Goal: Task Accomplishment & Management: Manage account settings

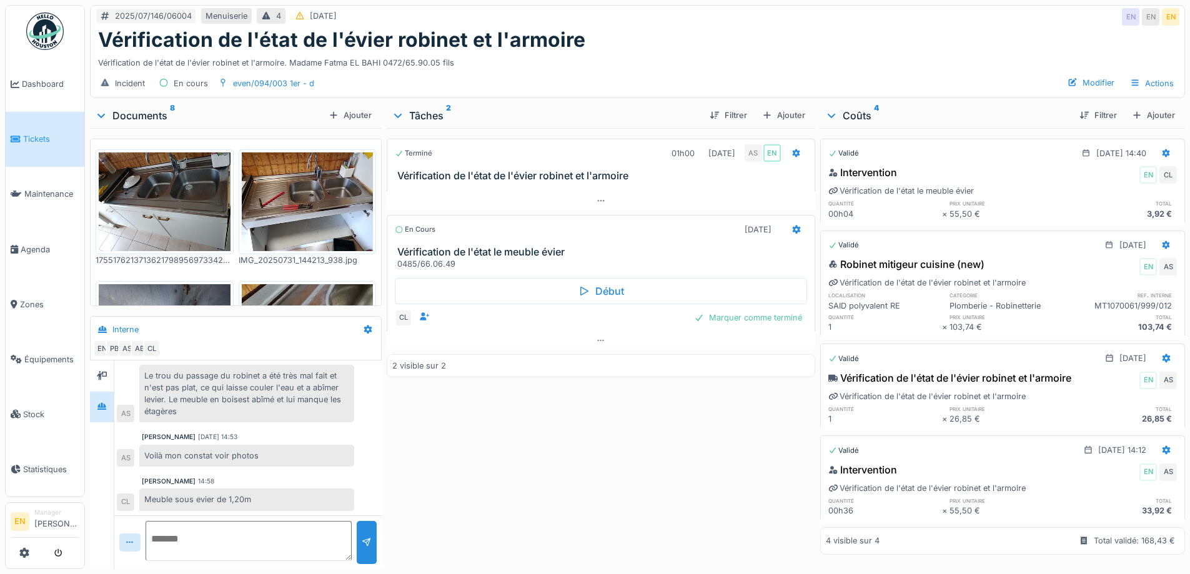
click at [641, 54] on div "Vérification de l'état de l'évier robinet et l'armoire. Madame Fatma EL BAHI 04…" at bounding box center [637, 60] width 1079 height 17
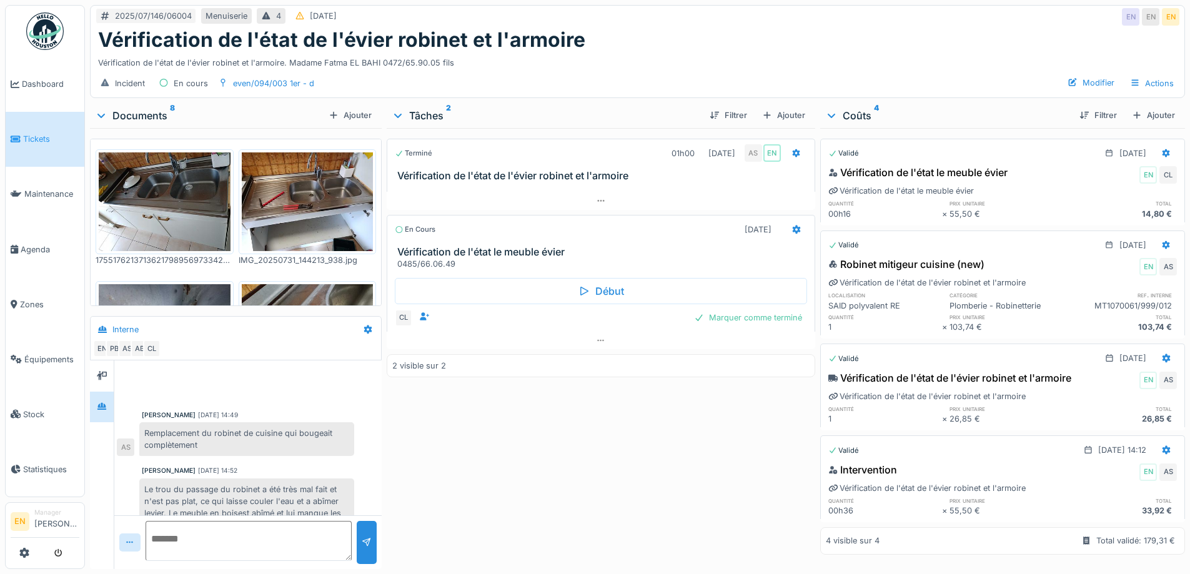
scroll to position [114, 0]
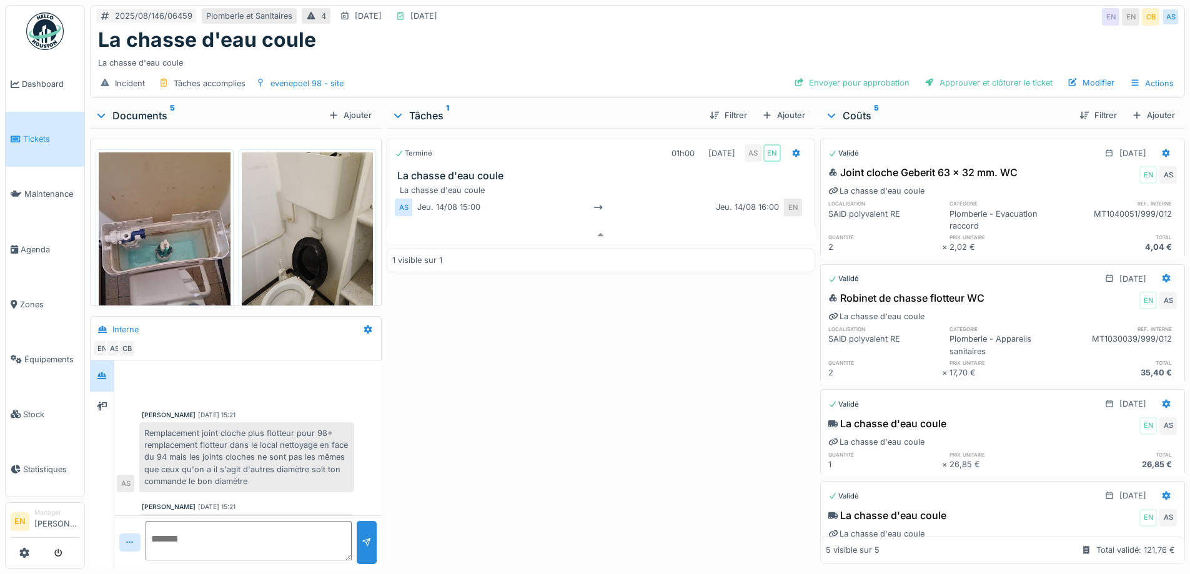
scroll to position [26, 0]
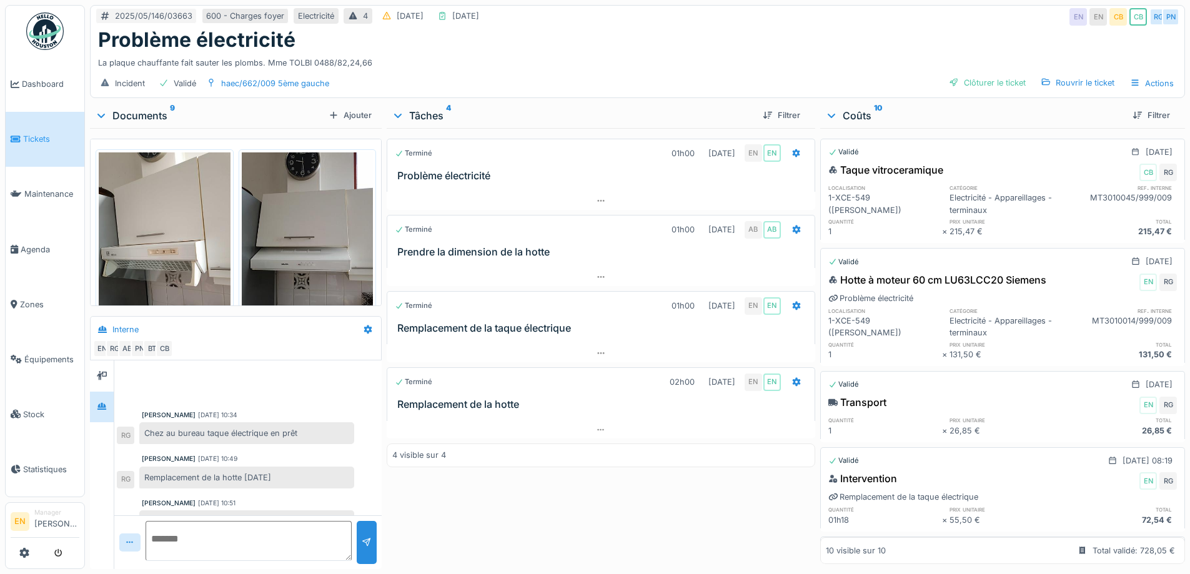
scroll to position [554, 0]
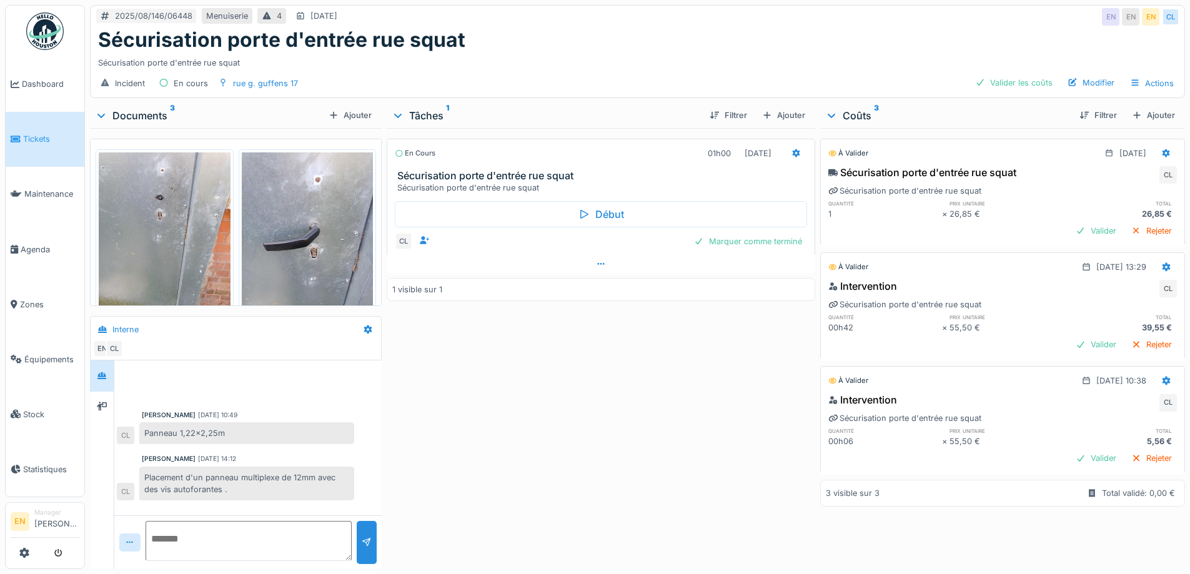
scroll to position [9, 0]
click at [533, 385] on div "En cours 01h00 14/08/2025 Sécurisation porte d'entrée rue squat Sécurisation po…" at bounding box center [601, 346] width 428 height 436
click at [528, 360] on div "En cours 01h00 14/08/2025 Sécurisation porte d'entrée rue squat Sécurisation po…" at bounding box center [601, 346] width 428 height 436
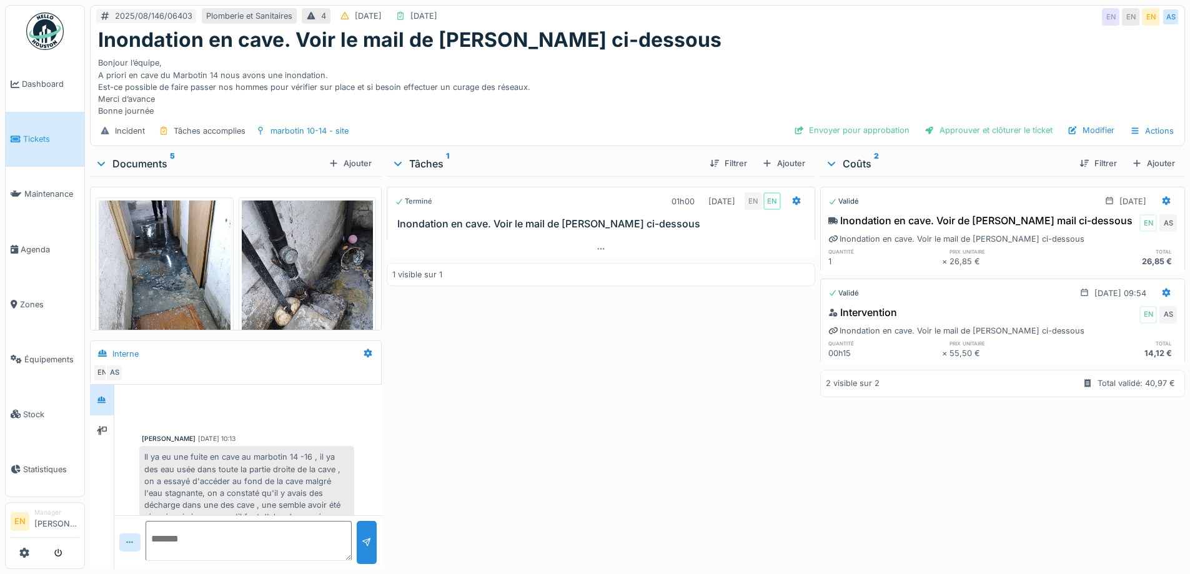
scroll to position [148, 0]
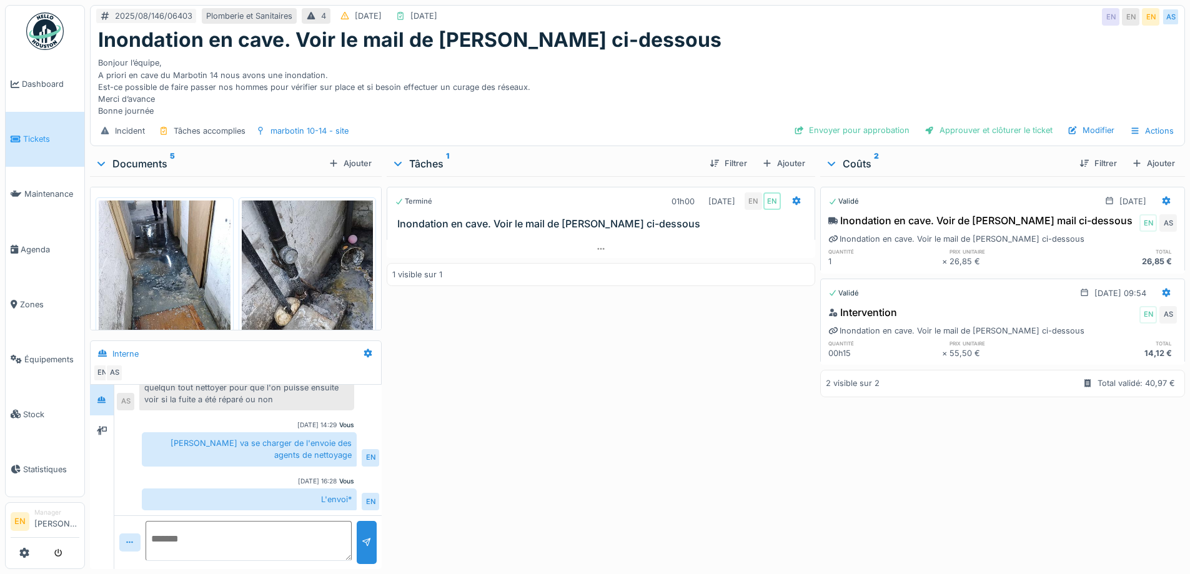
click at [507, 359] on div "Terminé 01h00 13/08/2025 EN EN Inondation en cave. Voir le mail de Cédric ci-de…" at bounding box center [601, 370] width 428 height 388
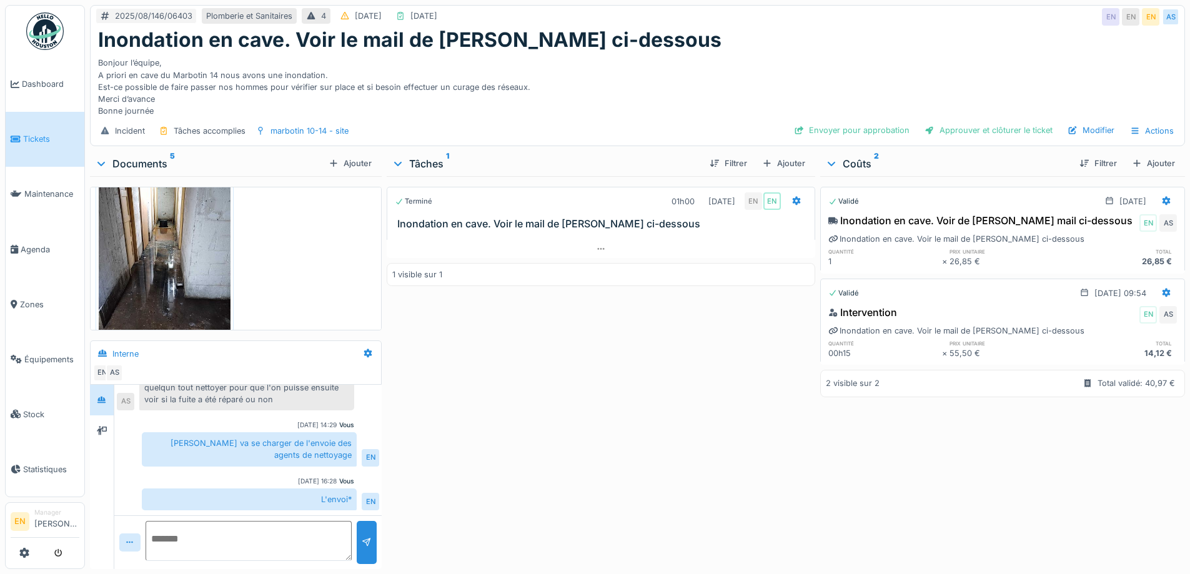
scroll to position [471, 0]
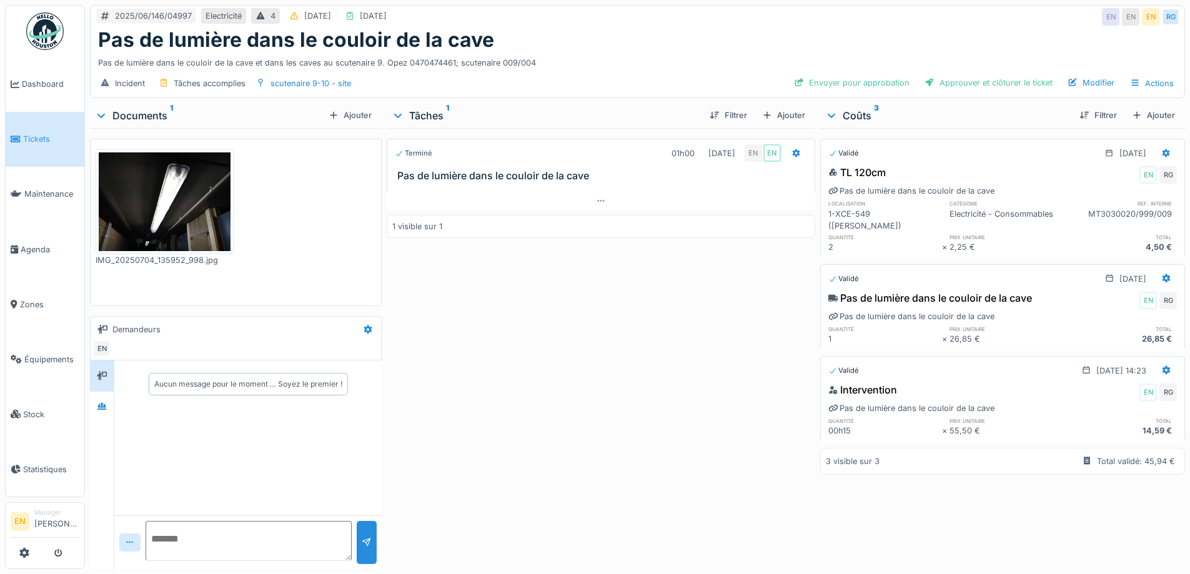
scroll to position [9, 0]
click at [570, 281] on div "Terminé 01h00 02/07/2025 EN EN Pas de lumière dans le couloir de la cave 1 visi…" at bounding box center [601, 346] width 428 height 436
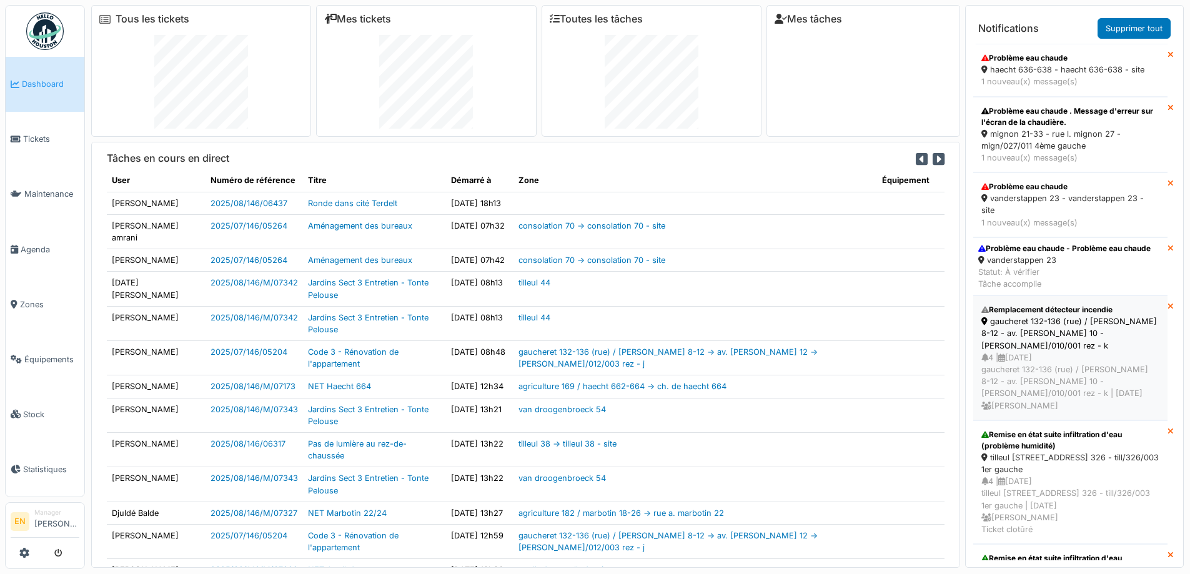
click at [1037, 329] on div "gaucheret 132-136 (rue) / [PERSON_NAME] 8-12 - av. [PERSON_NAME] 10 - [PERSON_N…" at bounding box center [1070, 333] width 178 height 36
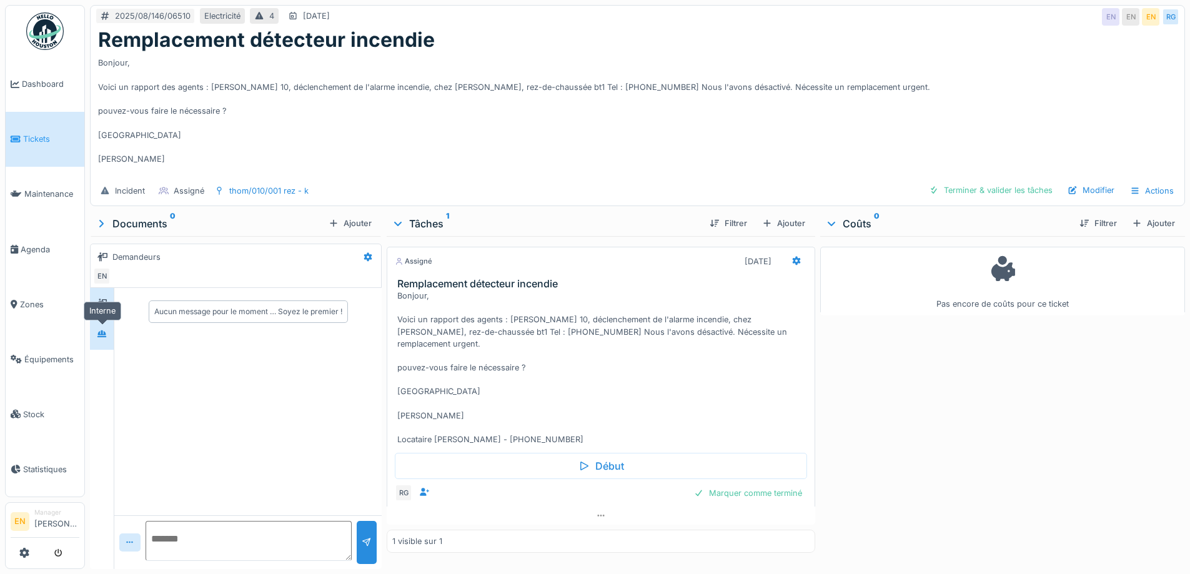
click at [102, 342] on div at bounding box center [101, 335] width 19 height 16
click at [596, 512] on icon at bounding box center [601, 516] width 10 height 8
click at [44, 47] on img at bounding box center [44, 30] width 37 height 37
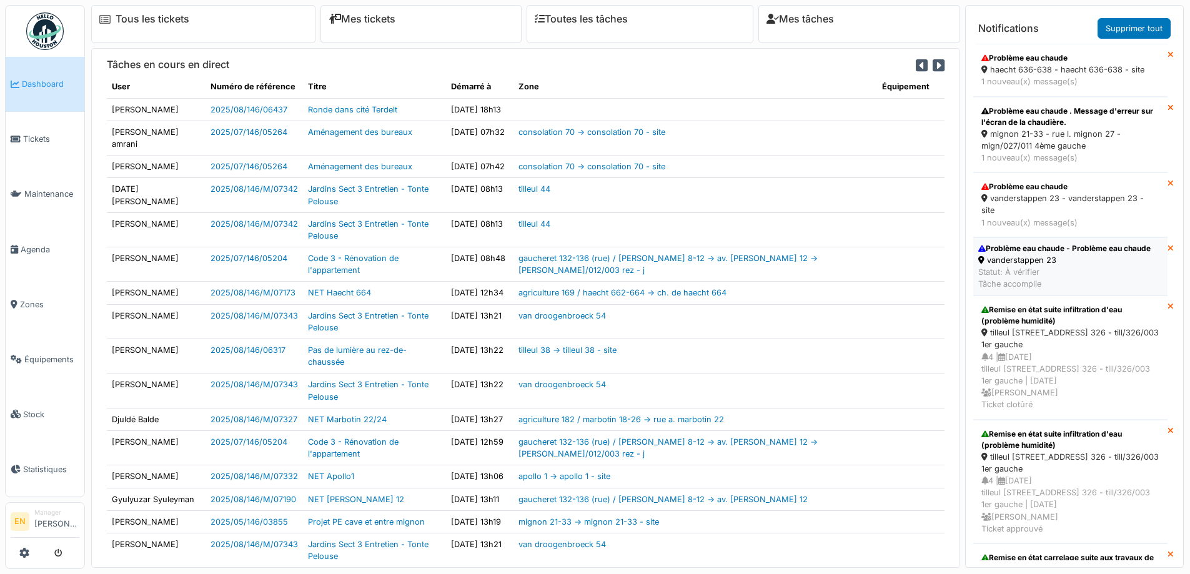
click at [1027, 264] on div "vanderstappen 23" at bounding box center [1064, 260] width 172 height 12
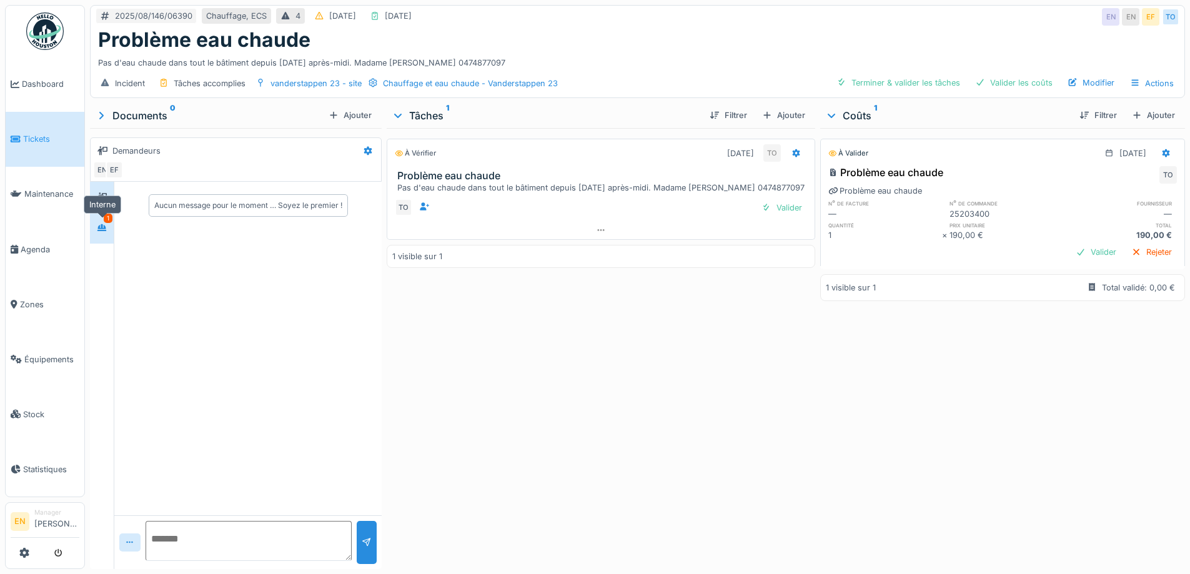
click at [106, 231] on icon at bounding box center [101, 227] width 9 height 7
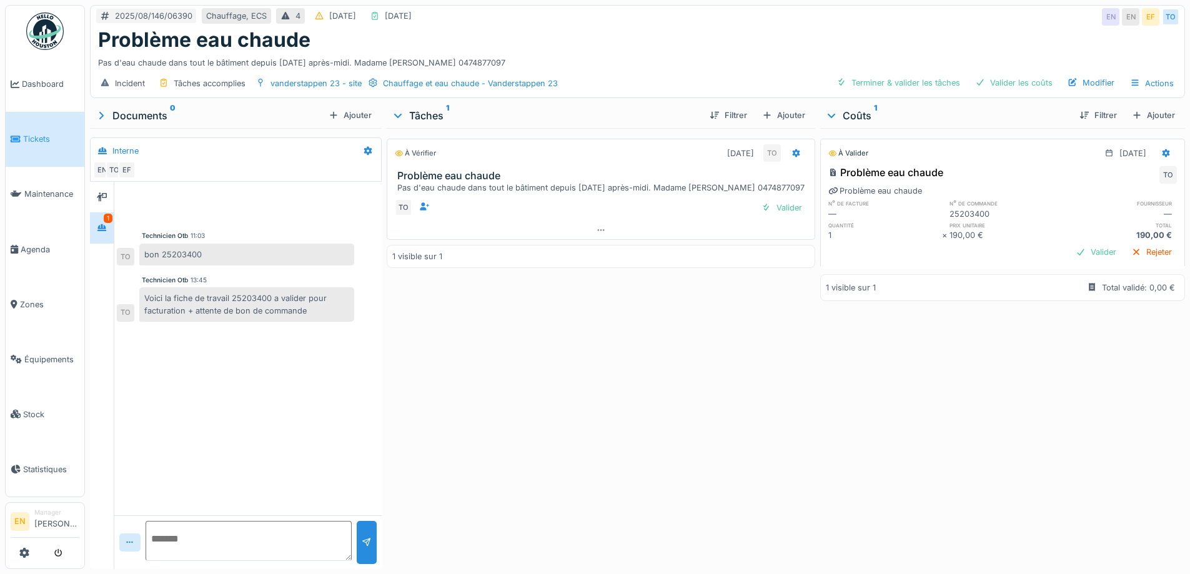
click at [43, 41] on img at bounding box center [44, 30] width 37 height 37
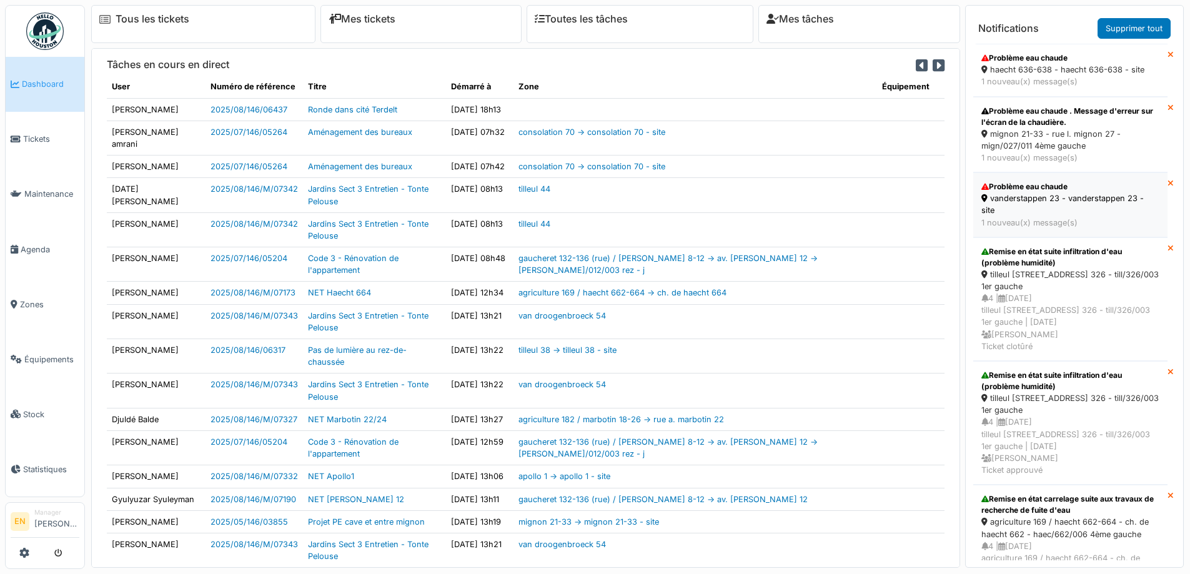
click at [1040, 203] on div "vanderstappen 23 - vanderstappen 23 - site" at bounding box center [1070, 204] width 178 height 24
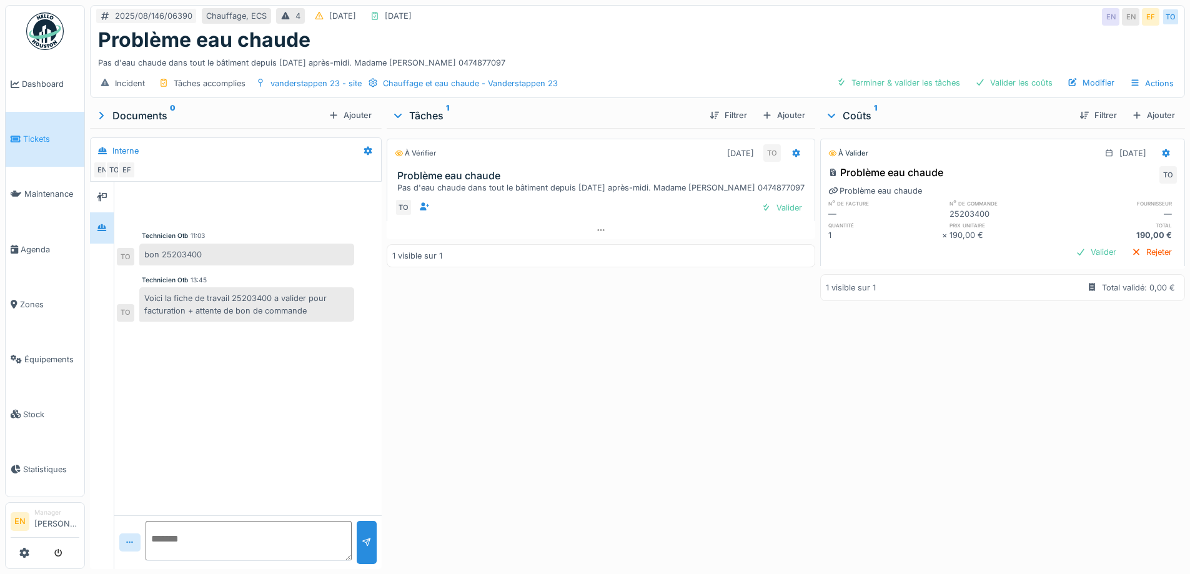
click at [37, 36] on img at bounding box center [44, 30] width 37 height 37
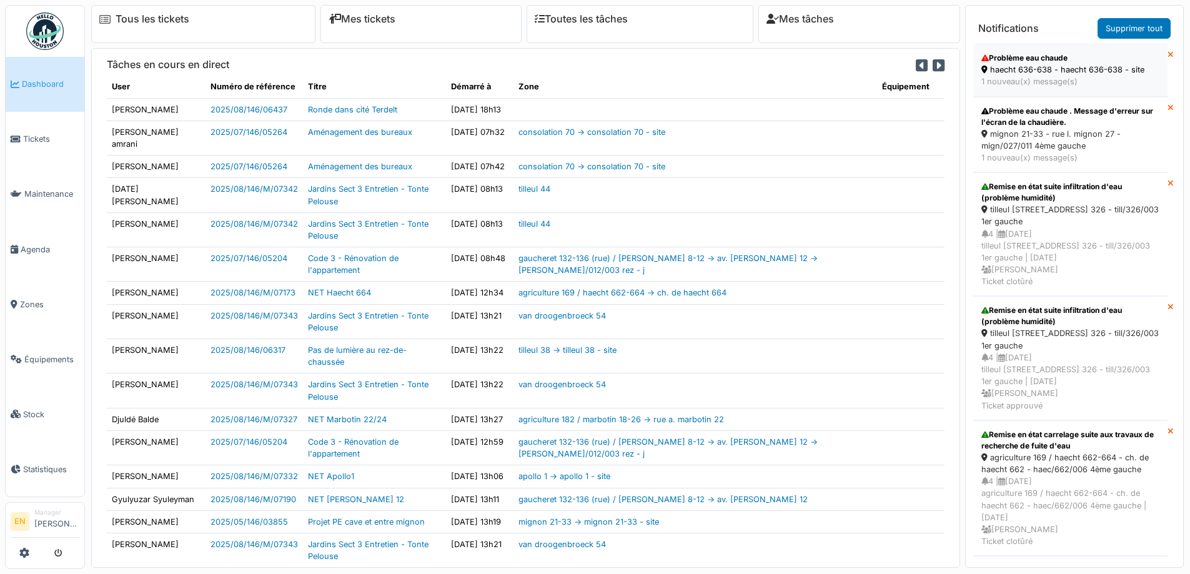
click at [1050, 61] on div "Problème eau chaude" at bounding box center [1070, 57] width 178 height 11
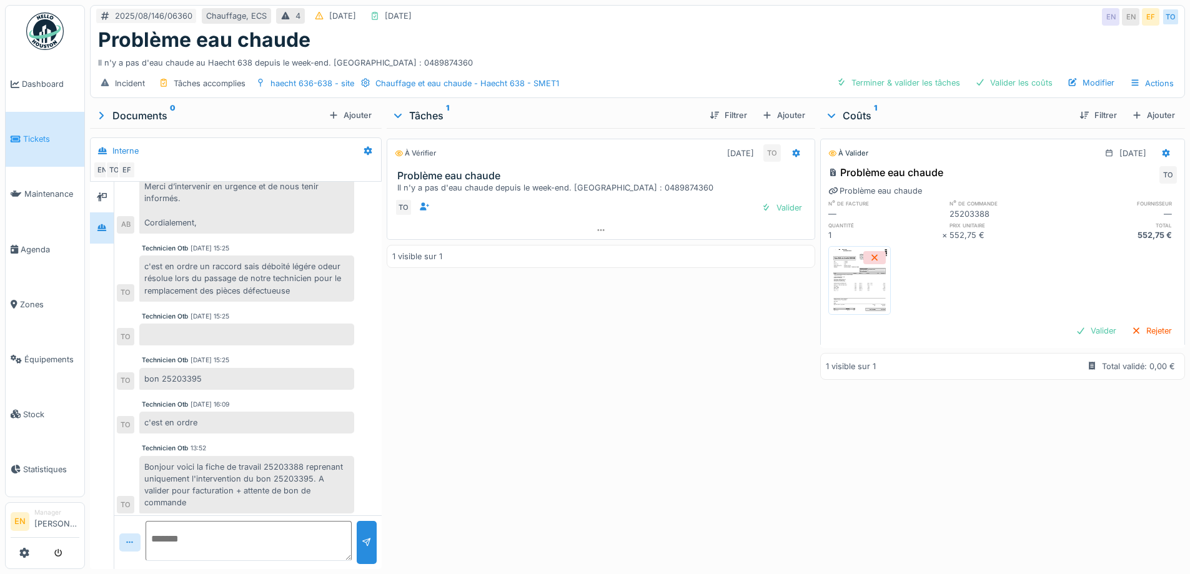
scroll to position [224, 0]
click at [37, 37] on img at bounding box center [44, 30] width 37 height 37
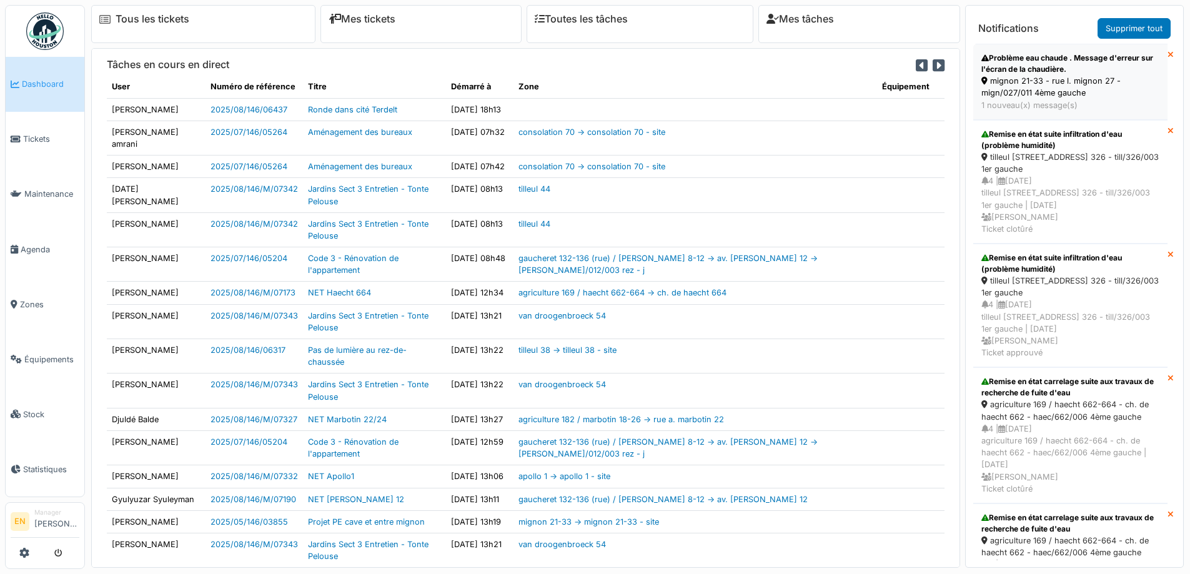
click at [1026, 77] on div "mignon 21-33 - rue l. mignon 27 - mign/027/011 4ème gauche" at bounding box center [1070, 87] width 178 height 24
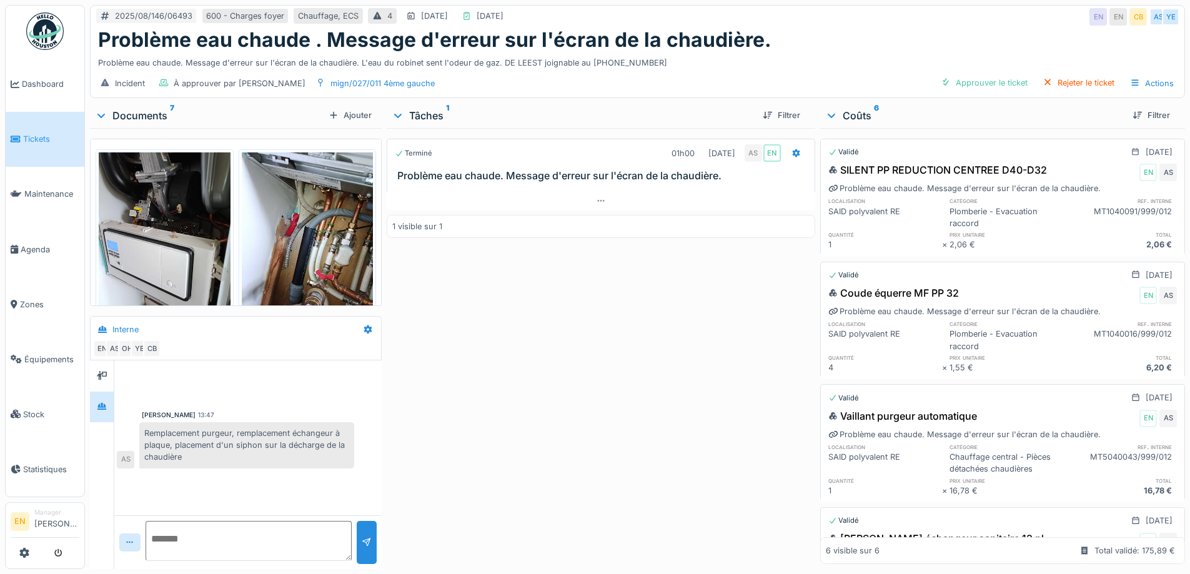
click at [45, 31] on img at bounding box center [44, 30] width 37 height 37
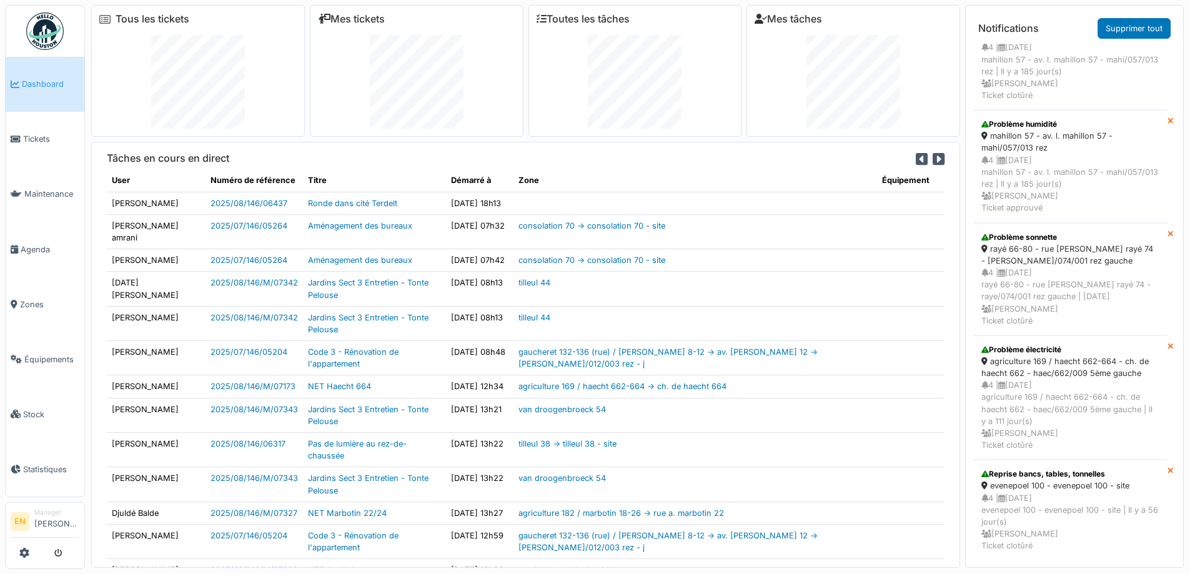
scroll to position [3137, 0]
click at [1141, 27] on link "Supprimer tout" at bounding box center [1133, 28] width 73 height 21
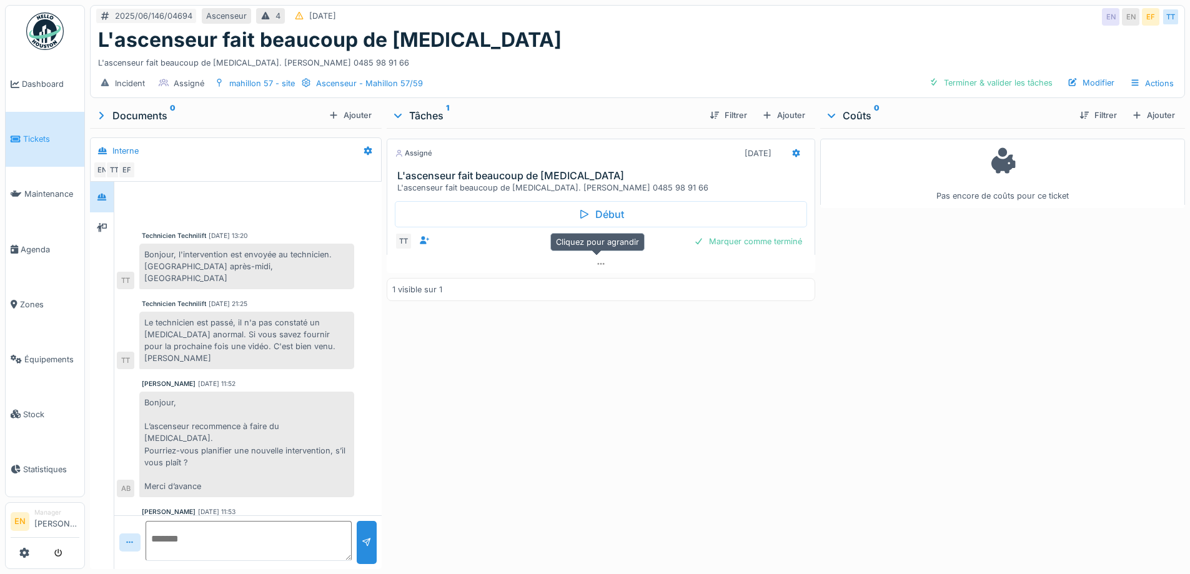
scroll to position [64, 0]
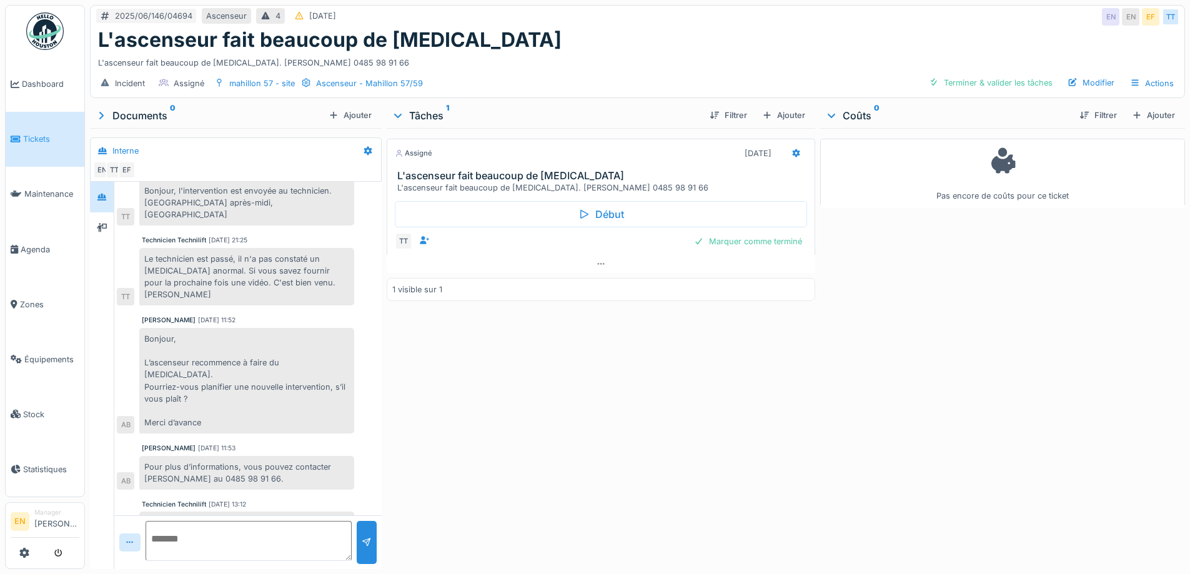
click at [780, 345] on div "Assigné [DATE] L'ascenseur fait beaucoup de [MEDICAL_DATA] L'ascenseur fait bea…" at bounding box center [601, 346] width 428 height 436
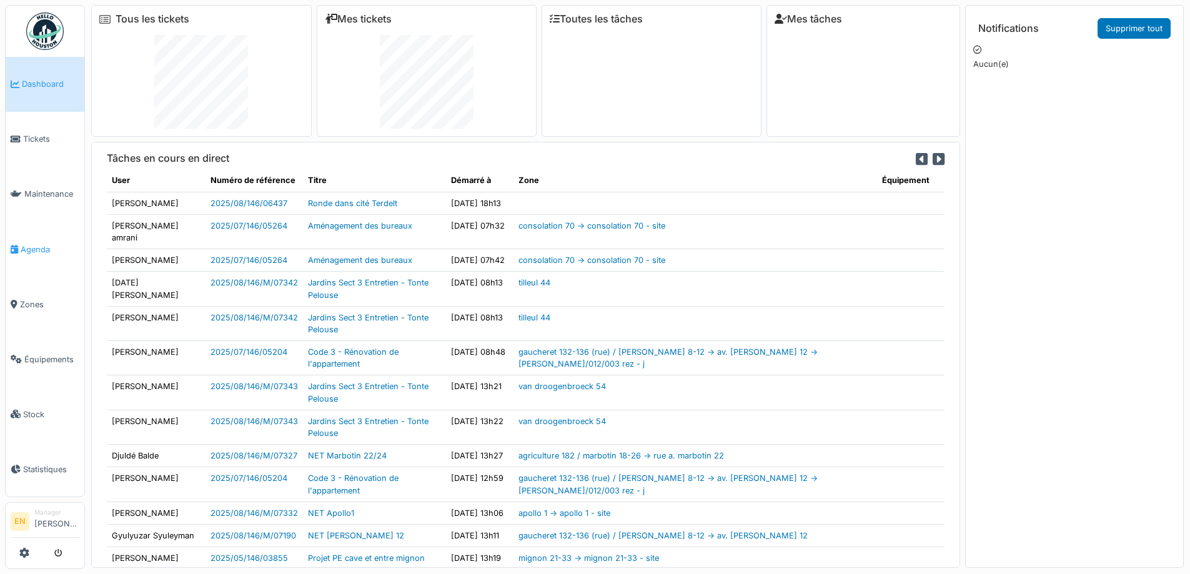
click at [36, 246] on span "Agenda" at bounding box center [50, 250] width 59 height 12
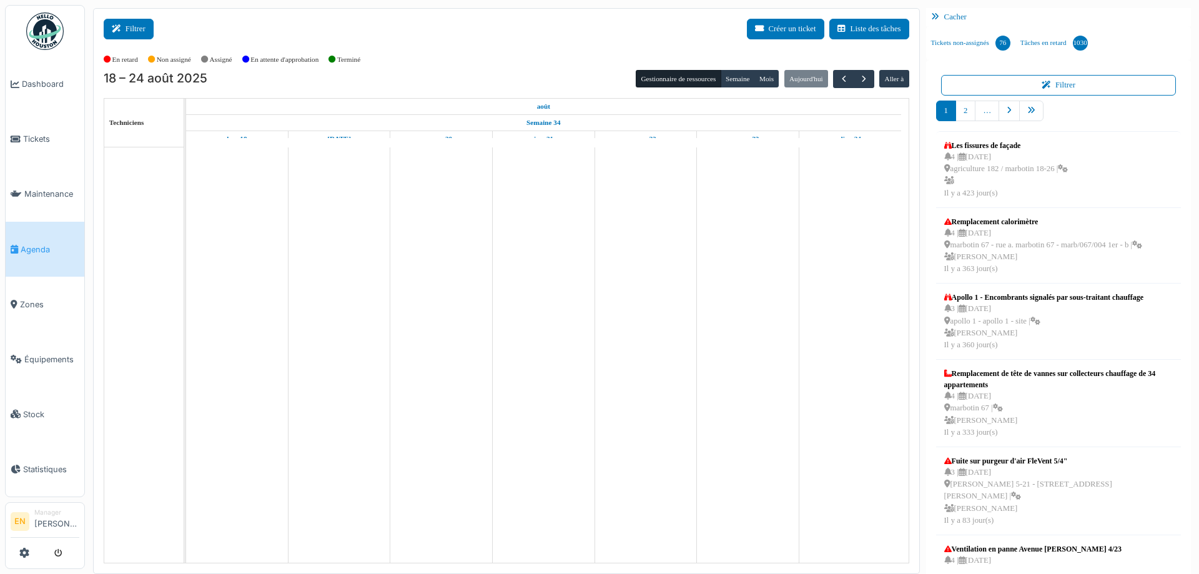
click at [142, 30] on button "Filtrer" at bounding box center [129, 29] width 50 height 21
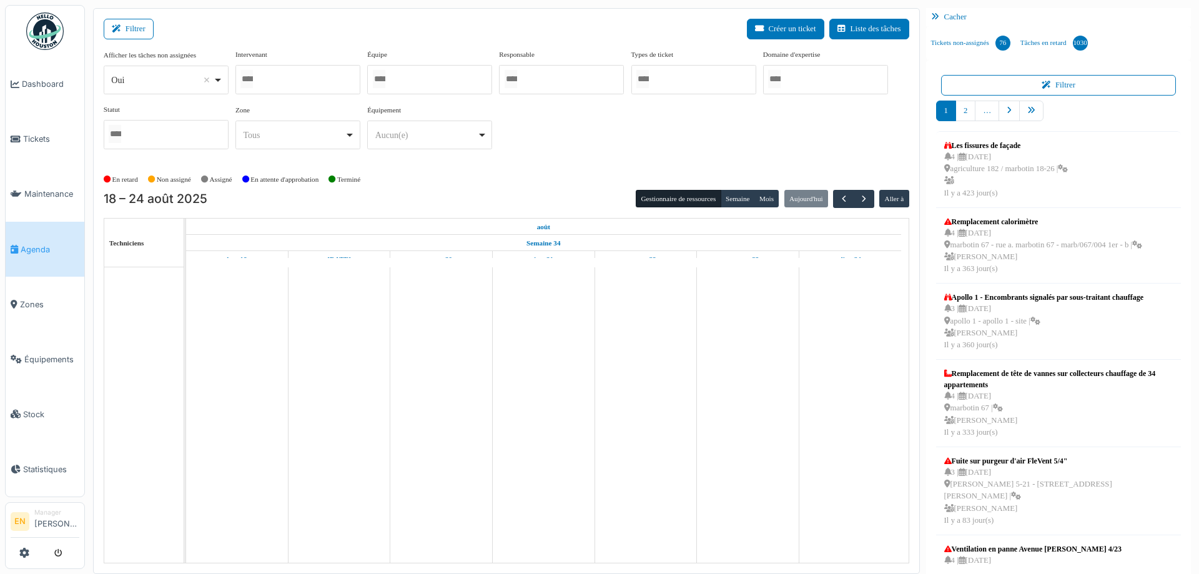
click at [218, 76] on div "Oui Remove item" at bounding box center [166, 80] width 114 height 18
select select "**"
click at [287, 81] on div at bounding box center [297, 79] width 125 height 29
type input "******"
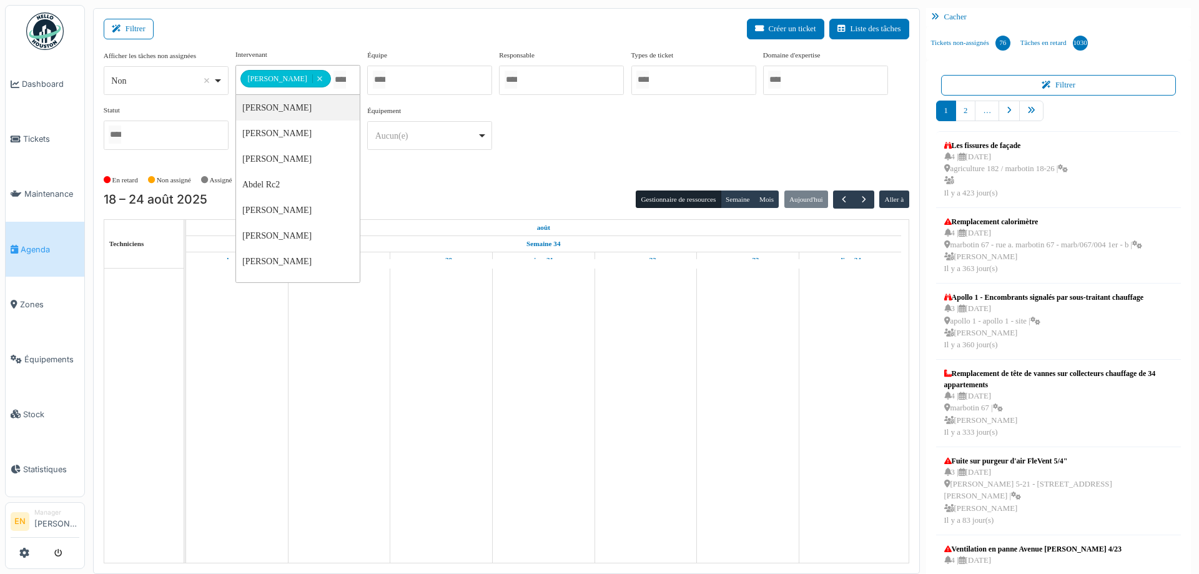
click at [565, 157] on div "**********" at bounding box center [507, 104] width 806 height 111
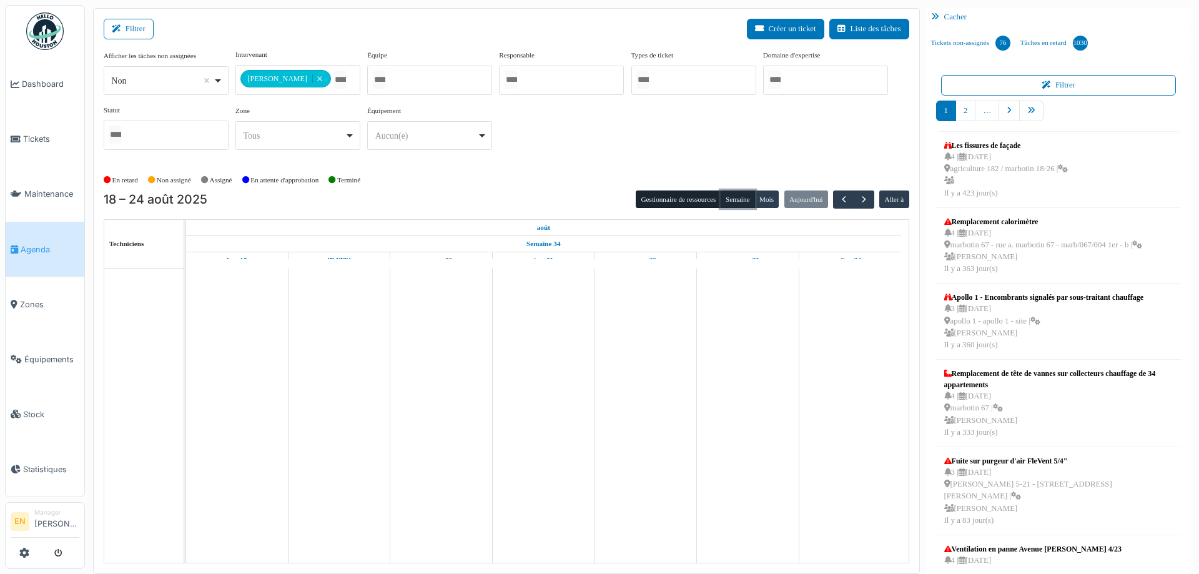
click at [739, 199] on button "Semaine" at bounding box center [738, 199] width 34 height 17
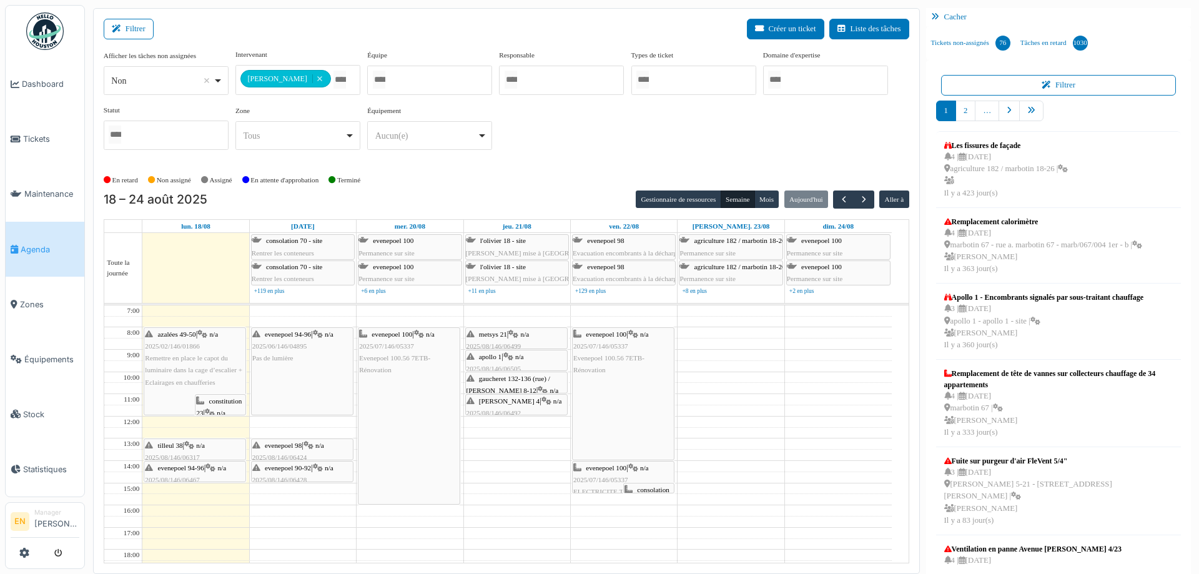
click at [531, 151] on div "**********" at bounding box center [507, 104] width 806 height 111
click at [179, 467] on span "evenepoel 94-96" at bounding box center [181, 467] width 46 height 7
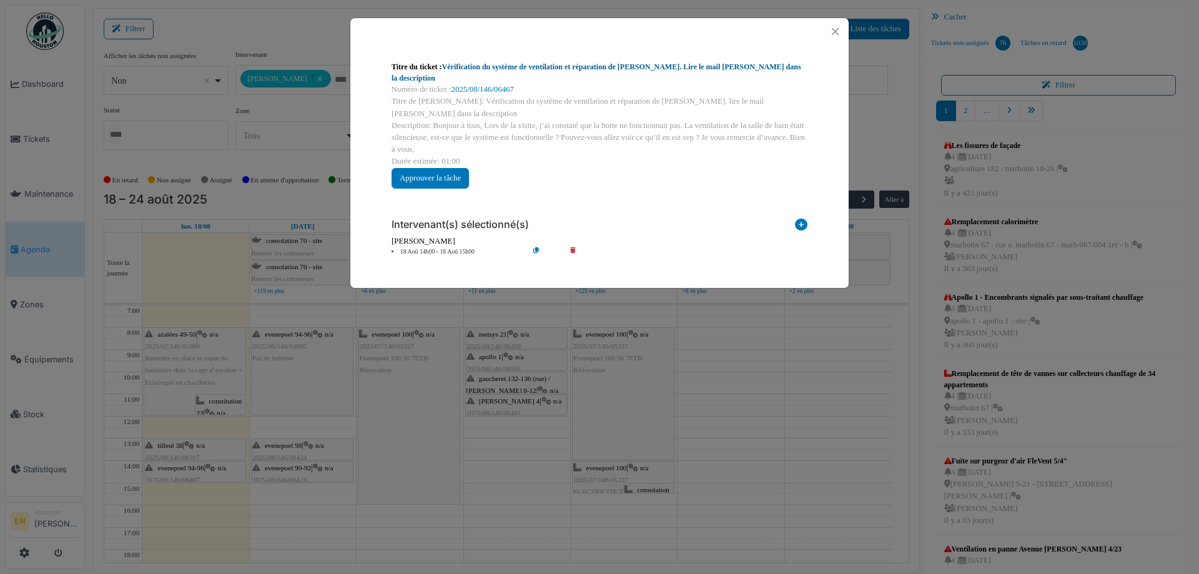
click at [531, 68] on link "Vérification du système de ventilation et réparation de la hotte. Lire le mail …" at bounding box center [597, 72] width 410 height 20
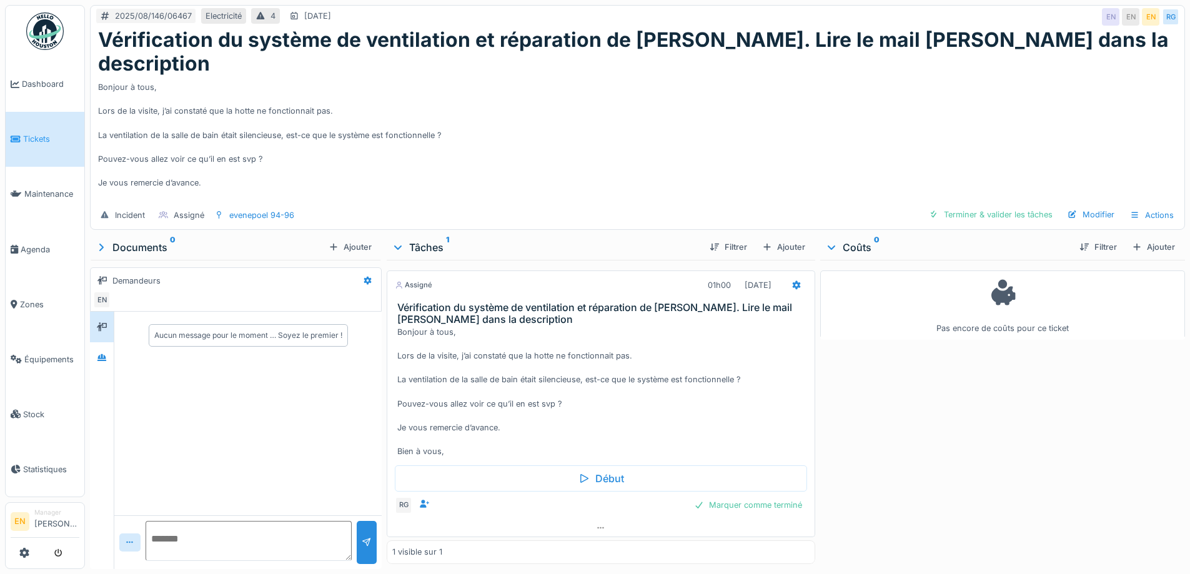
click at [609, 110] on div "Bonjour à tous, Lors de la visite, j’ai constaté que la hotte ne fonctionnait p…" at bounding box center [637, 138] width 1079 height 125
click at [533, 344] on div "Bonjour à tous, Lors de la visite, j’ai constaté que la hotte ne fonctionnait p…" at bounding box center [603, 392] width 412 height 132
click at [466, 387] on div "Bonjour à tous, Lors de la visite, j’ai constaté que la hotte ne fonctionnait p…" at bounding box center [603, 392] width 412 height 132
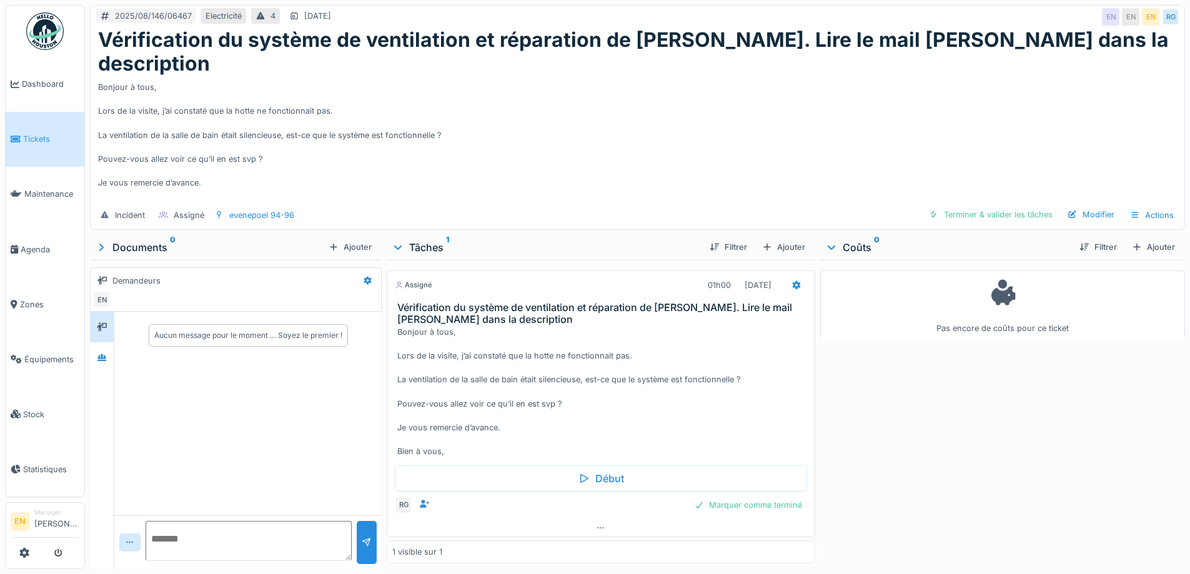
click at [468, 387] on div "Bonjour à tous, Lors de la visite, j’ai constaté que la hotte ne fonctionnait p…" at bounding box center [603, 392] width 412 height 132
click at [502, 327] on div "Bonjour à tous, Lors de la visite, j’ai constaté que la hotte ne fonctionnait p…" at bounding box center [603, 392] width 412 height 132
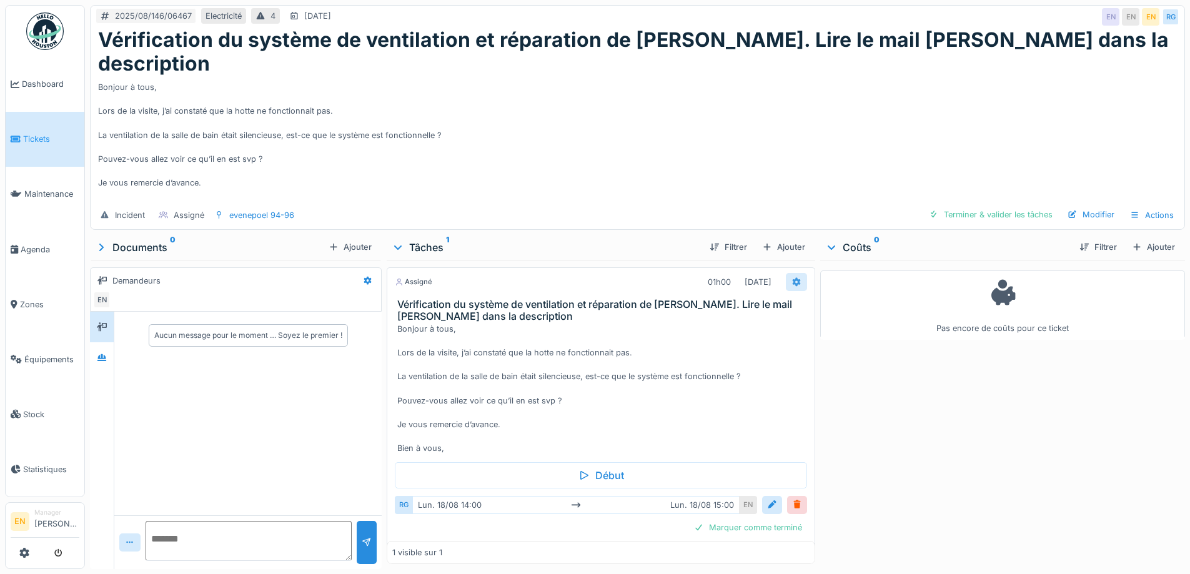
click at [786, 273] on div at bounding box center [796, 282] width 21 height 18
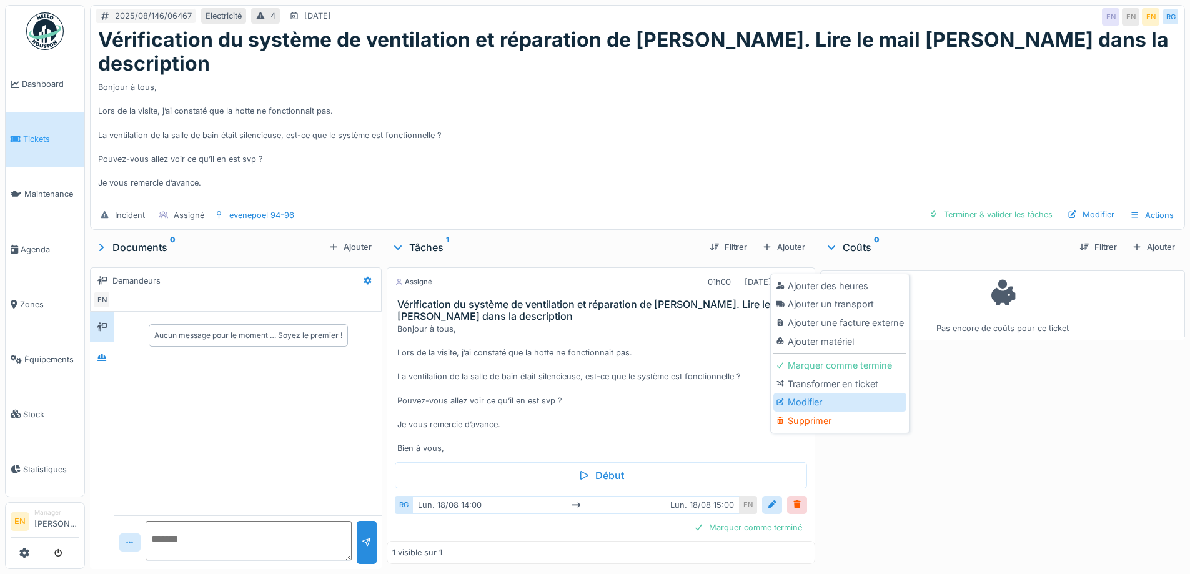
click at [799, 403] on div "Modifier" at bounding box center [839, 402] width 133 height 19
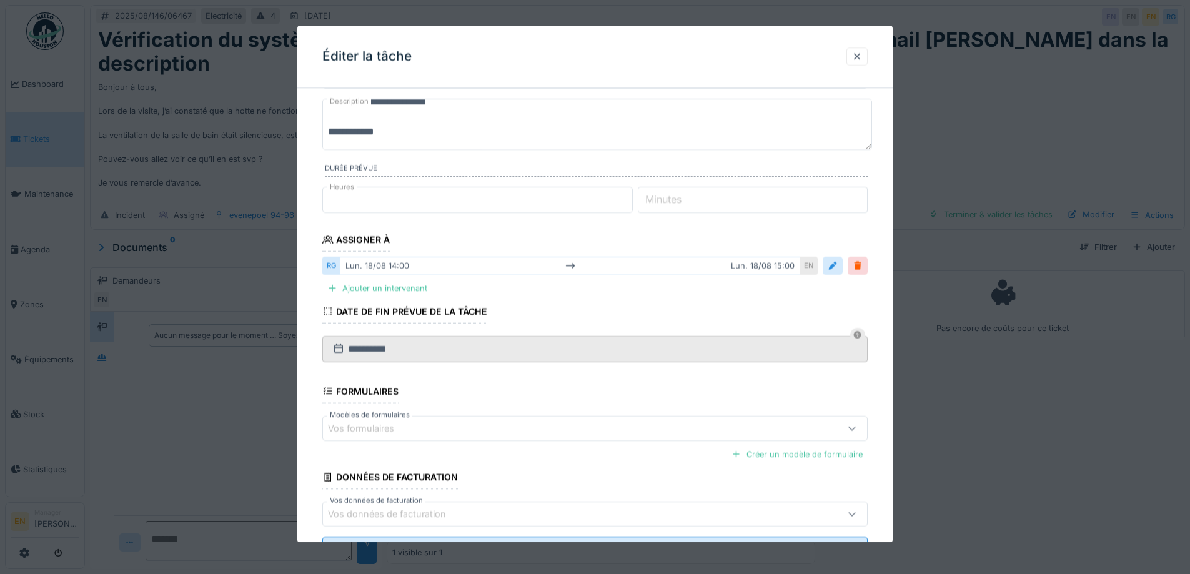
scroll to position [0, 0]
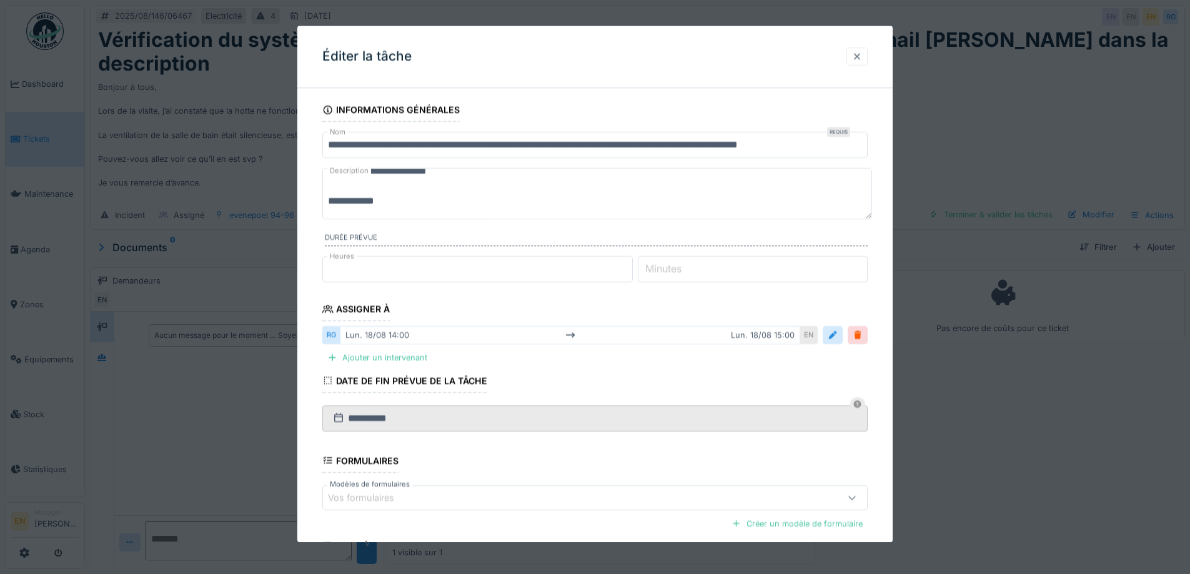
click at [862, 54] on div at bounding box center [857, 57] width 10 height 12
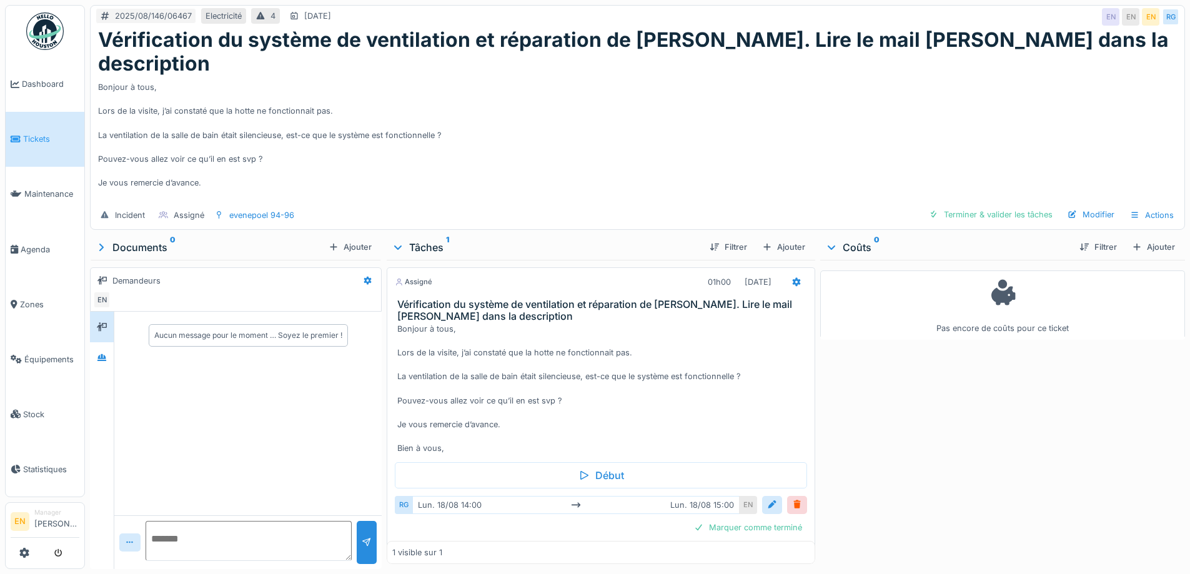
drag, startPoint x: 668, startPoint y: 132, endPoint x: 660, endPoint y: 155, distance: 24.1
click at [666, 132] on div "Bonjour à tous, Lors de la visite, j’ai constaté que la hotte ne fonctionnait p…" at bounding box center [637, 138] width 1079 height 125
click at [539, 117] on div "Bonjour à tous, Lors de la visite, j’ai constaté que la hotte ne fonctionnait p…" at bounding box center [637, 138] width 1079 height 125
click at [566, 131] on div "Bonjour à tous, Lors de la visite, j’ai constaté que la hotte ne fonctionnait p…" at bounding box center [637, 138] width 1079 height 125
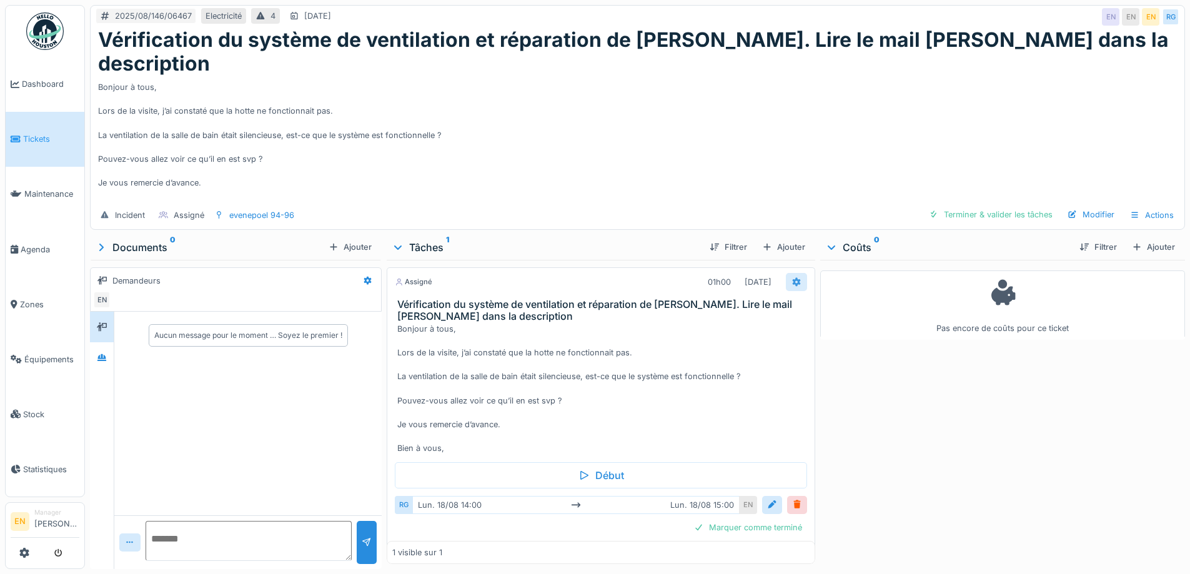
click at [791, 278] on icon at bounding box center [796, 282] width 10 height 8
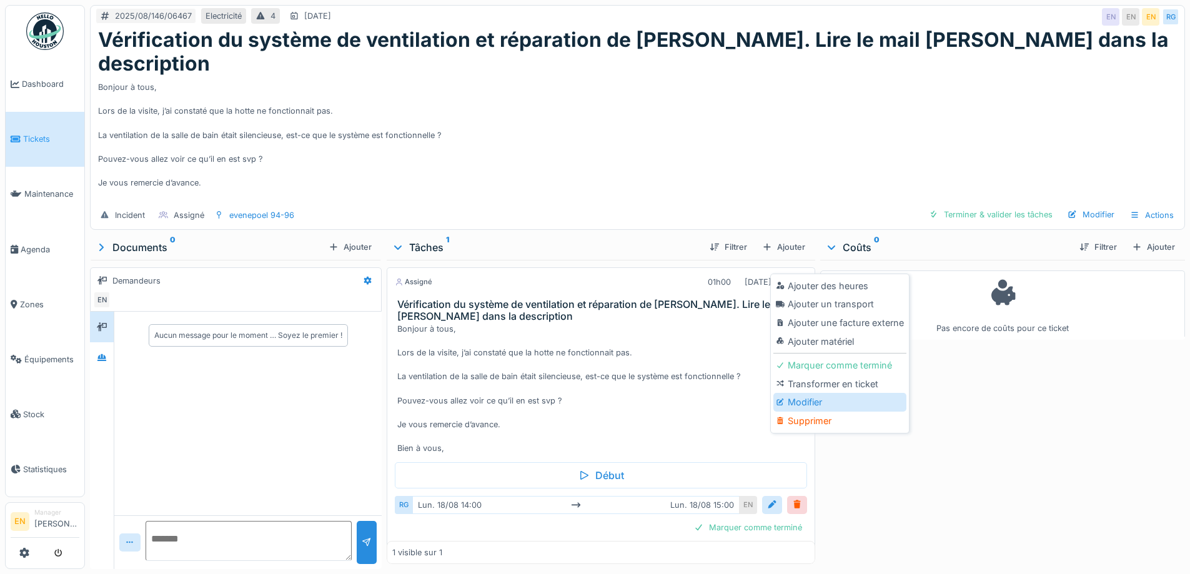
click at [813, 394] on div "Modifier" at bounding box center [839, 402] width 133 height 19
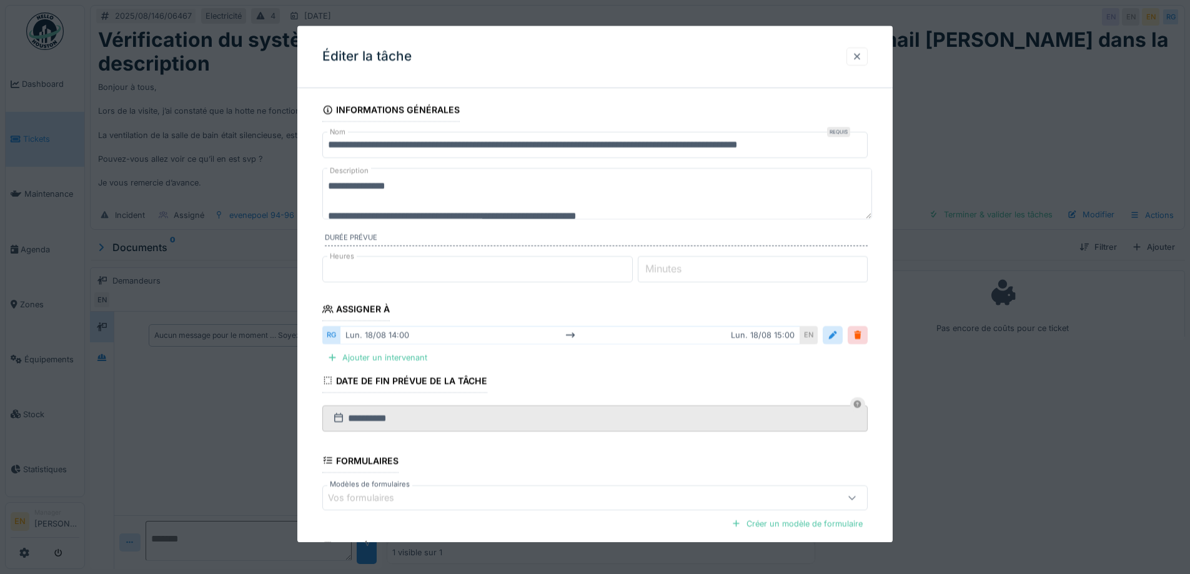
click at [858, 56] on div at bounding box center [857, 57] width 10 height 12
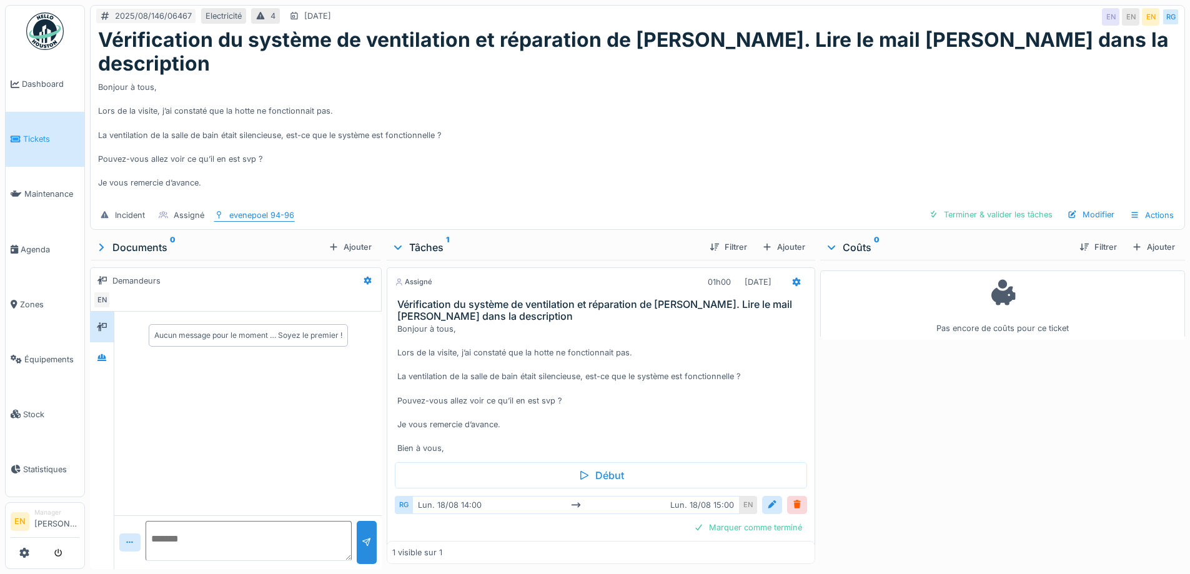
click at [267, 209] on div "evenepoel 94-96" at bounding box center [261, 215] width 65 height 12
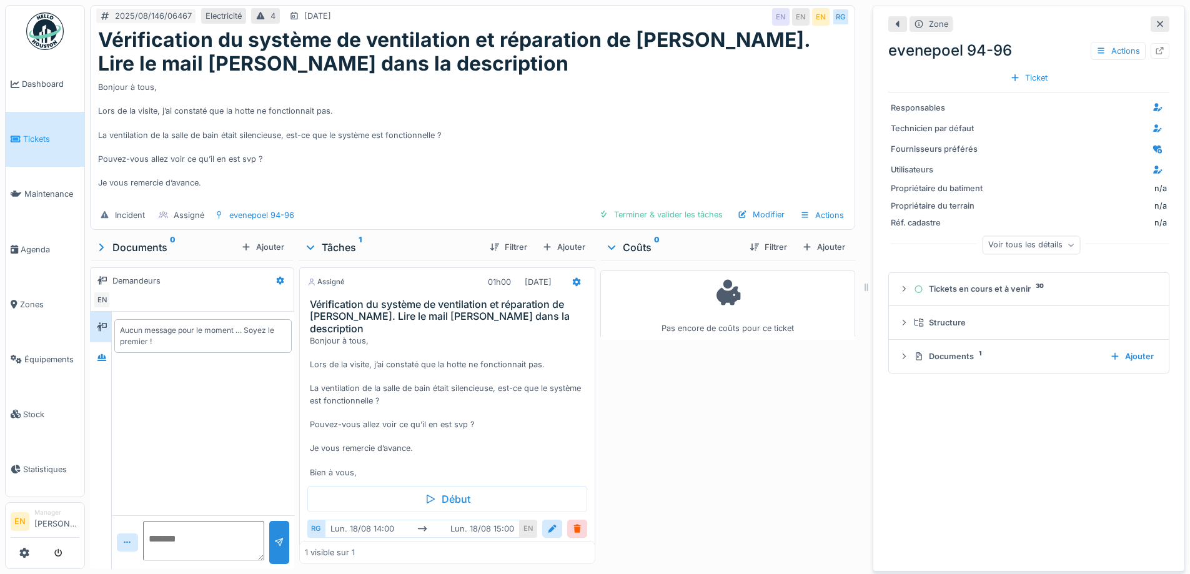
click at [638, 142] on div "Bonjour à tous, Lors de la visite, j’ai constaté que la hotte ne fonctionnait p…" at bounding box center [472, 138] width 749 height 125
click at [1155, 20] on icon at bounding box center [1160, 24] width 10 height 8
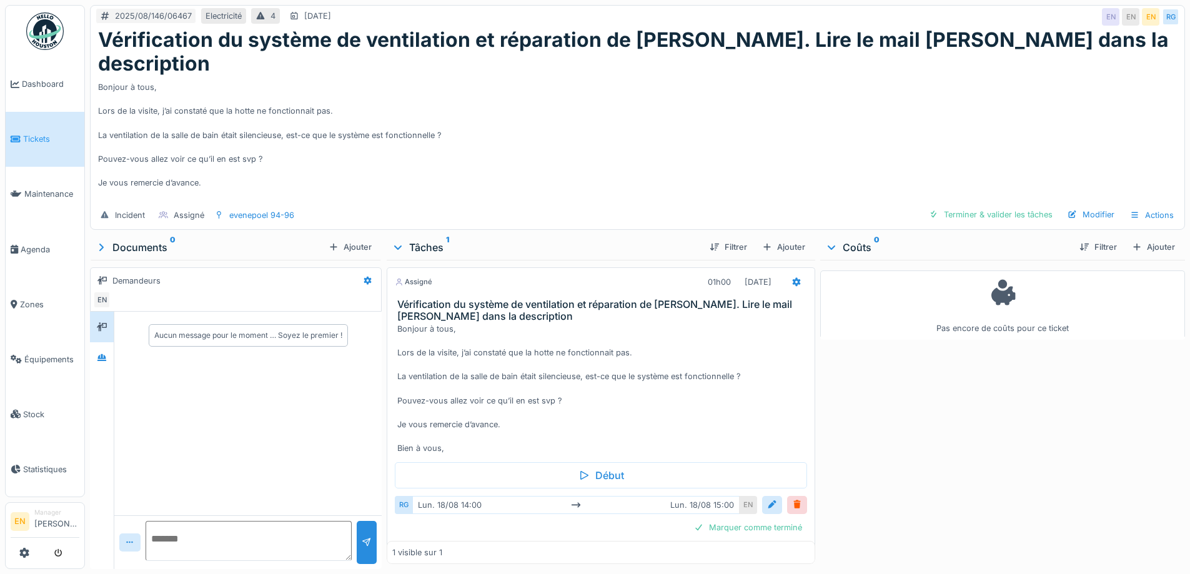
click at [567, 117] on div "Bonjour à tous, Lors de la visite, j’ai constaté que la hotte ne fonctionnait p…" at bounding box center [637, 138] width 1079 height 125
click at [267, 209] on div "evenepoel 94-96" at bounding box center [261, 215] width 65 height 12
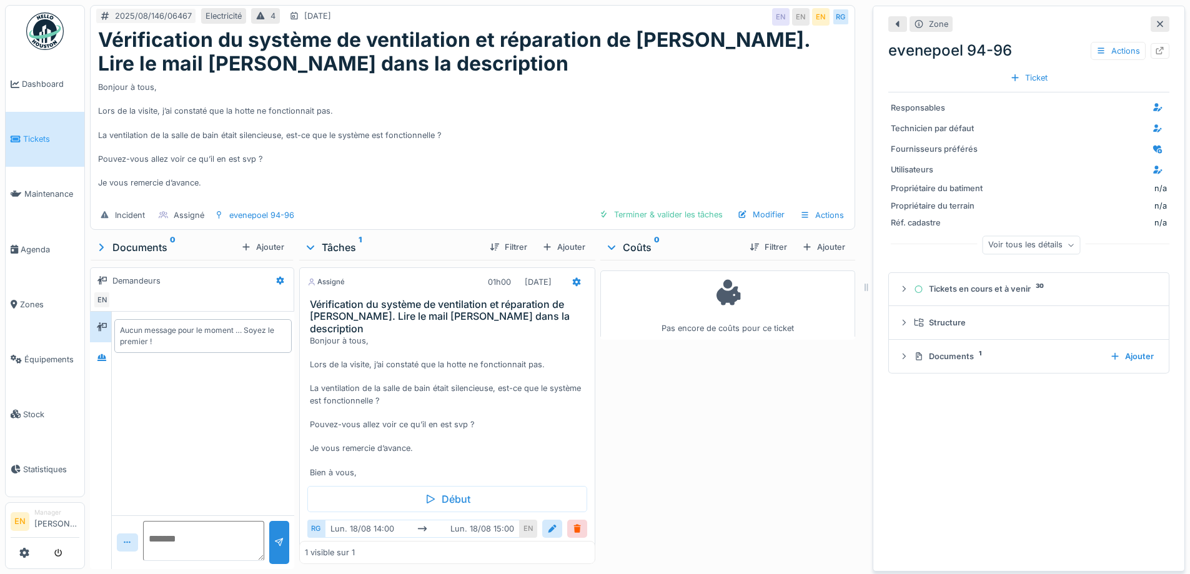
click at [1155, 20] on icon at bounding box center [1160, 24] width 10 height 8
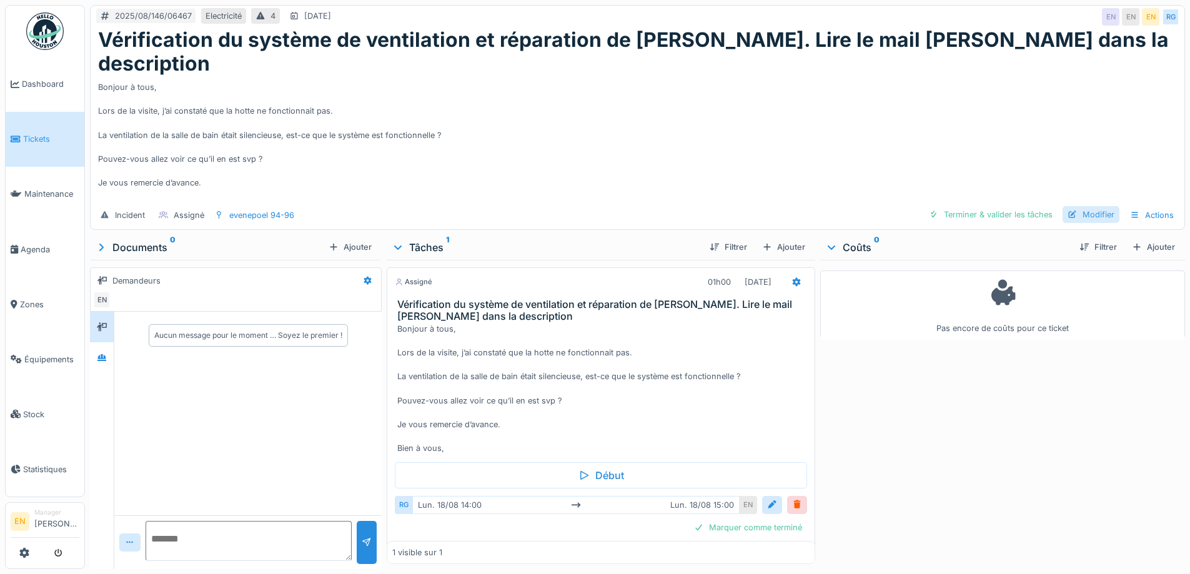
click at [1084, 206] on div "Modifier" at bounding box center [1090, 214] width 57 height 17
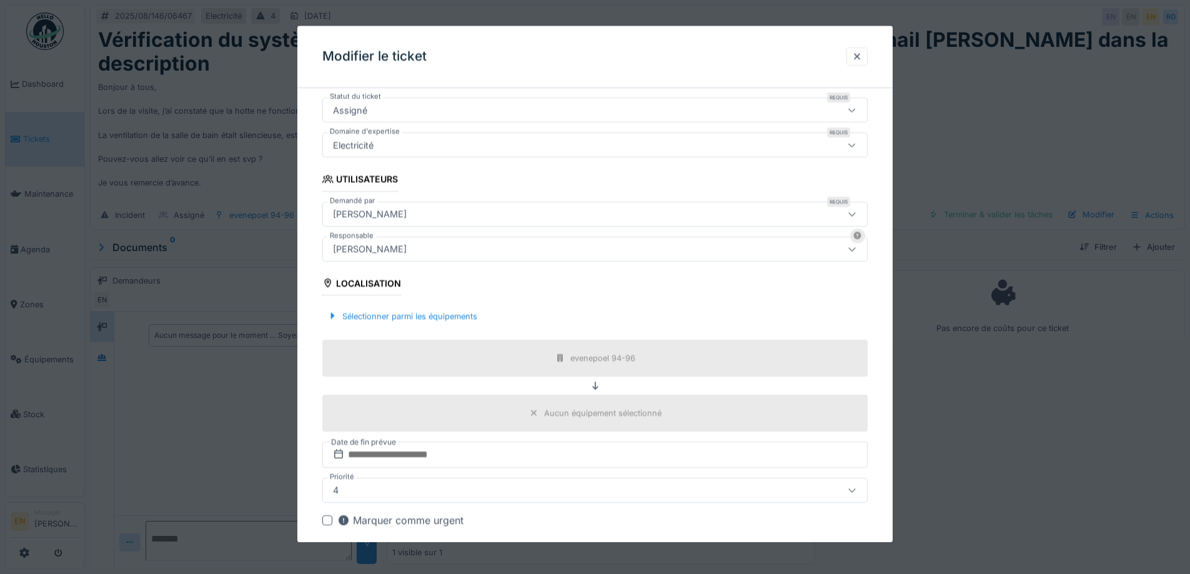
scroll to position [250, 0]
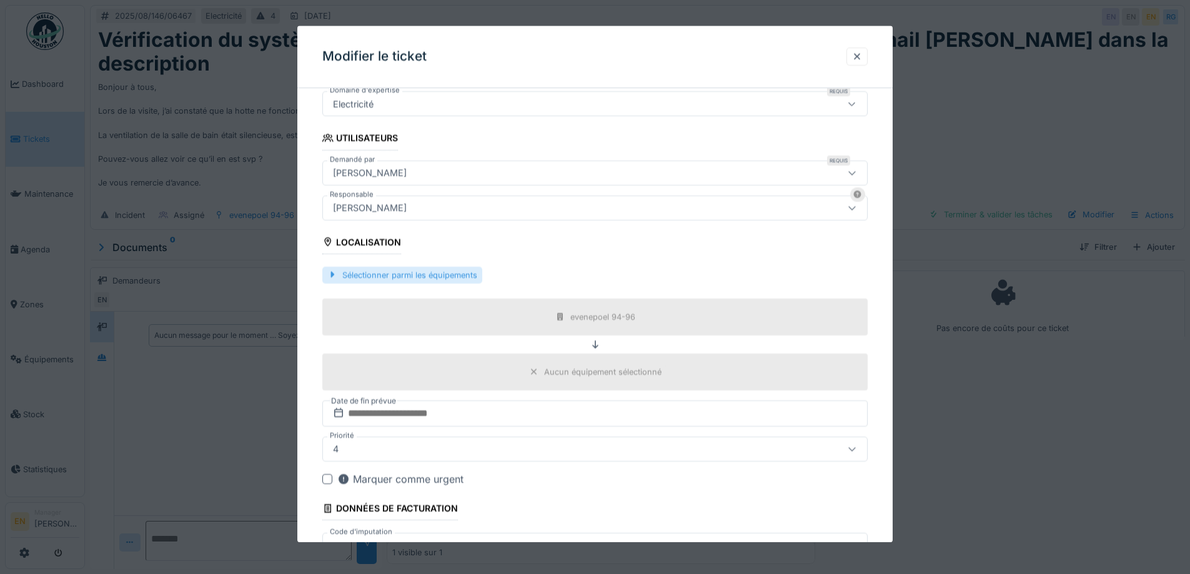
click at [428, 267] on div "Sélectionner parmi les équipements" at bounding box center [402, 275] width 160 height 17
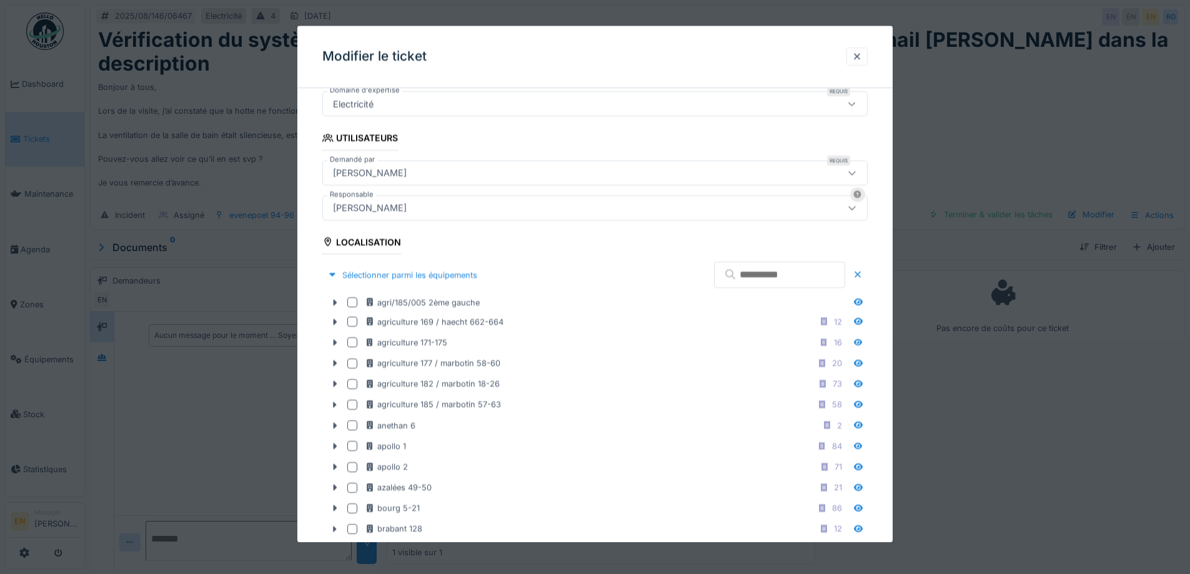
click at [765, 276] on input "text" at bounding box center [779, 275] width 131 height 26
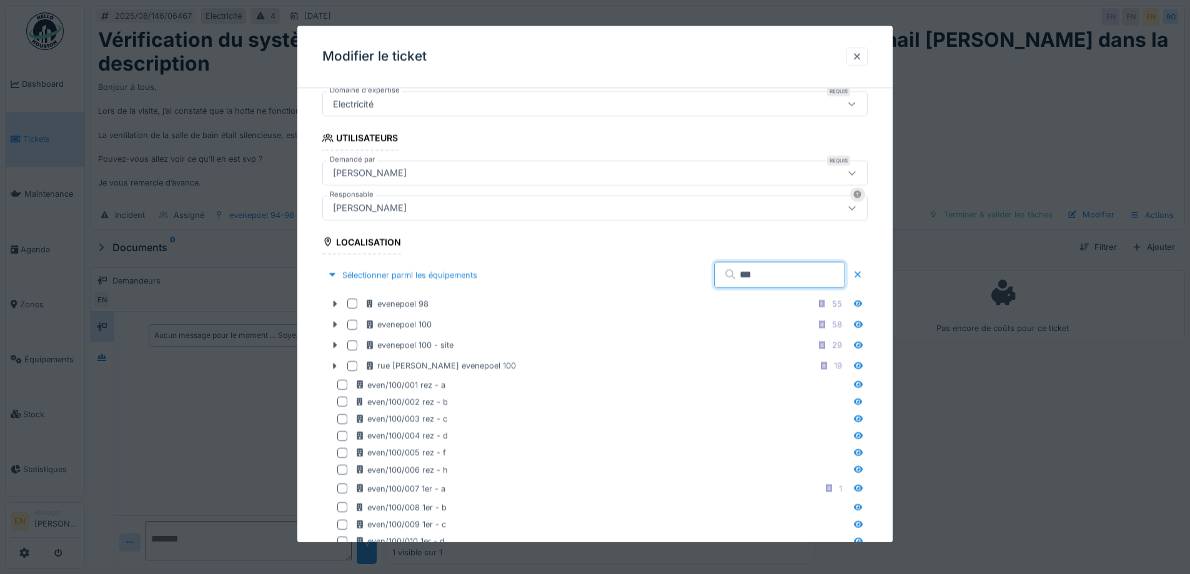
type input "***"
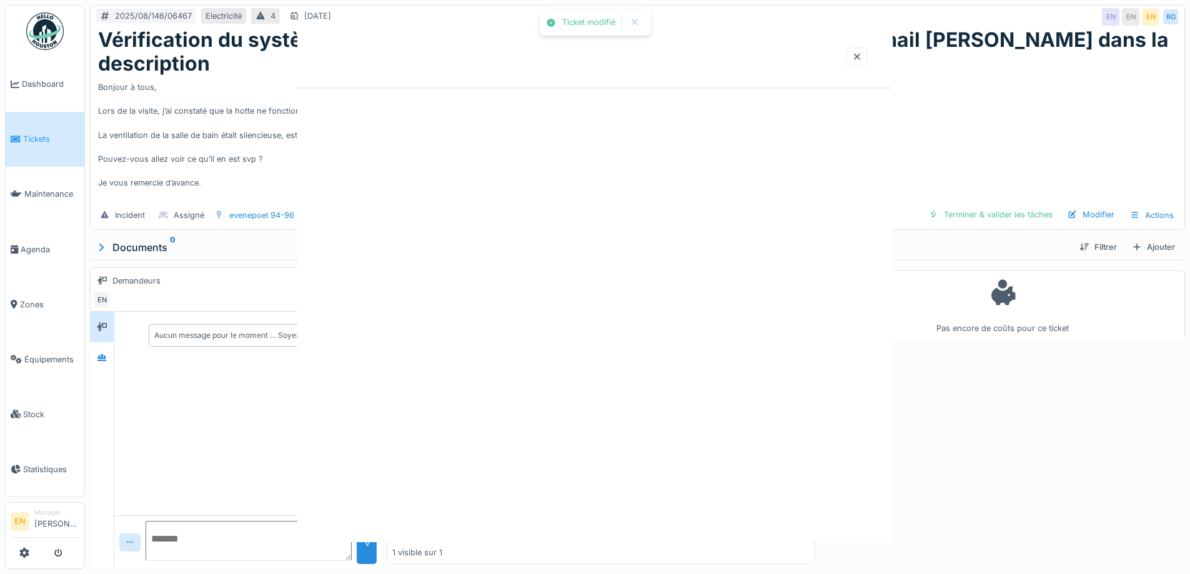
scroll to position [0, 0]
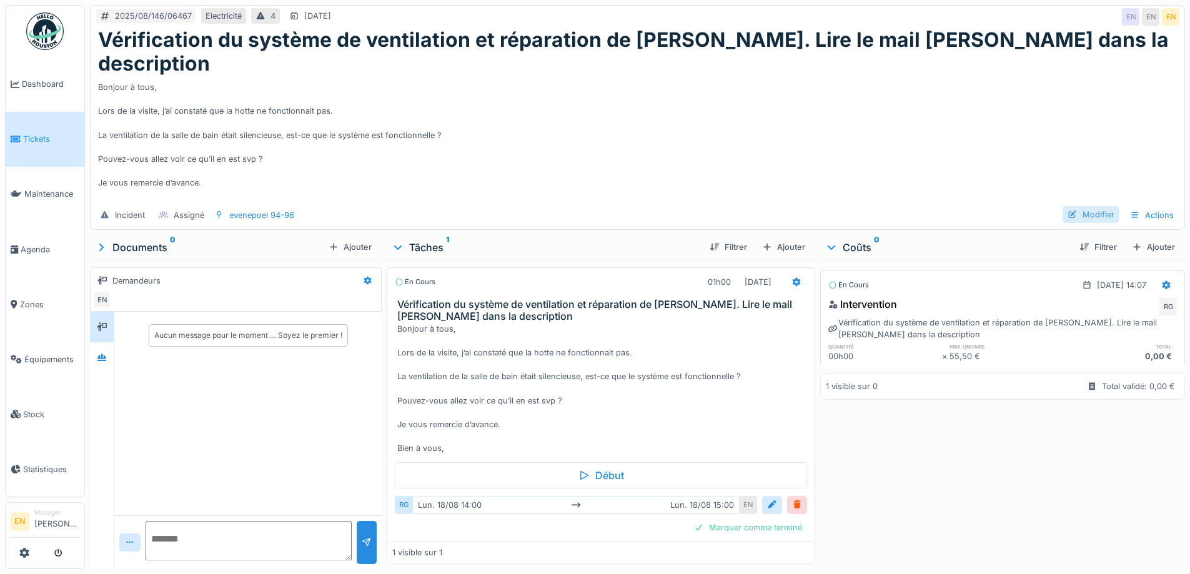
click at [1092, 206] on div "Modifier" at bounding box center [1090, 214] width 57 height 17
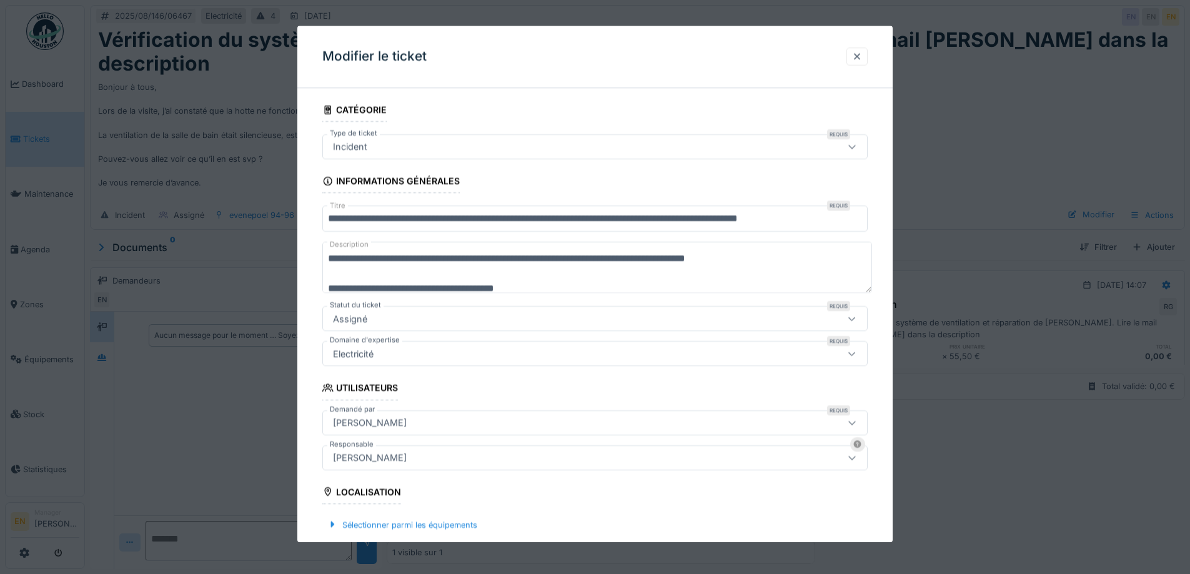
scroll to position [135, 0]
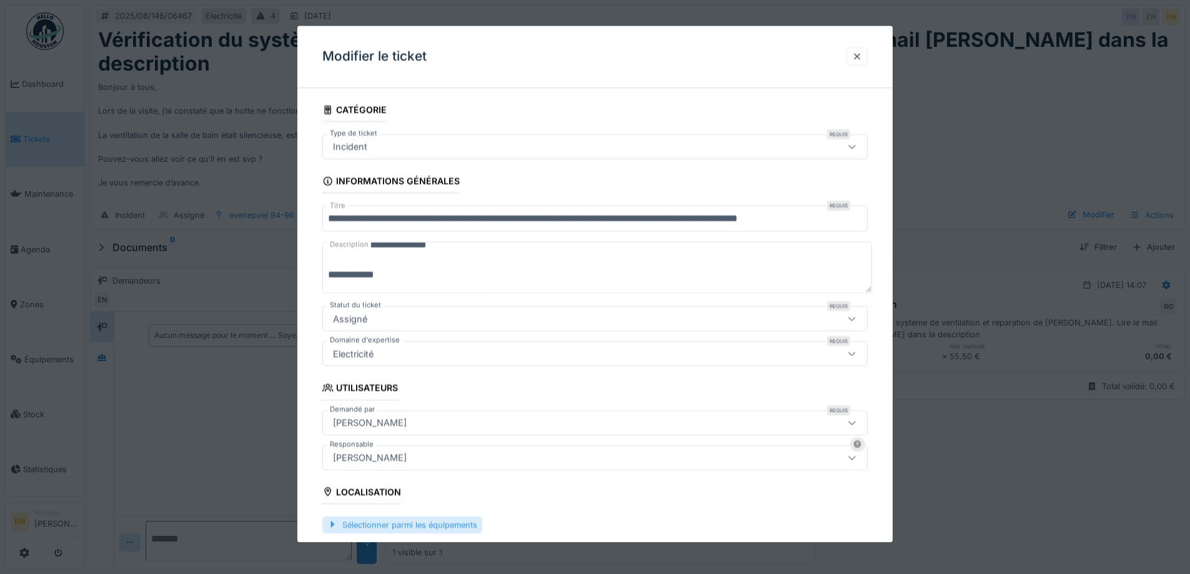
click at [443, 527] on div "Sélectionner parmi les équipements" at bounding box center [402, 525] width 160 height 17
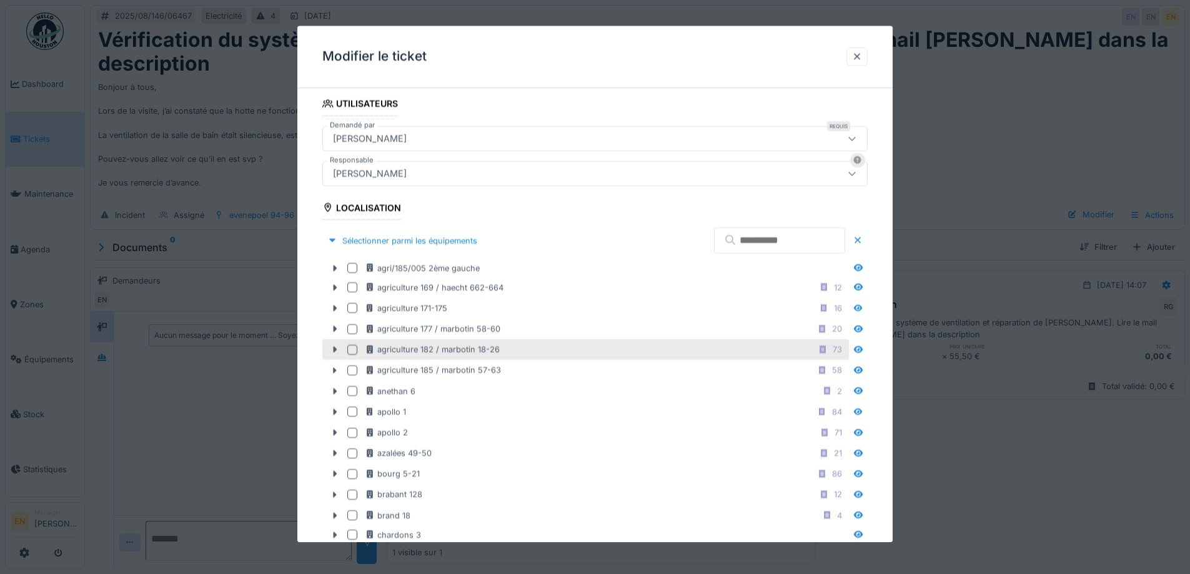
scroll to position [312, 0]
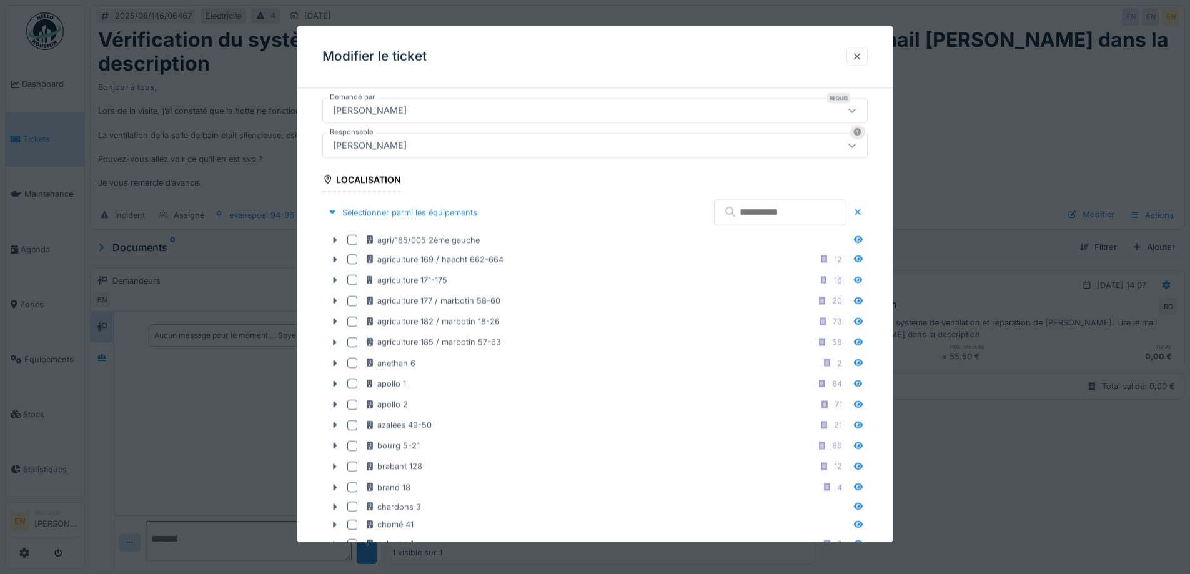
click at [768, 210] on input "text" at bounding box center [779, 213] width 131 height 26
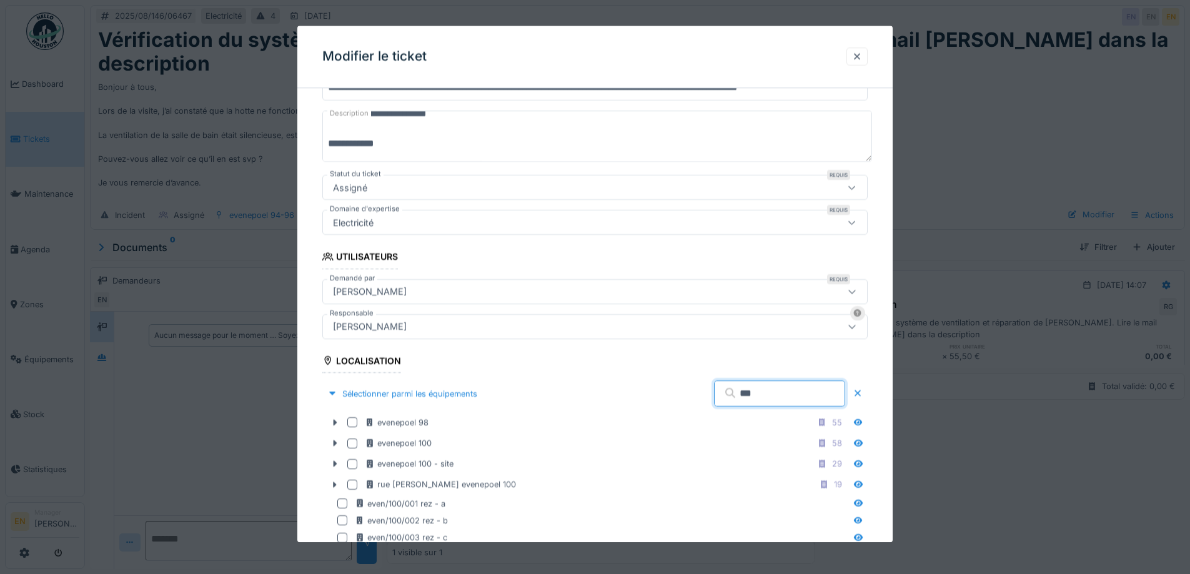
scroll to position [125, 0]
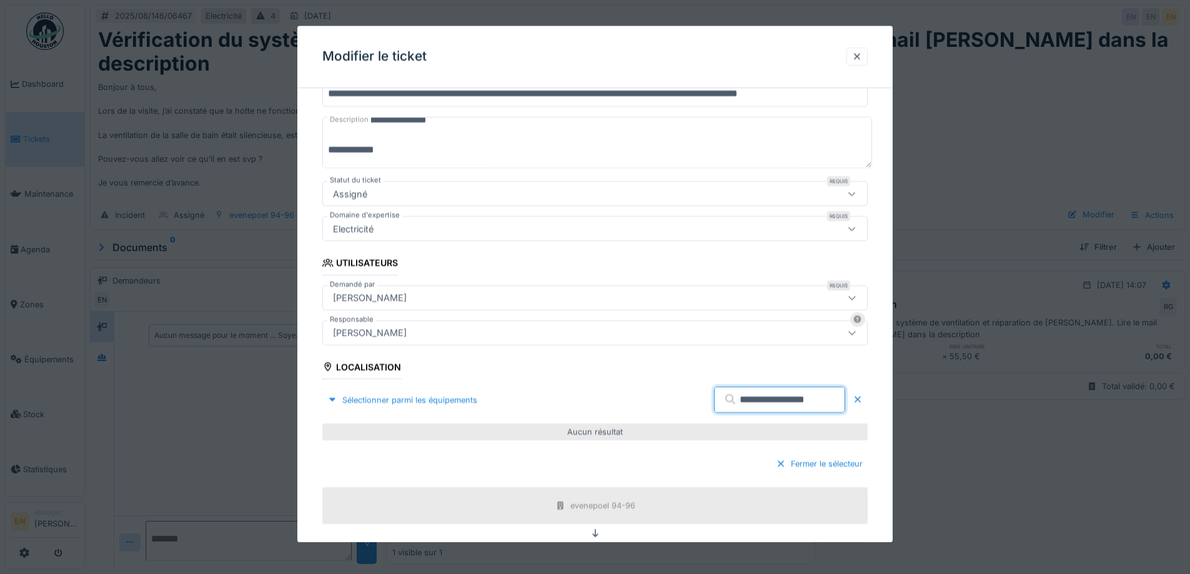
type input "**********"
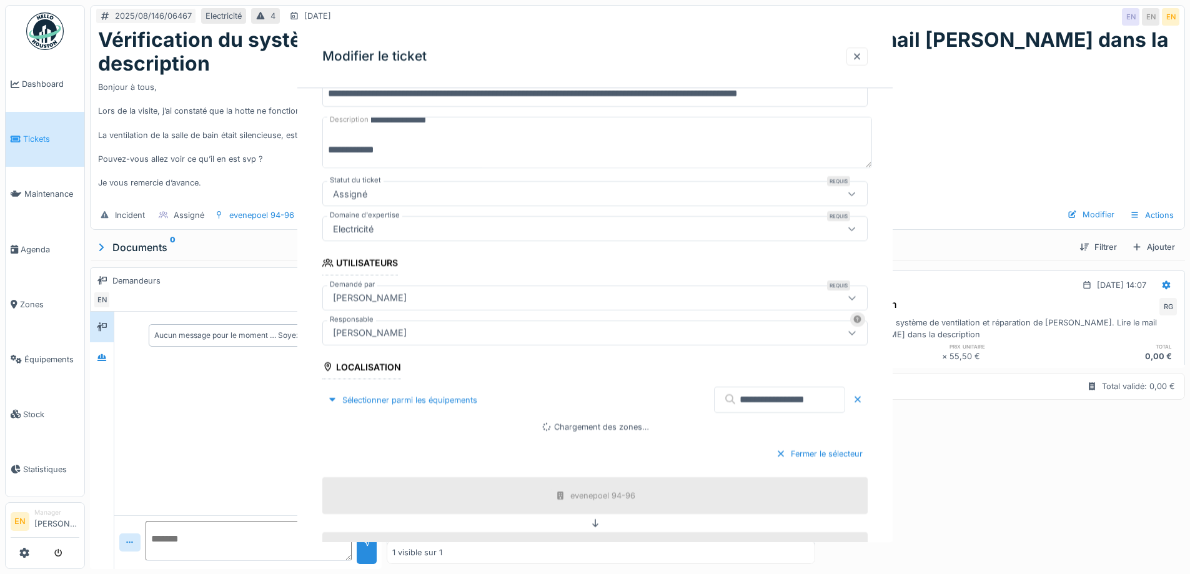
scroll to position [0, 0]
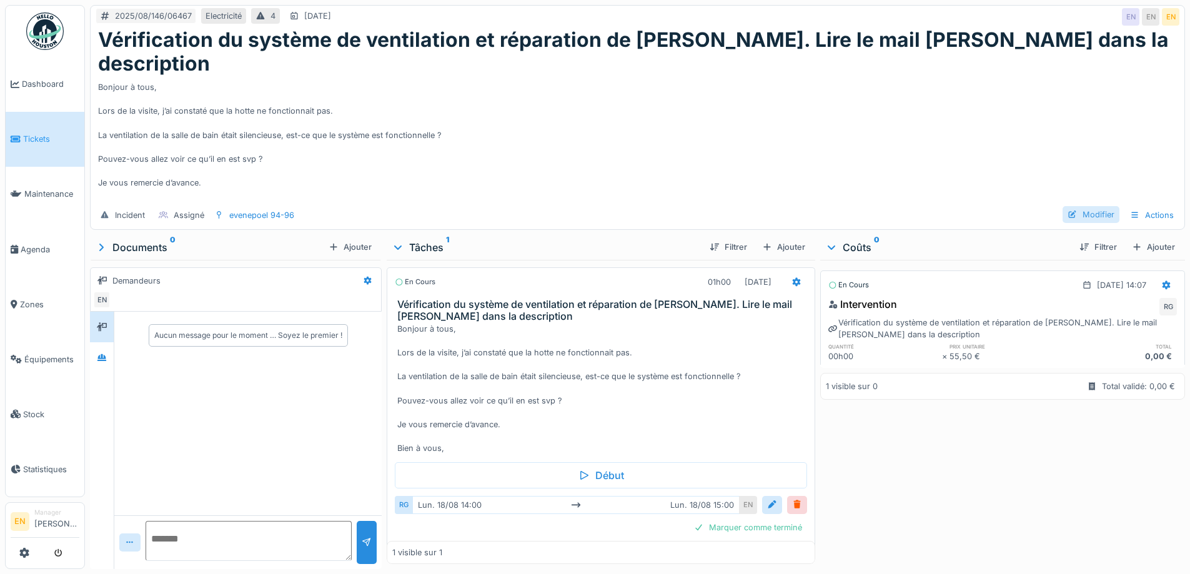
click at [1072, 206] on div "Modifier" at bounding box center [1090, 214] width 57 height 17
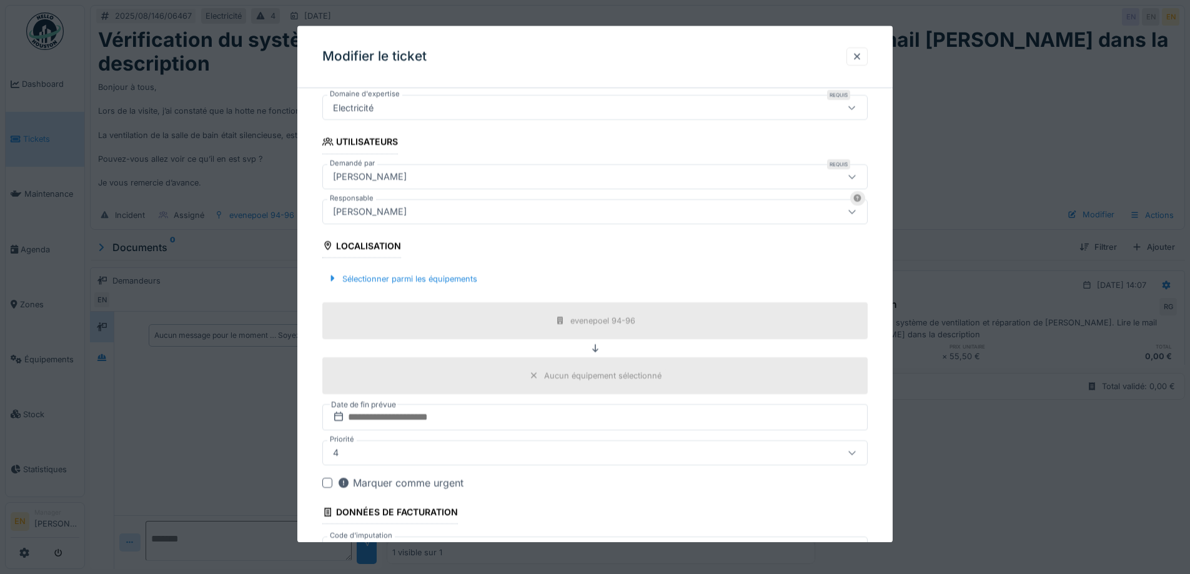
scroll to position [250, 0]
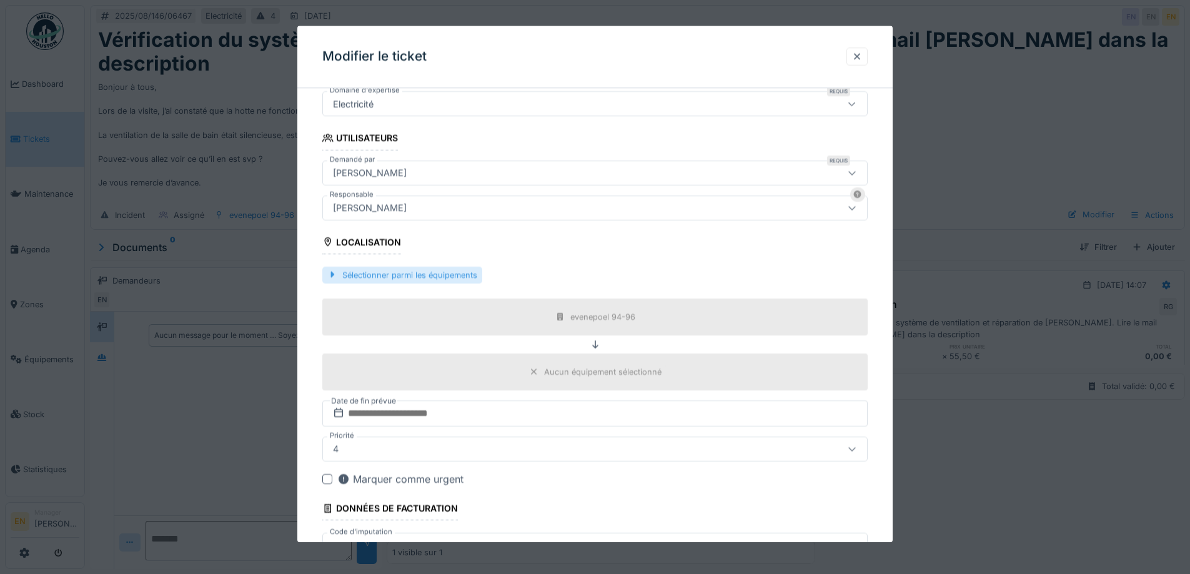
click at [421, 269] on div "Sélectionner parmi les équipements" at bounding box center [402, 275] width 160 height 17
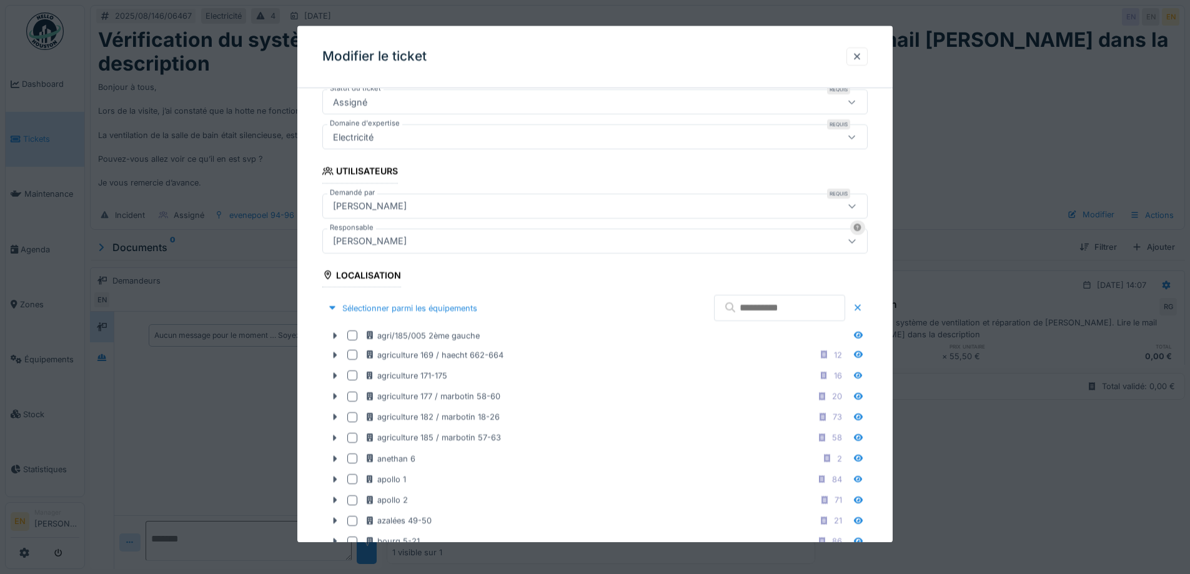
scroll to position [187, 0]
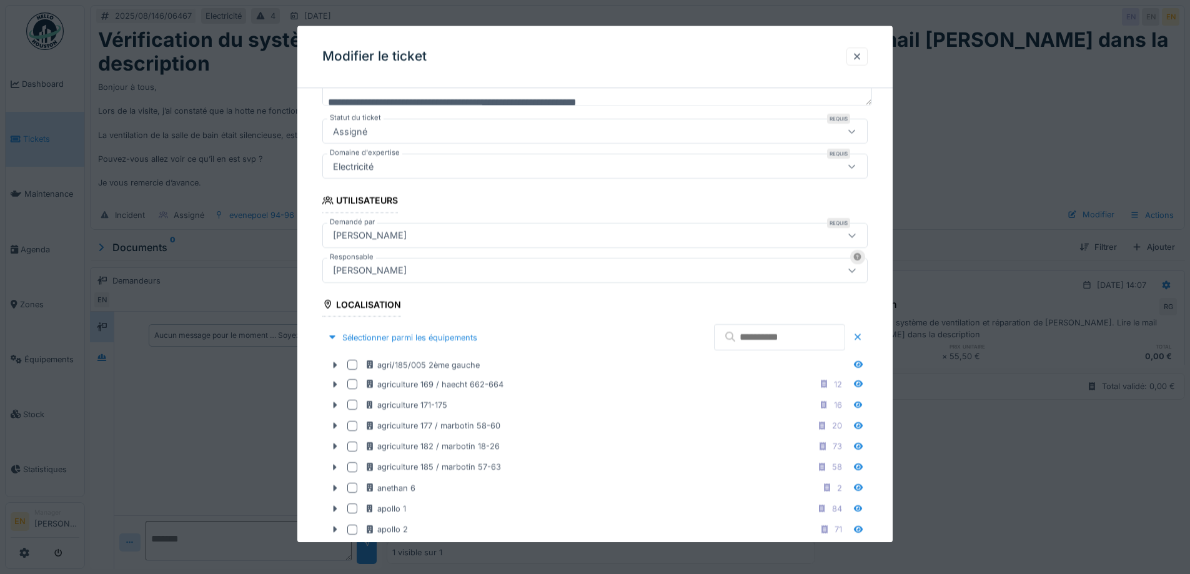
click at [772, 337] on input "text" at bounding box center [779, 338] width 131 height 26
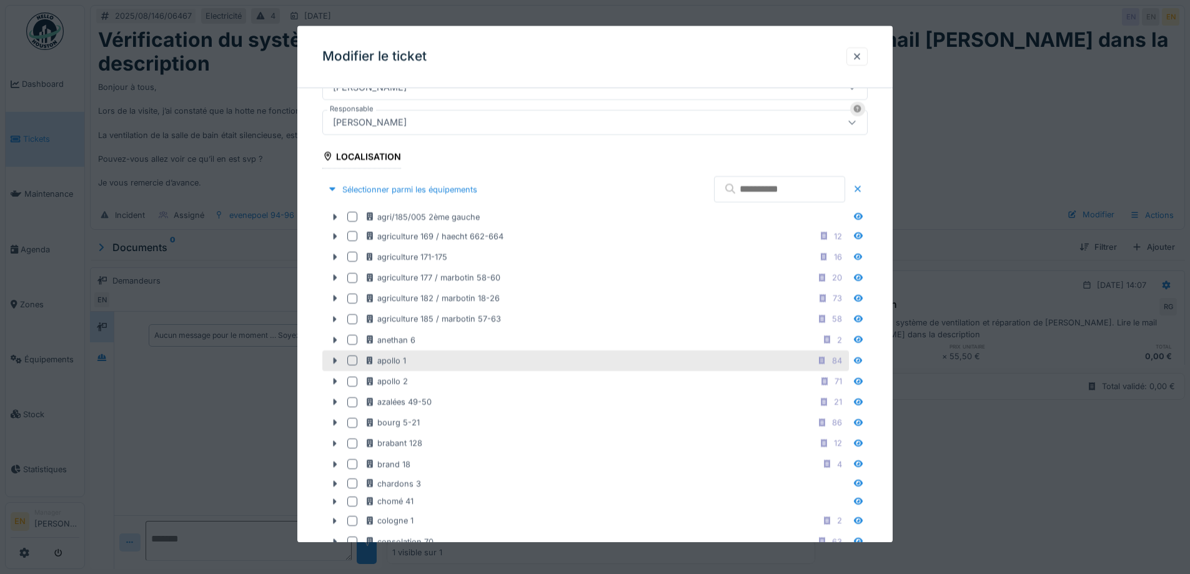
scroll to position [375, 0]
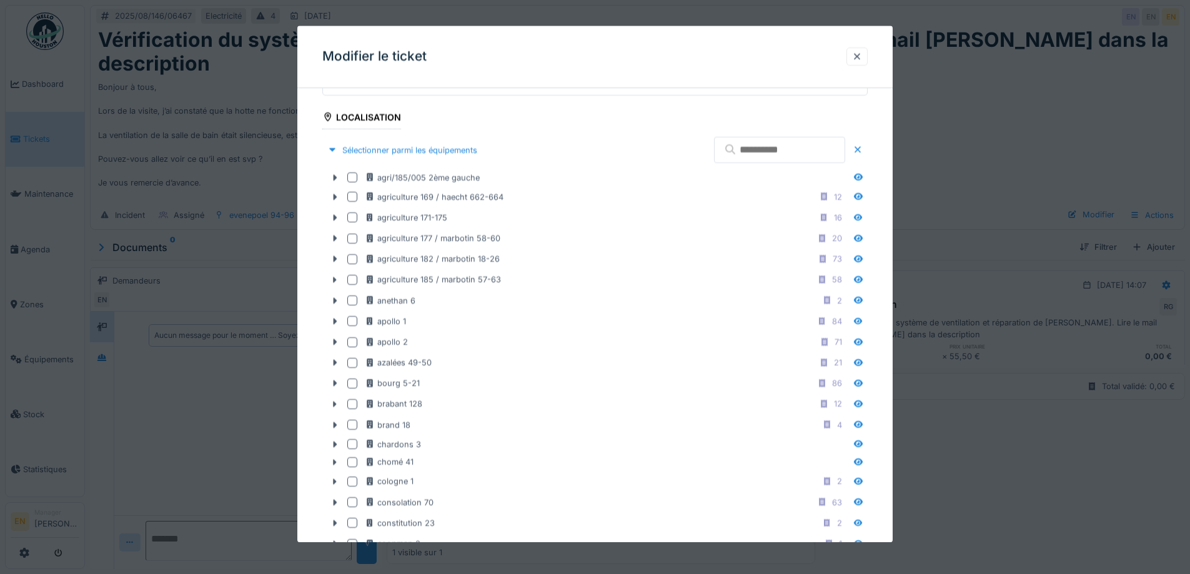
click at [793, 153] on input "text" at bounding box center [779, 150] width 131 height 26
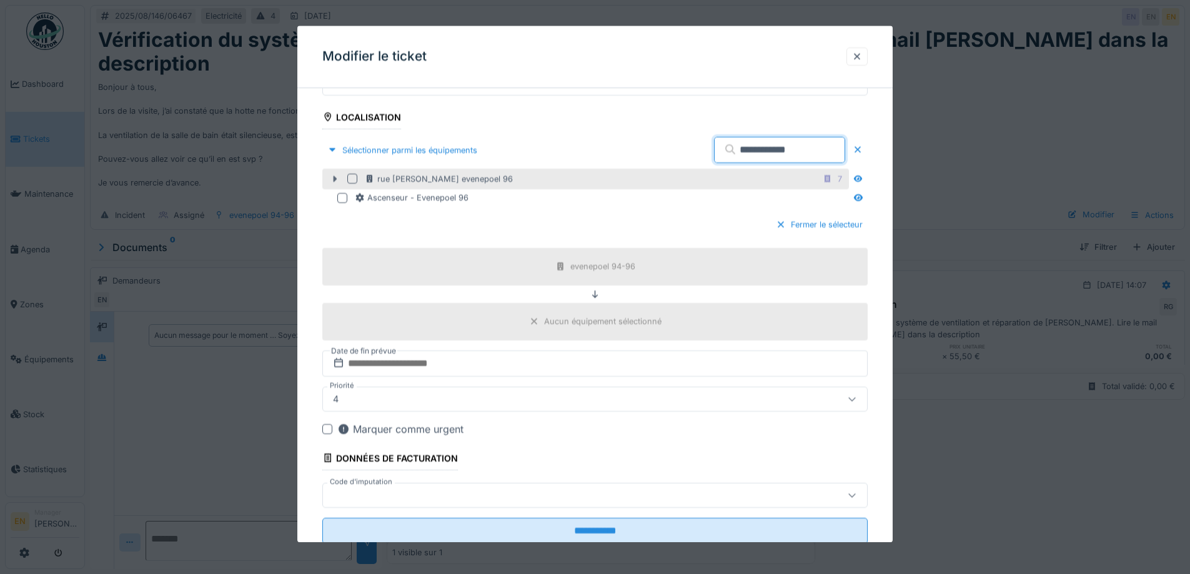
type input "**********"
click at [330, 180] on icon at bounding box center [335, 179] width 10 height 8
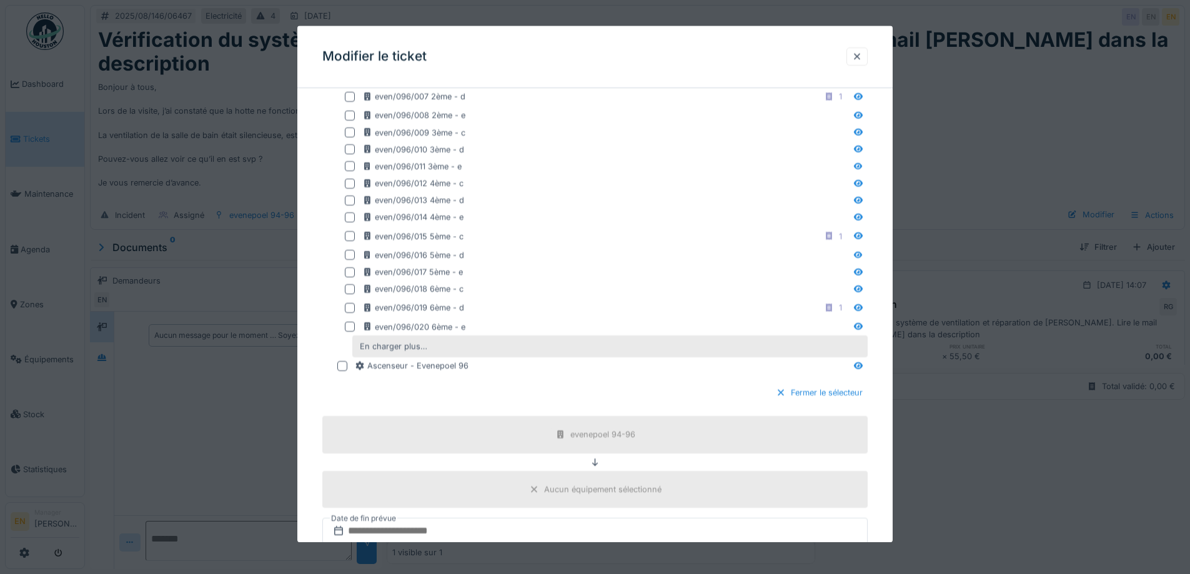
scroll to position [562, 0]
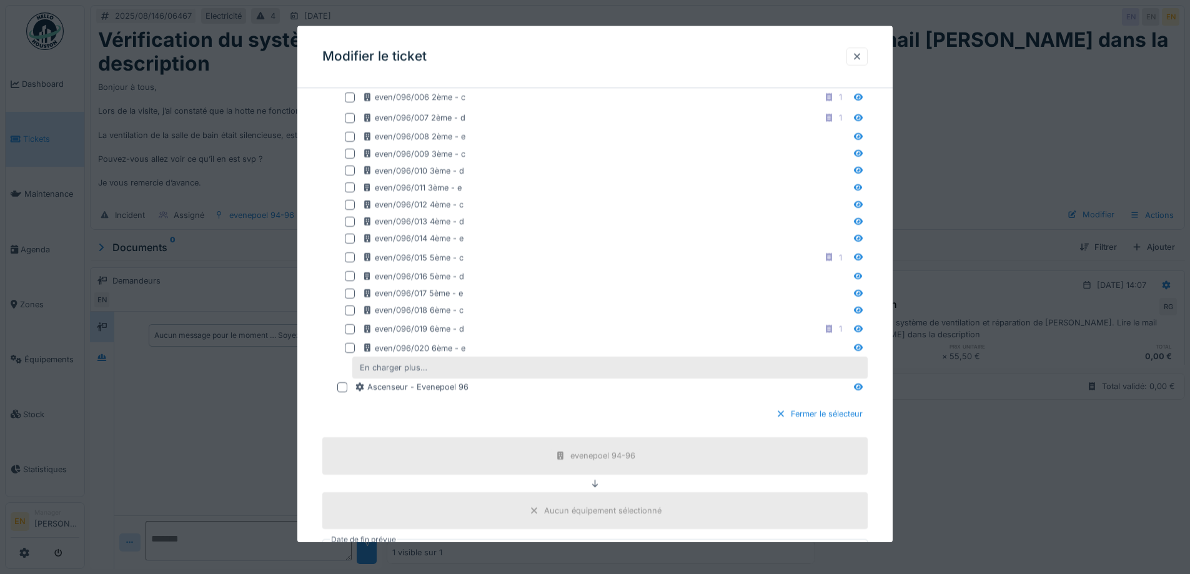
click at [392, 369] on div "En charger plus…" at bounding box center [393, 367] width 77 height 17
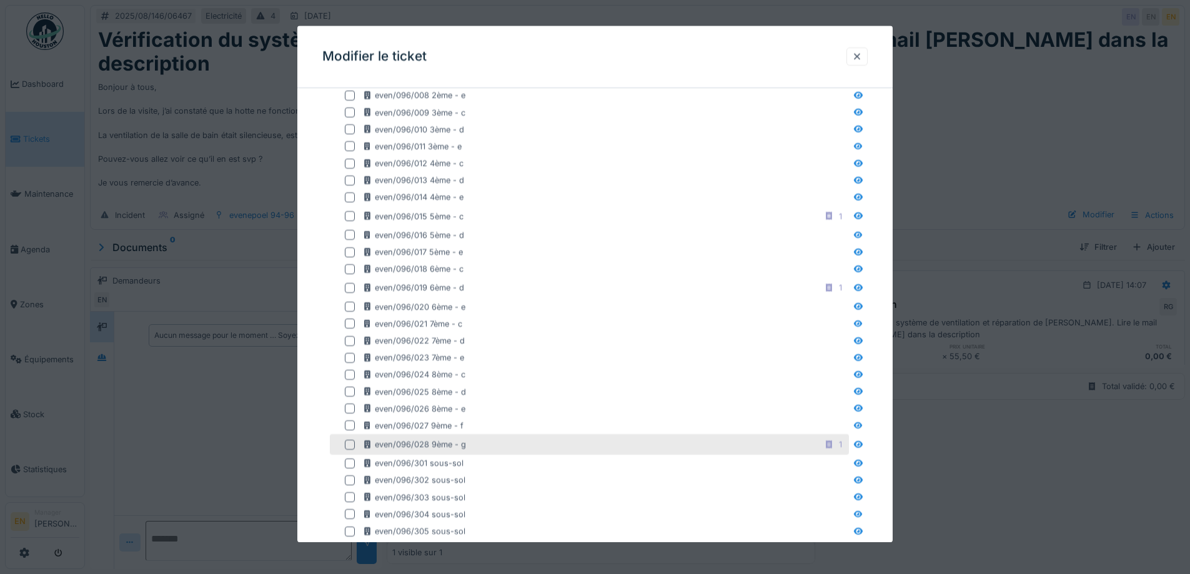
scroll to position [625, 0]
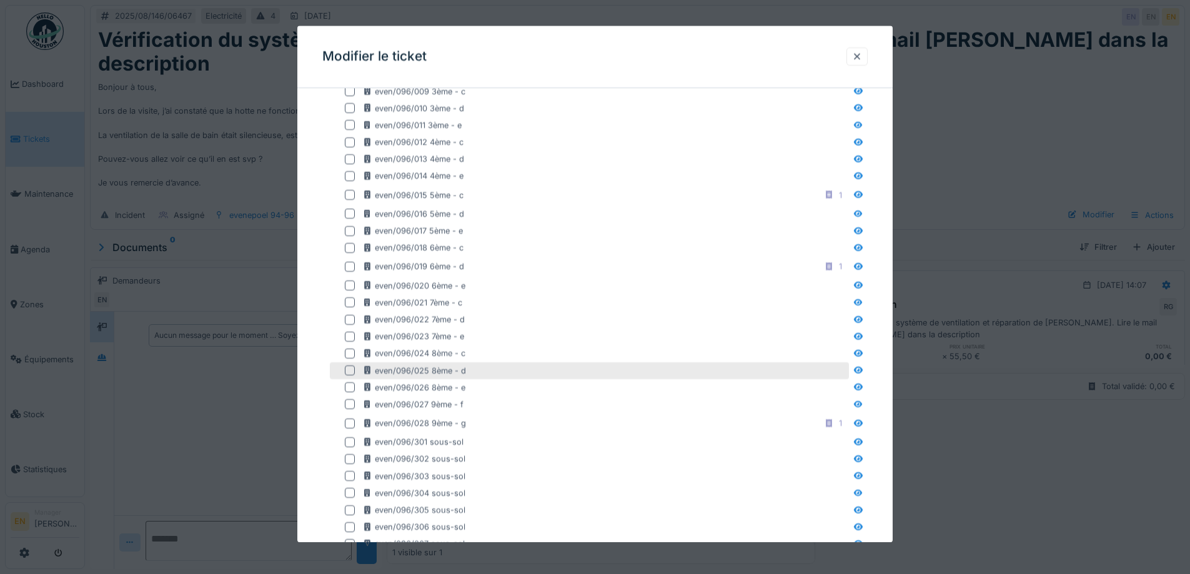
click at [346, 370] on div at bounding box center [350, 370] width 10 height 10
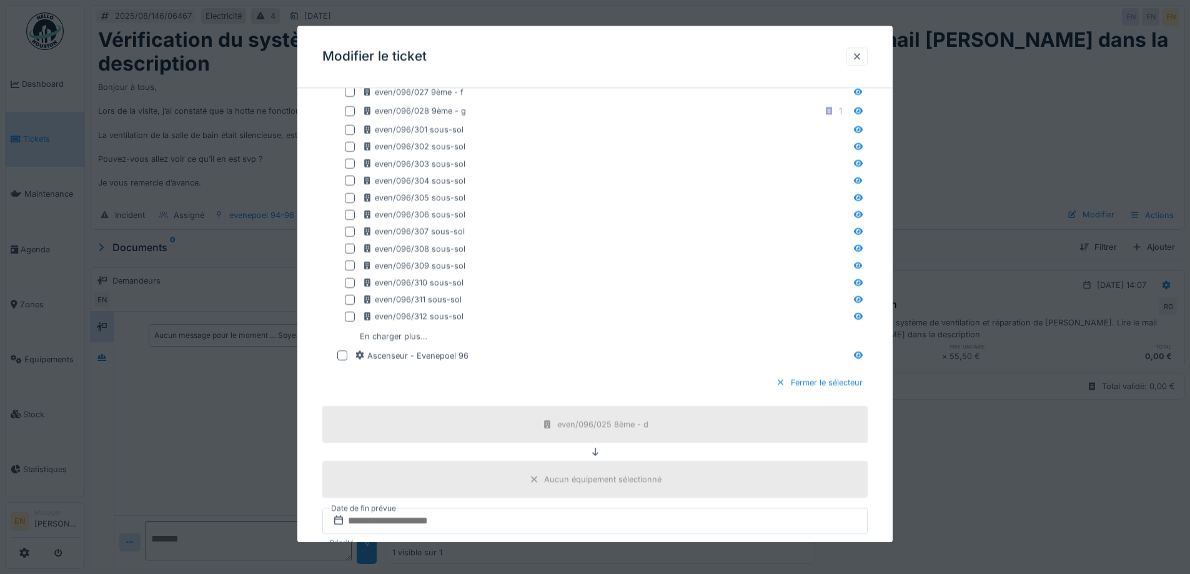
scroll to position [1131, 0]
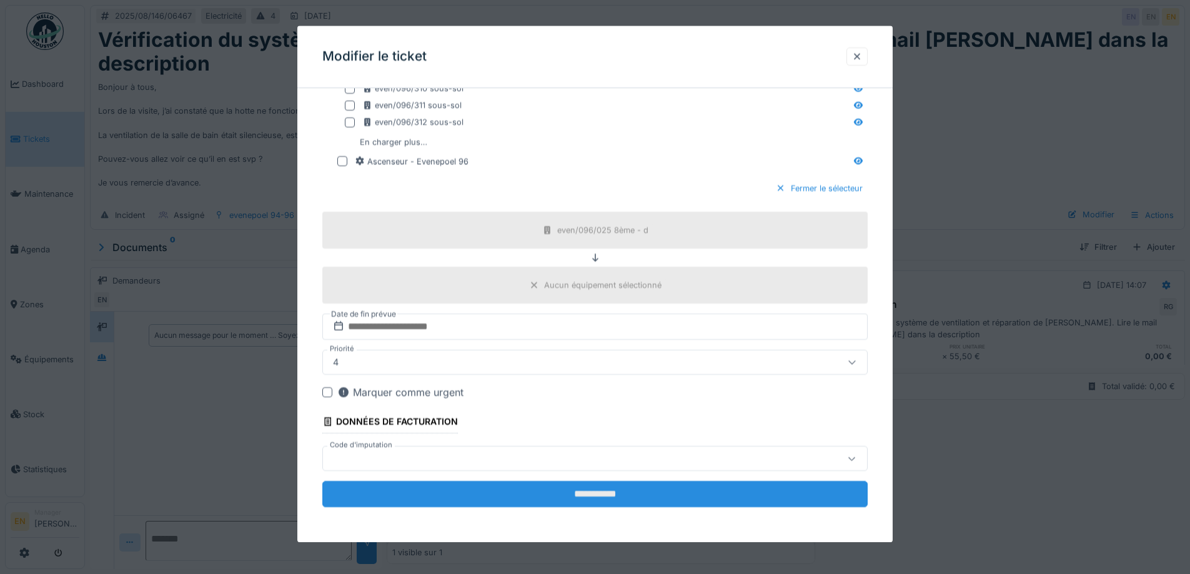
click at [606, 491] on input "**********" at bounding box center [594, 495] width 545 height 26
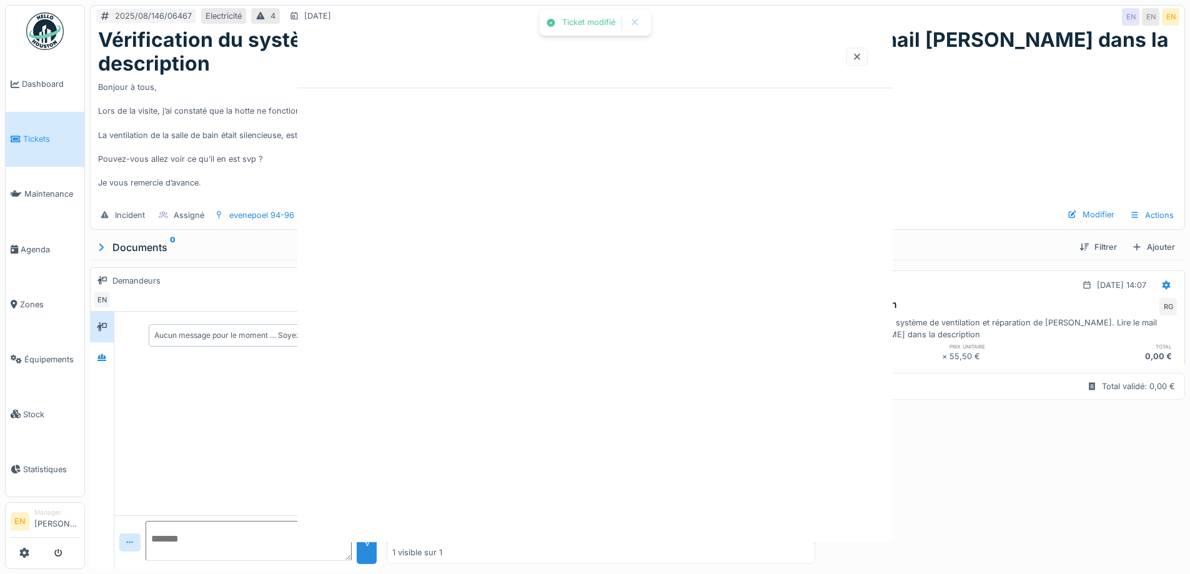
scroll to position [0, 0]
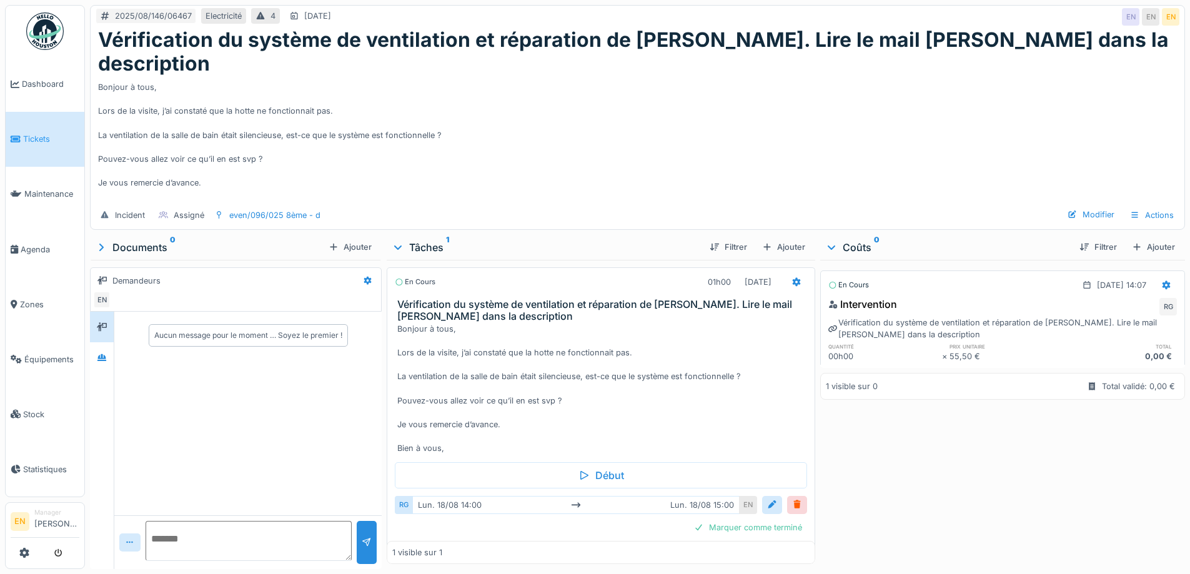
click at [956, 452] on div "En cours 18/08/2025 @ 14:07 Intervention RG Vérification du système de ventilat…" at bounding box center [1002, 412] width 365 height 304
click at [600, 159] on div "Bonjour à tous, Lors de la visite, j’ai constaté que la hotte ne fonctionnait p…" at bounding box center [637, 138] width 1079 height 125
click at [660, 142] on div "Bonjour à tous, Lors de la visite, j’ai constaté que la hotte ne fonctionnait p…" at bounding box center [637, 138] width 1079 height 125
click at [843, 88] on div "Bonjour à tous, Lors de la visite, j’ai constaté que la hotte ne fonctionnait p…" at bounding box center [637, 138] width 1079 height 125
click at [706, 84] on div "Bonjour à tous, Lors de la visite, j’ai constaté que la hotte ne fonctionnait p…" at bounding box center [637, 138] width 1079 height 125
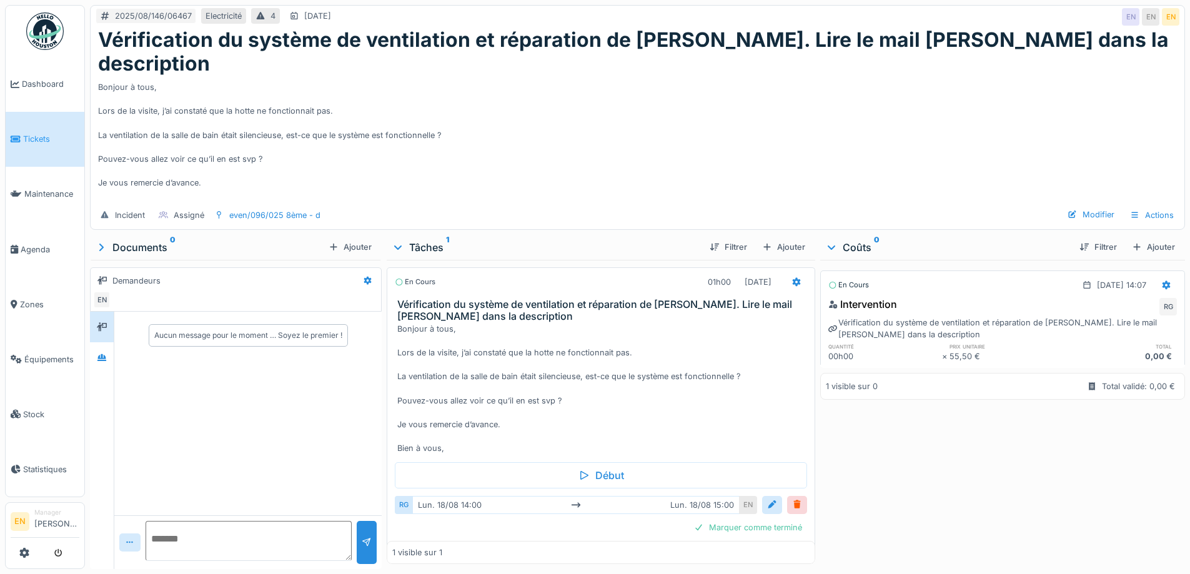
click at [663, 134] on div "Bonjour à tous, Lors de la visite, j’ai constaté que la hotte ne fonctionnait p…" at bounding box center [637, 138] width 1079 height 125
click at [671, 141] on div "Bonjour à tous, Lors de la visite, j’ai constaté que la hotte ne fonctionnait p…" at bounding box center [637, 138] width 1079 height 125
click at [669, 135] on div "Bonjour à tous, Lors de la visite, j’ai constaté que la hotte ne fonctionnait p…" at bounding box center [637, 138] width 1079 height 125
drag, startPoint x: 668, startPoint y: 77, endPoint x: 668, endPoint y: 84, distance: 6.9
click at [668, 79] on div "Bonjour à tous, Lors de la visite, j’ai constaté que la hotte ne fonctionnait p…" at bounding box center [637, 138] width 1079 height 125
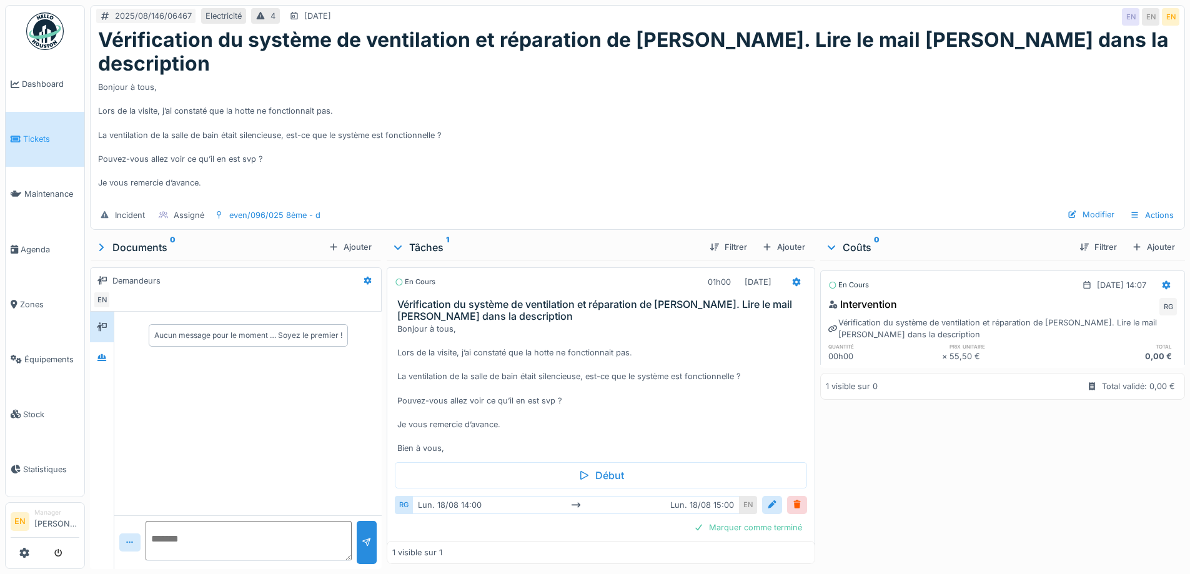
click at [54, 21] on img at bounding box center [44, 30] width 37 height 37
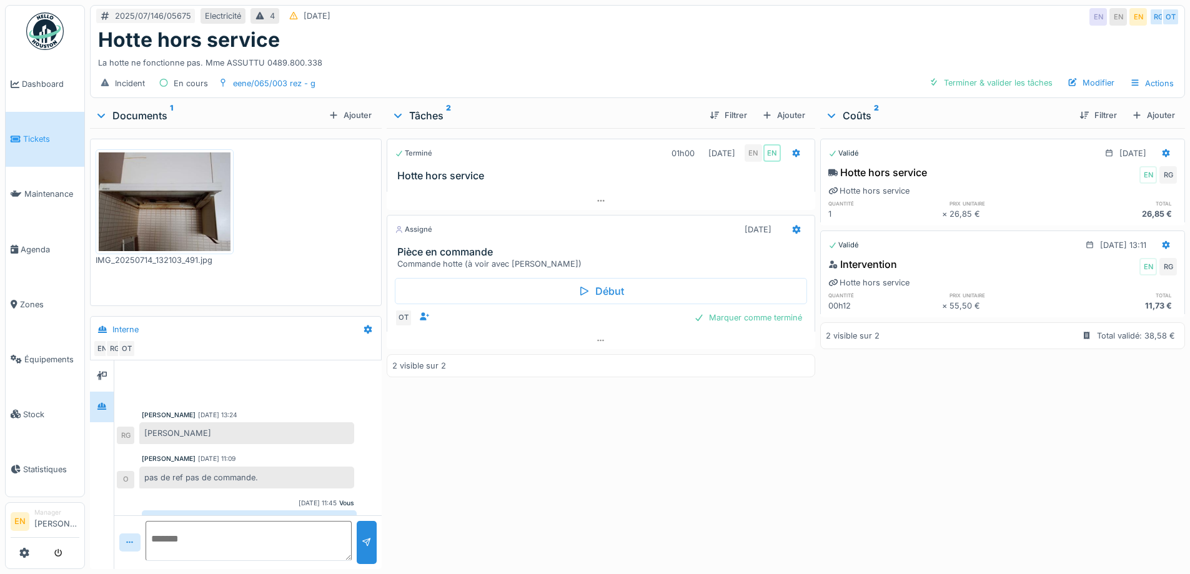
scroll to position [22, 0]
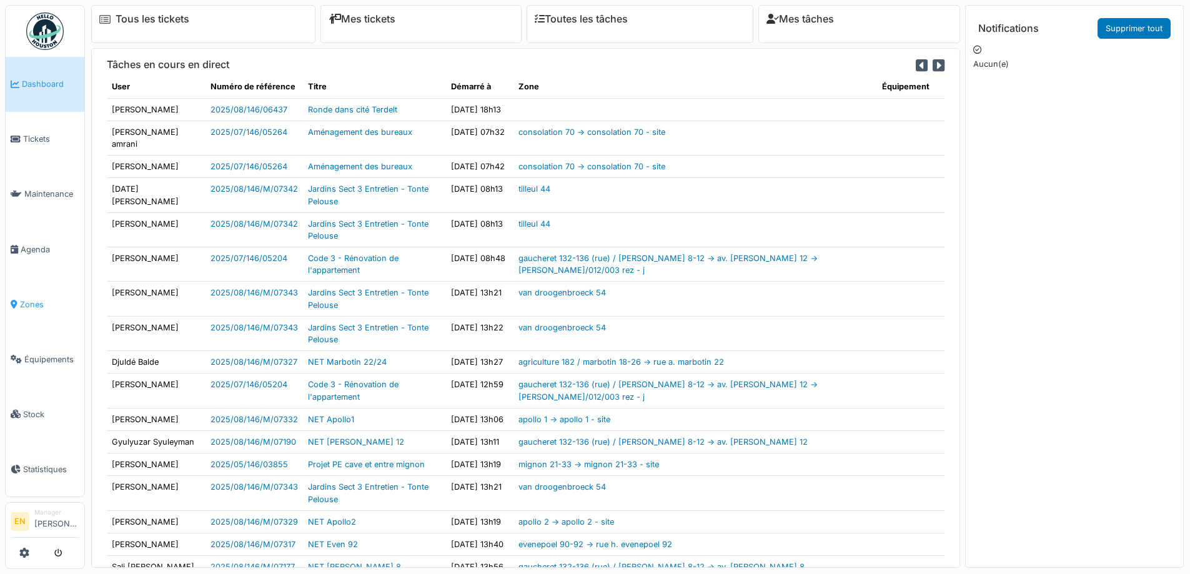
click at [31, 299] on span "Zones" at bounding box center [49, 305] width 59 height 12
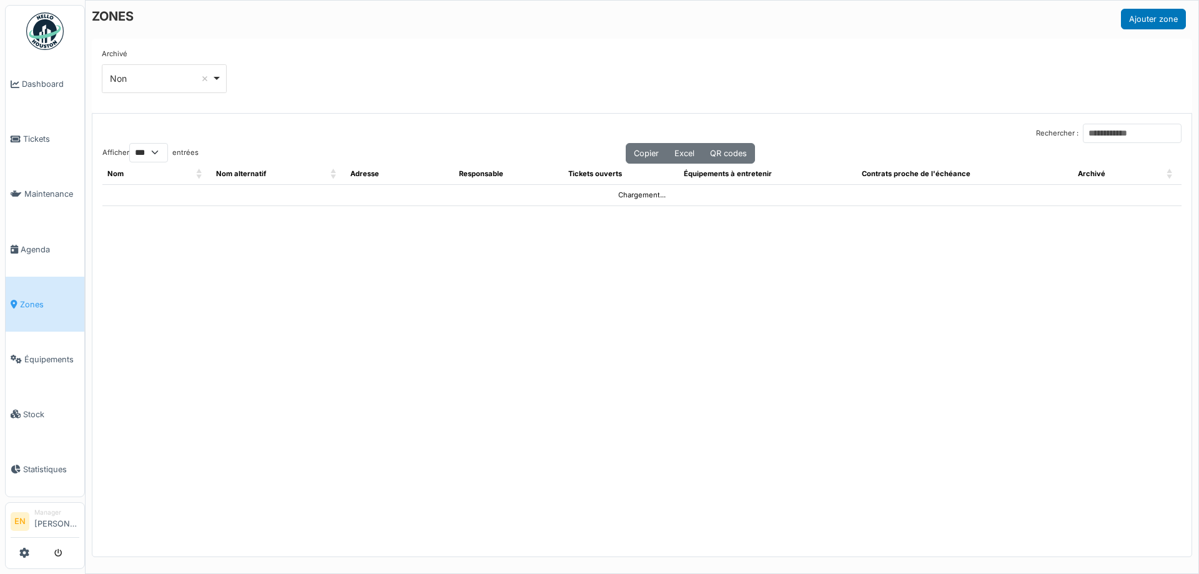
select select "***"
click at [1116, 130] on input "Rechercher :" at bounding box center [1132, 133] width 99 height 19
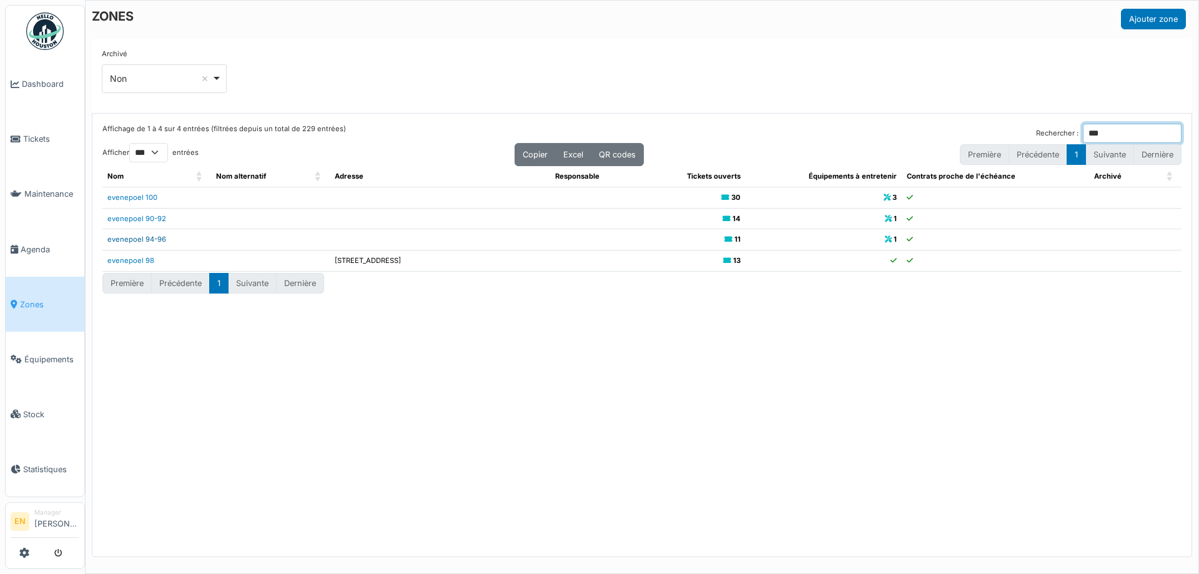
type input "***"
click at [154, 239] on link "evenepoel 94-96" at bounding box center [136, 239] width 59 height 9
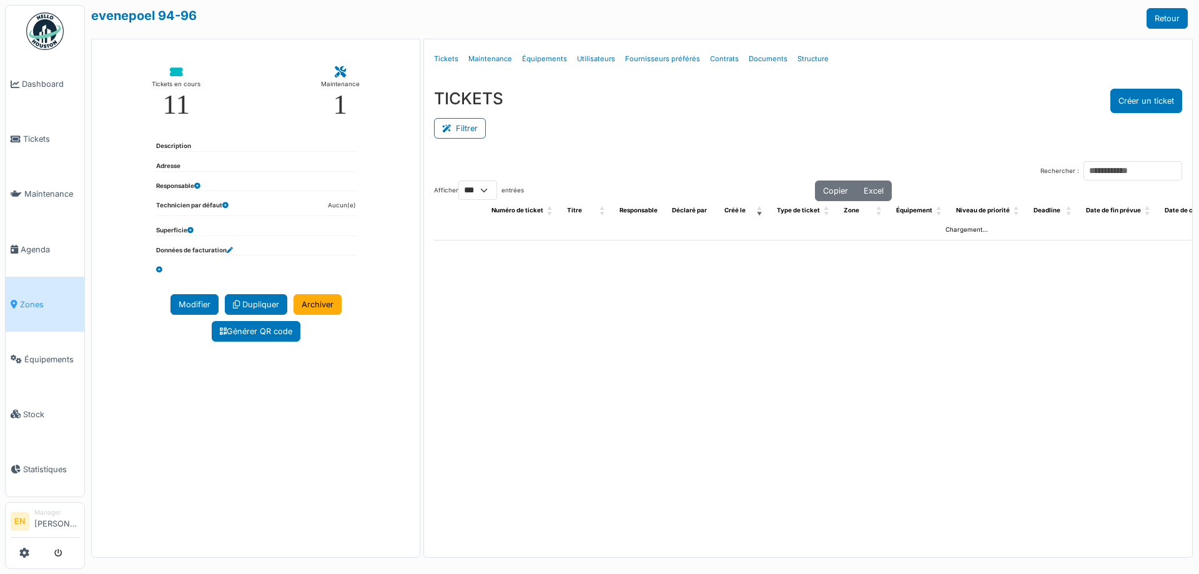
select select "***"
click at [1089, 176] on input "Rechercher :" at bounding box center [1133, 170] width 99 height 19
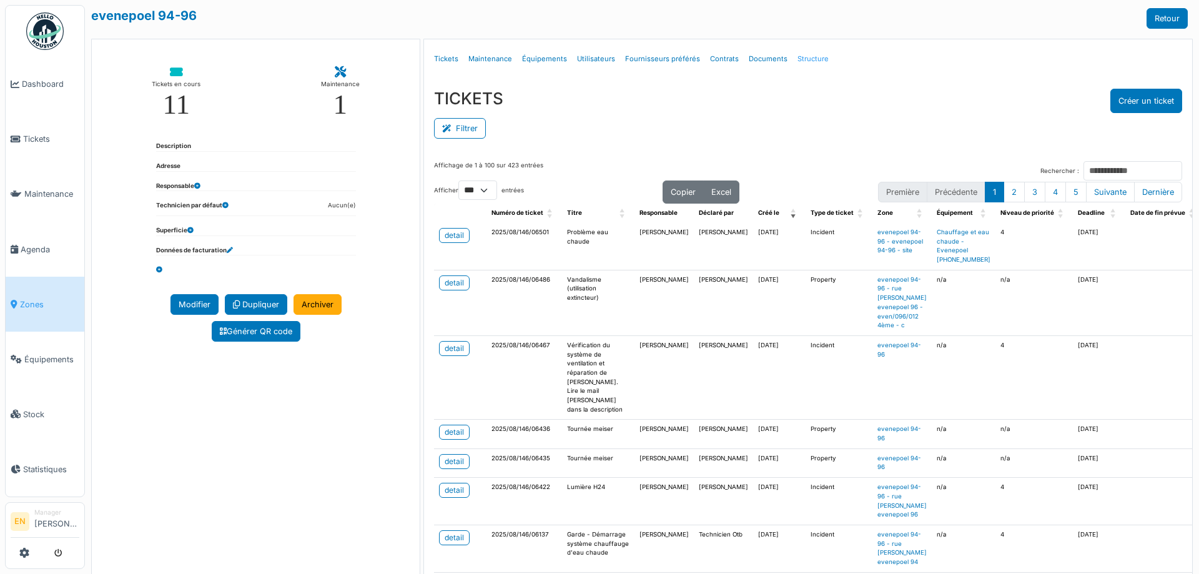
click at [809, 57] on link "Structure" at bounding box center [813, 58] width 41 height 29
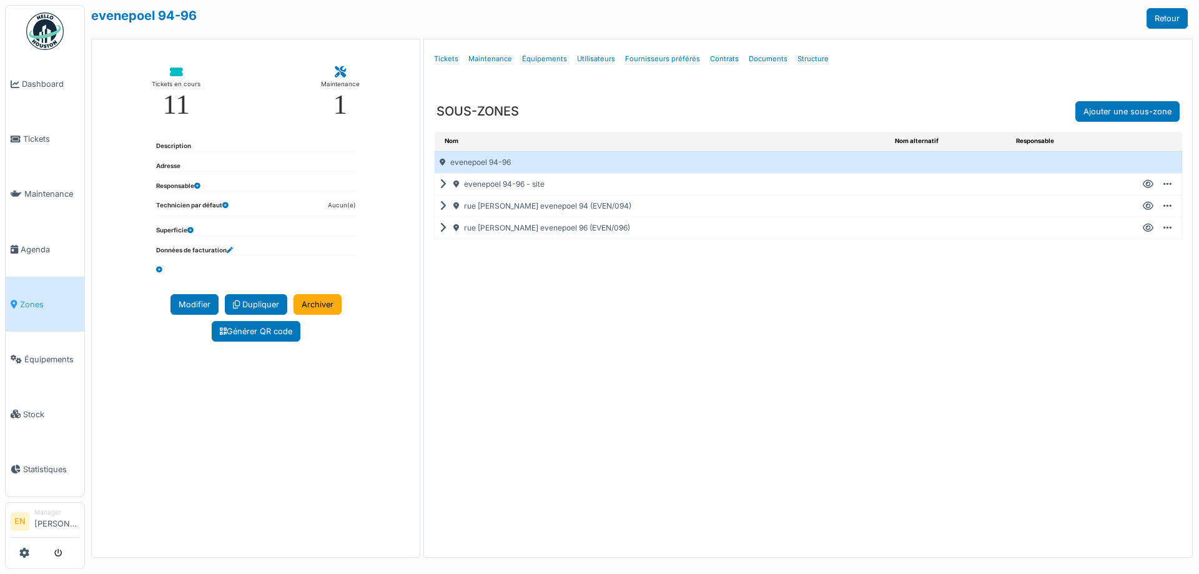
click at [443, 229] on icon at bounding box center [446, 228] width 12 height 1
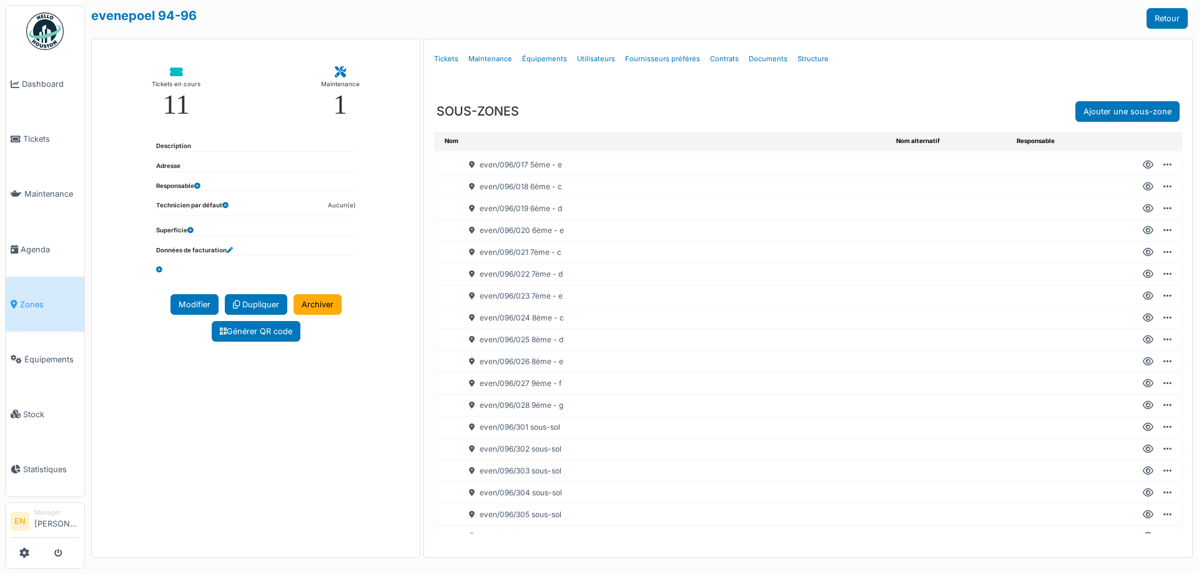
scroll to position [437, 0]
click at [1143, 337] on icon at bounding box center [1148, 337] width 11 height 1
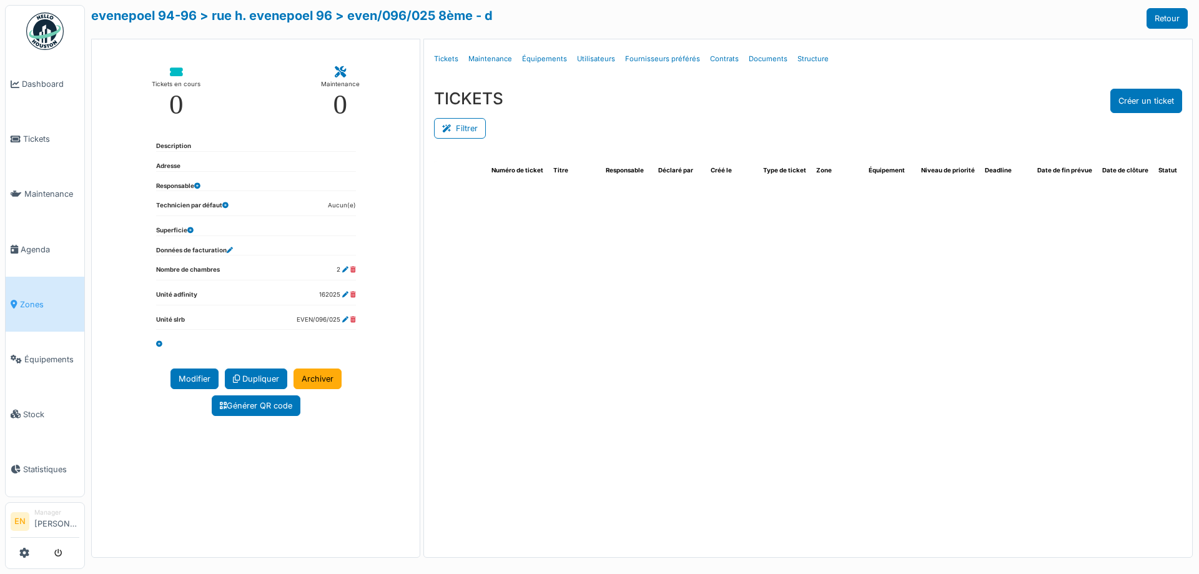
select select "***"
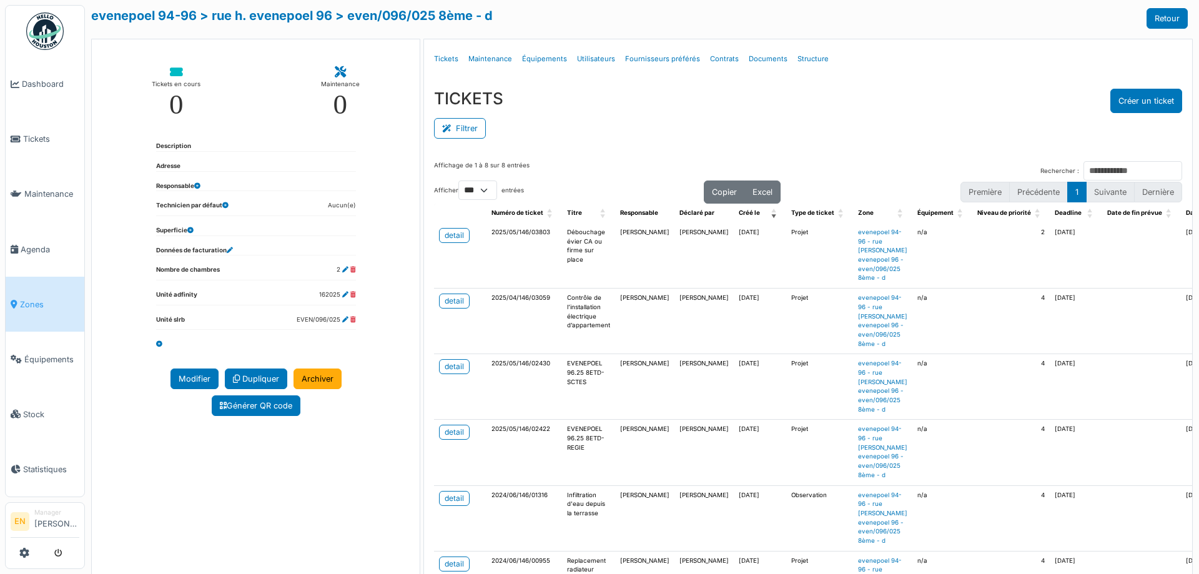
drag, startPoint x: 843, startPoint y: 147, endPoint x: 839, endPoint y: 154, distance: 7.3
click at [842, 147] on div "TICKETS Créer un ticket Filtrer Responsable **** Tous Remove item Tous Ahmed Be…" at bounding box center [808, 115] width 768 height 72
click at [861, 157] on div "Affichage de 1 à 8 sur 8 entrées Rechercher : Afficher ** ** *** *** entrées Co…" at bounding box center [808, 429] width 768 height 557
click at [881, 132] on div "Filtrer" at bounding box center [808, 127] width 748 height 28
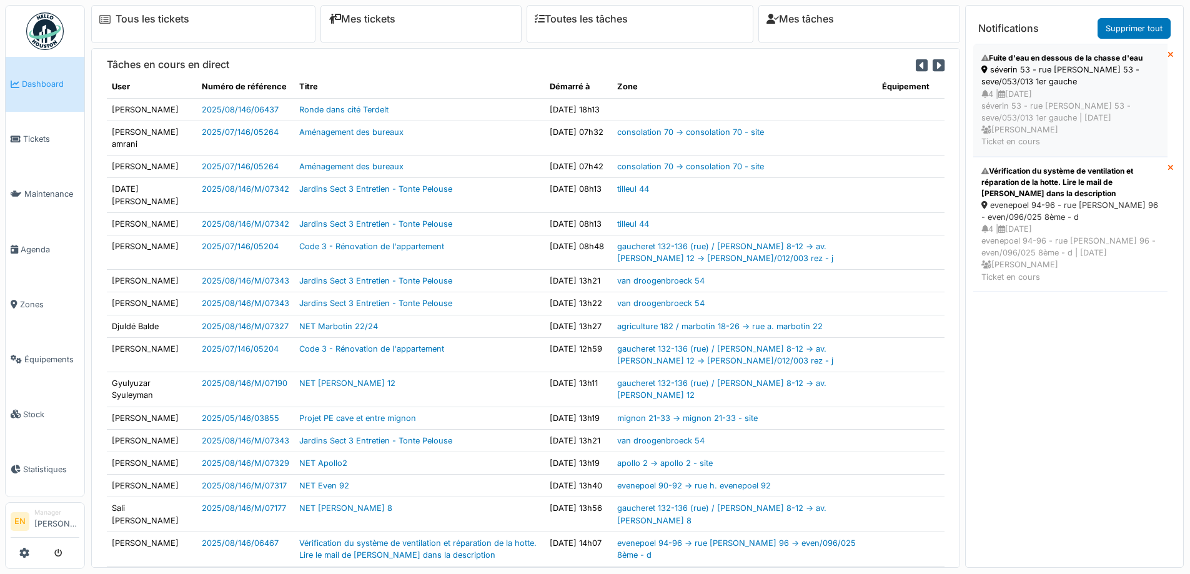
click at [1041, 101] on div "4 | [DATE] séverin 53 - rue [PERSON_NAME] 53 - seve/053/013 1er gauche | [DATE]…" at bounding box center [1070, 118] width 178 height 60
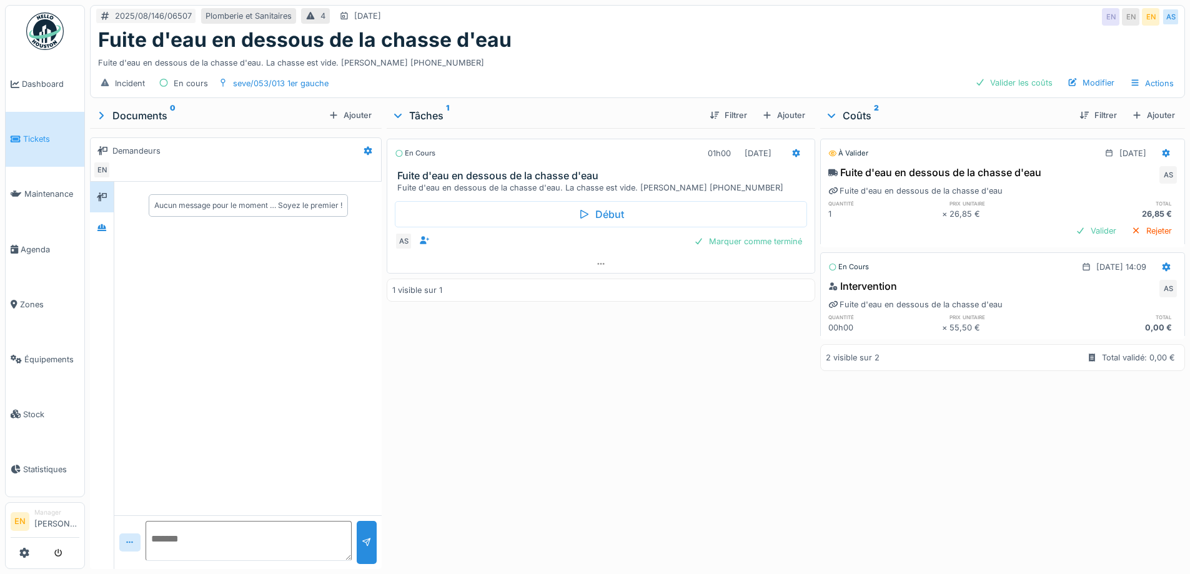
click at [645, 42] on div "Fuite d'eau en dessous de la chasse d'eau" at bounding box center [637, 40] width 1079 height 24
click at [423, 245] on div at bounding box center [424, 240] width 10 height 12
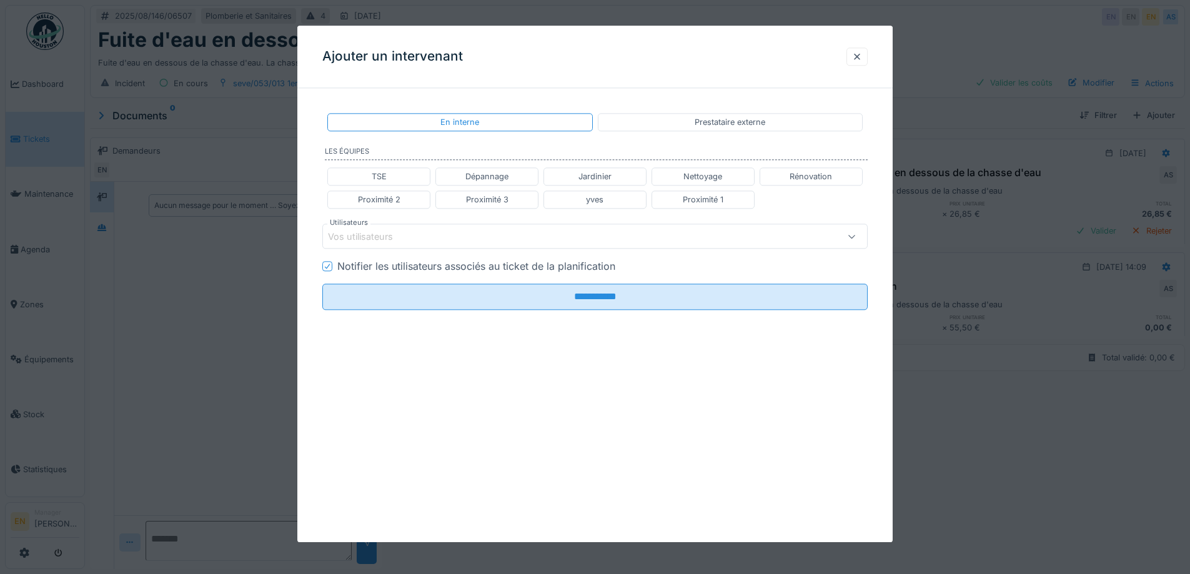
click at [517, 233] on div "Vos utilisateurs" at bounding box center [563, 237] width 470 height 14
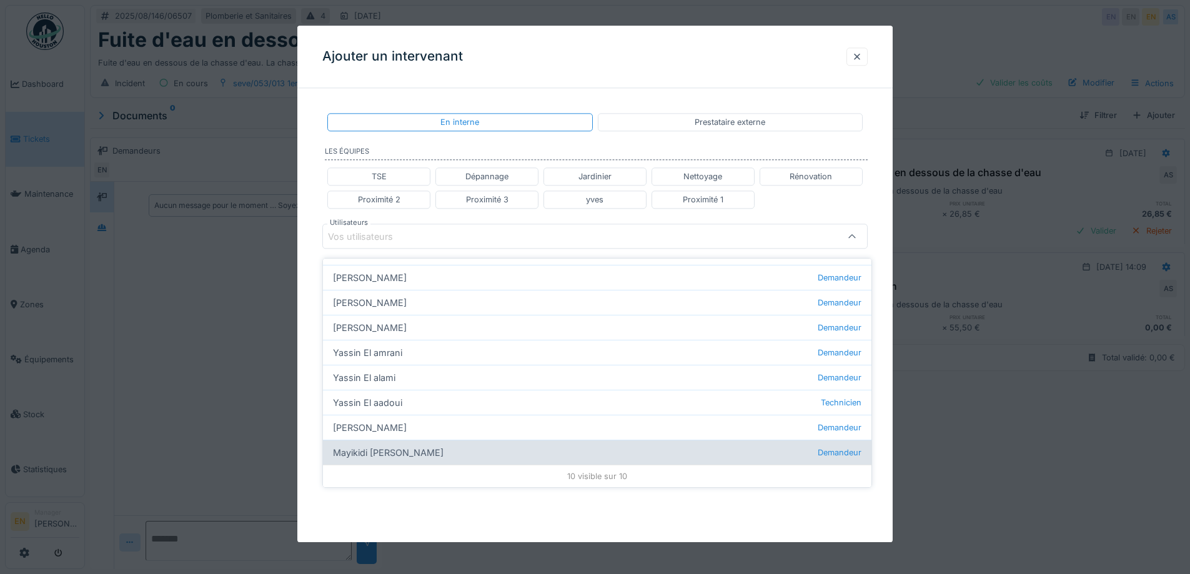
scroll to position [9, 0]
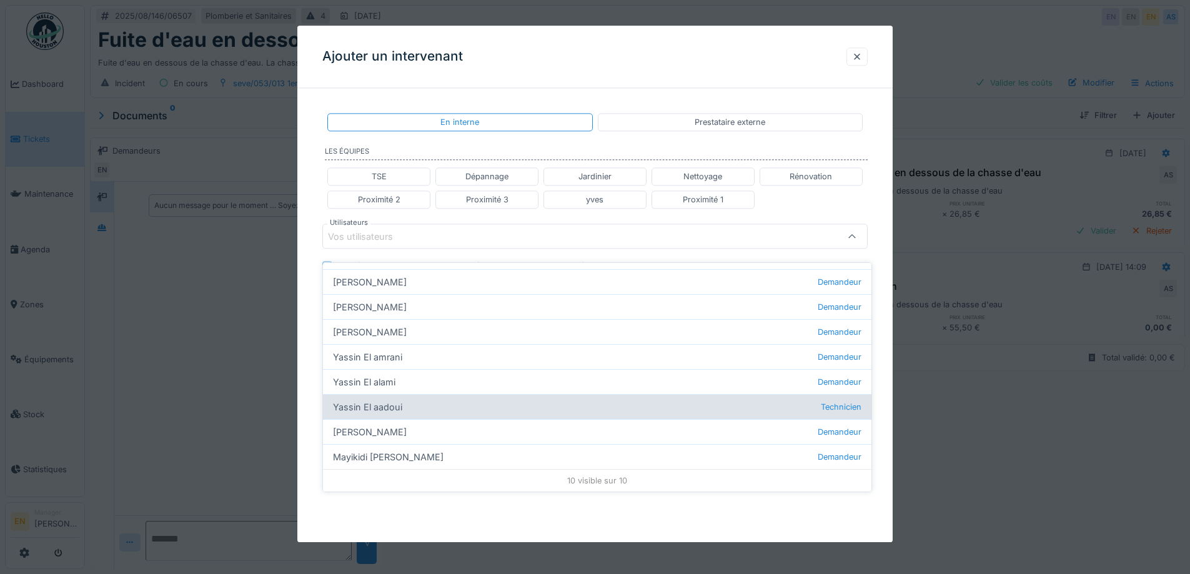
type input "****"
click at [386, 397] on div "Yassin El aadoui Technicien" at bounding box center [597, 406] width 548 height 25
type input "*****"
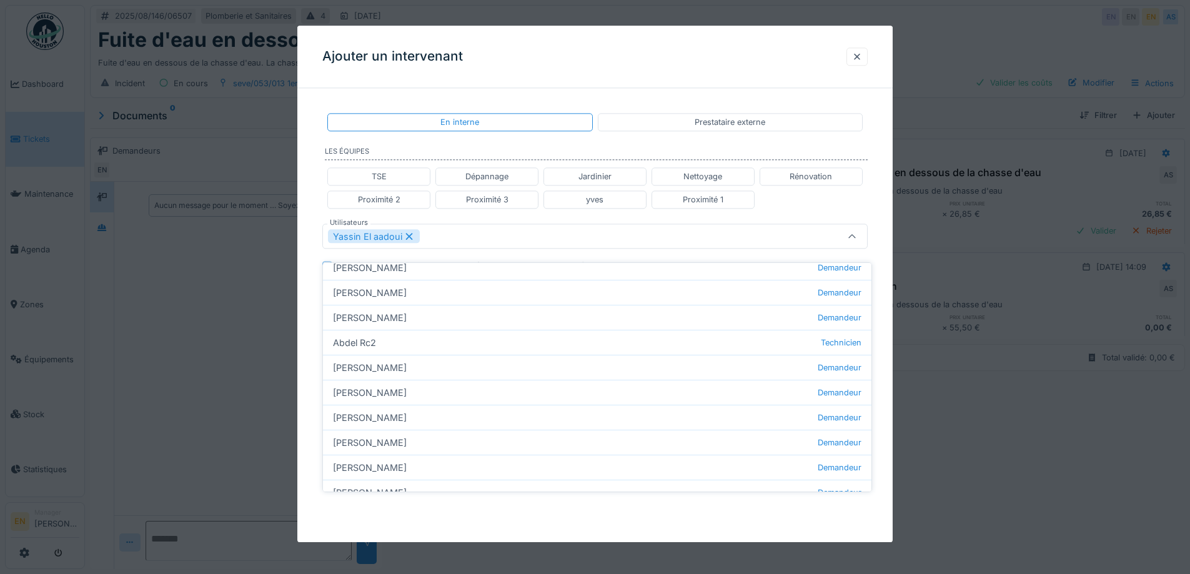
scroll to position [125, 0]
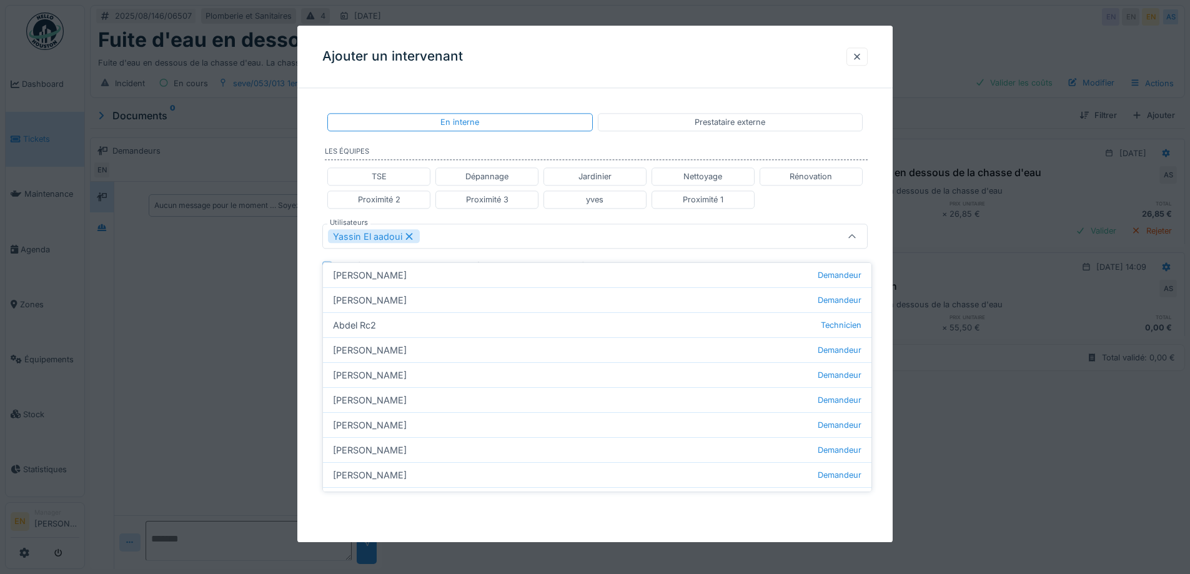
click at [878, 369] on div "**********" at bounding box center [594, 250] width 595 height 305
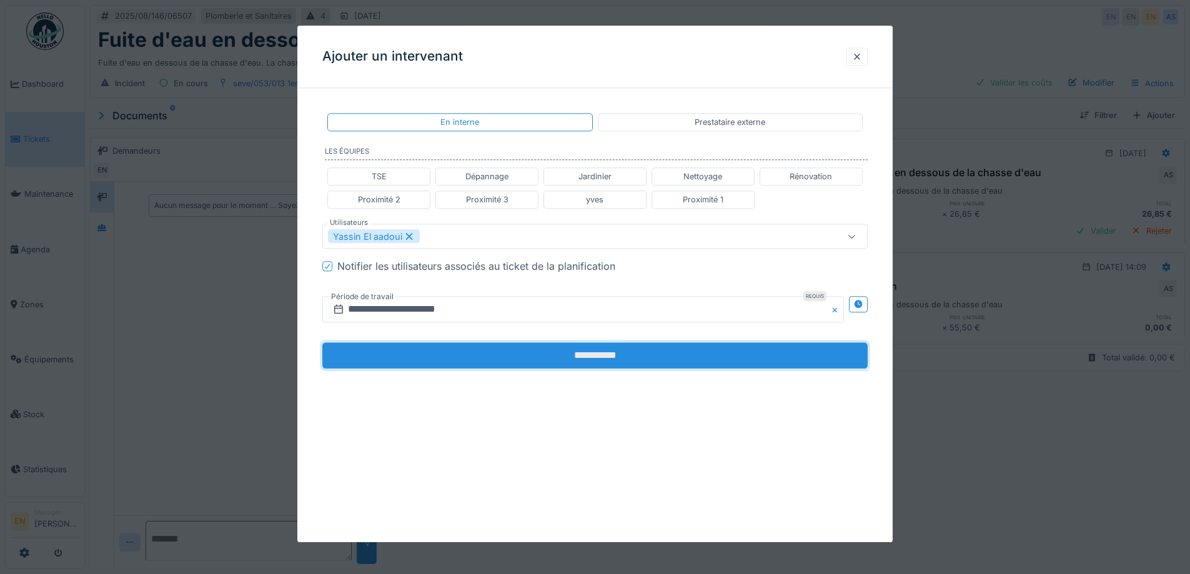
click at [578, 359] on input "**********" at bounding box center [594, 356] width 545 height 26
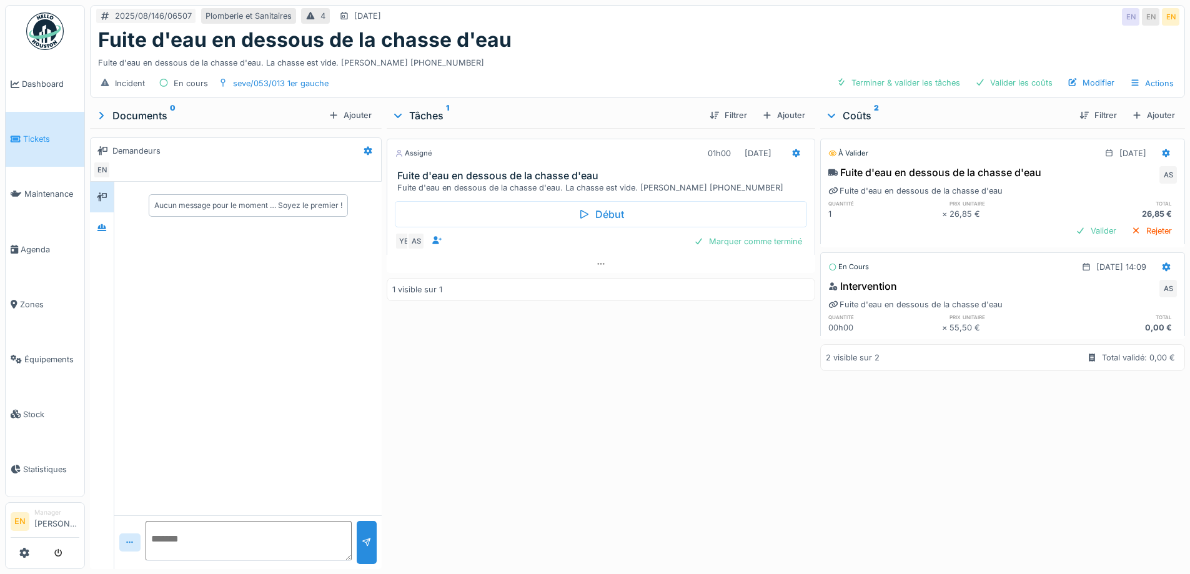
click at [625, 402] on div "Assigné 01h00 18/08/2025 Fuite d'eau en dessous de la chasse d'eau Fuite d'eau …" at bounding box center [601, 346] width 428 height 436
click at [597, 263] on icon at bounding box center [600, 264] width 7 height 2
click at [767, 238] on div at bounding box center [772, 244] width 10 height 12
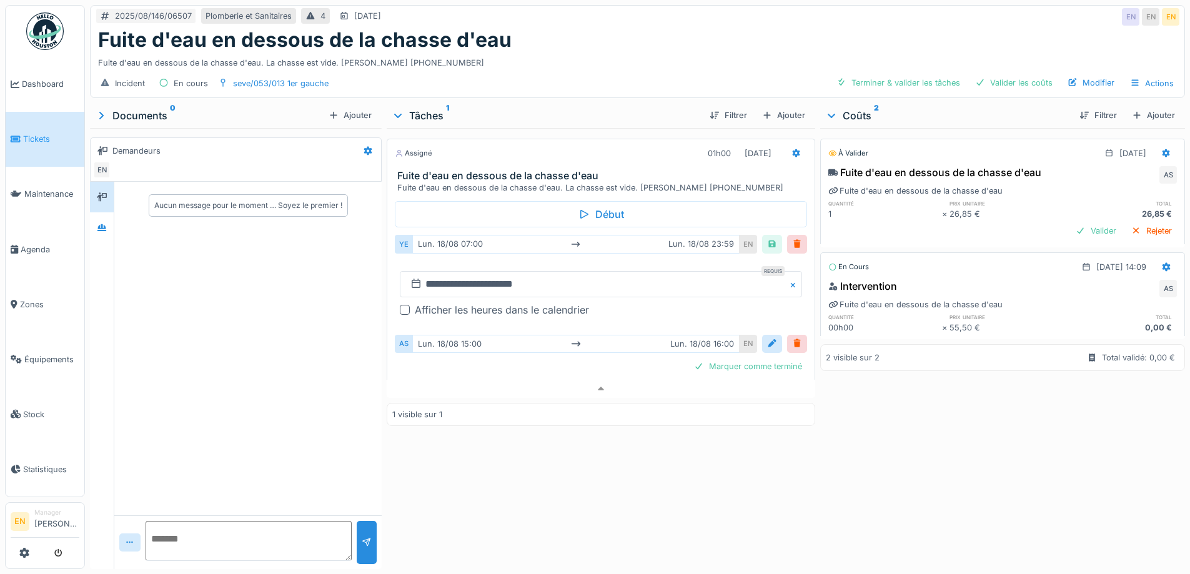
click at [404, 305] on div at bounding box center [405, 310] width 10 height 10
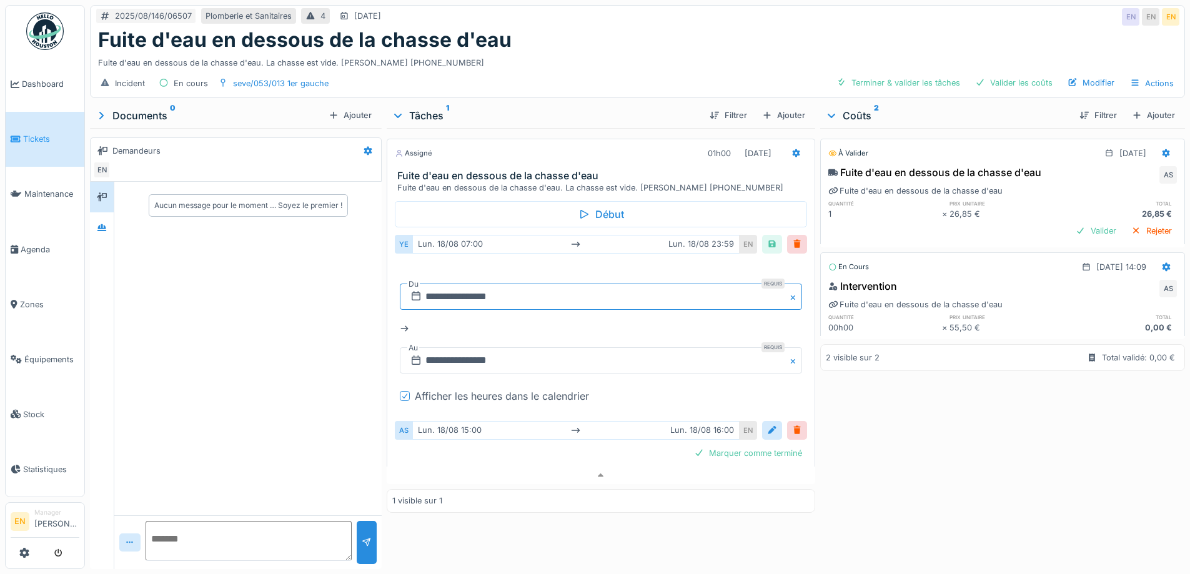
click at [467, 289] on input "**********" at bounding box center [601, 297] width 402 height 26
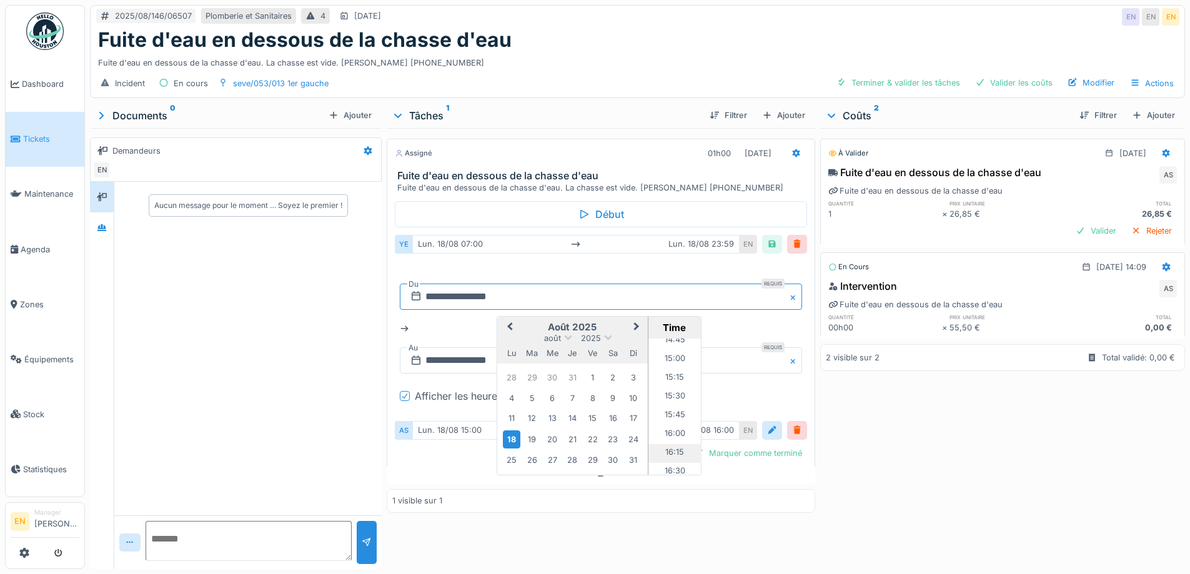
scroll to position [1091, 0]
click at [666, 372] on li "15:00" at bounding box center [674, 381] width 53 height 19
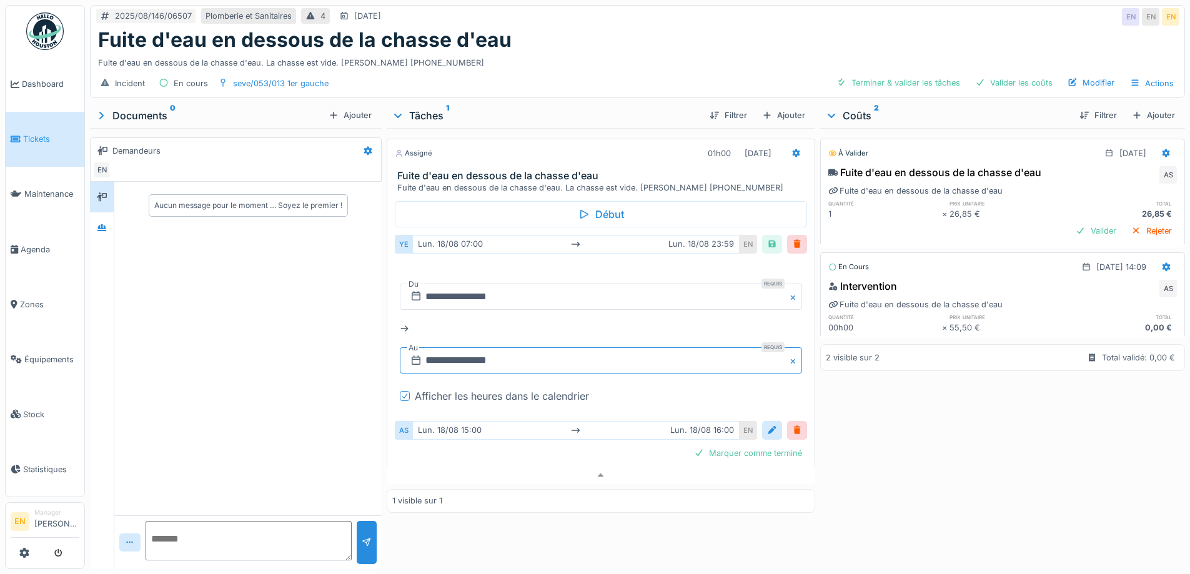
click at [452, 350] on input "**********" at bounding box center [601, 360] width 402 height 26
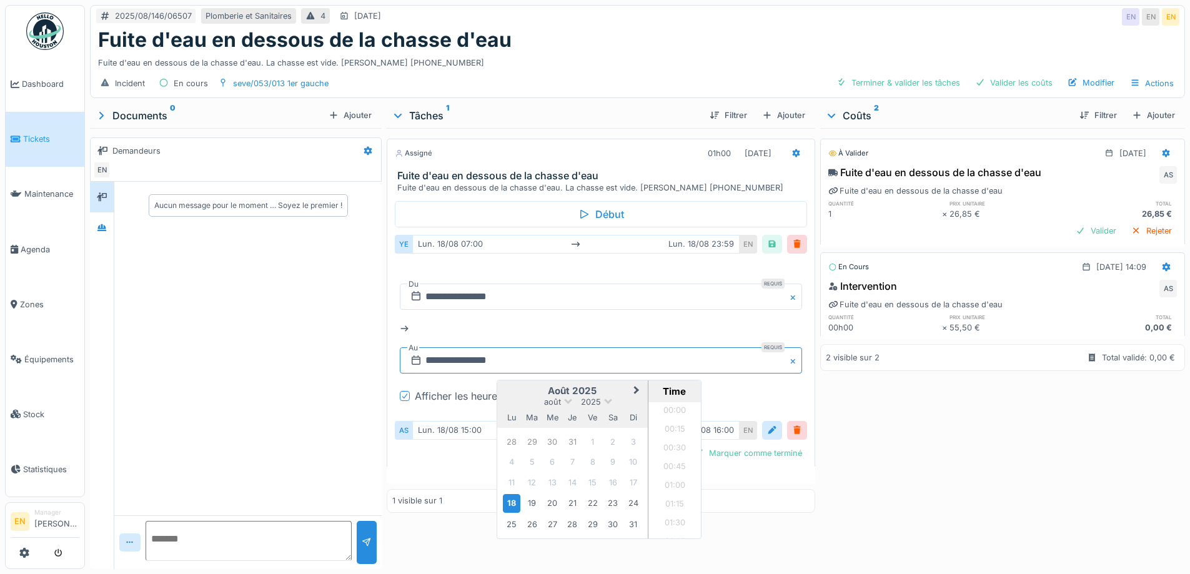
scroll to position [1663, 0]
click at [510, 497] on div "18" at bounding box center [511, 503] width 17 height 18
click at [673, 438] on li "16:00" at bounding box center [674, 447] width 53 height 19
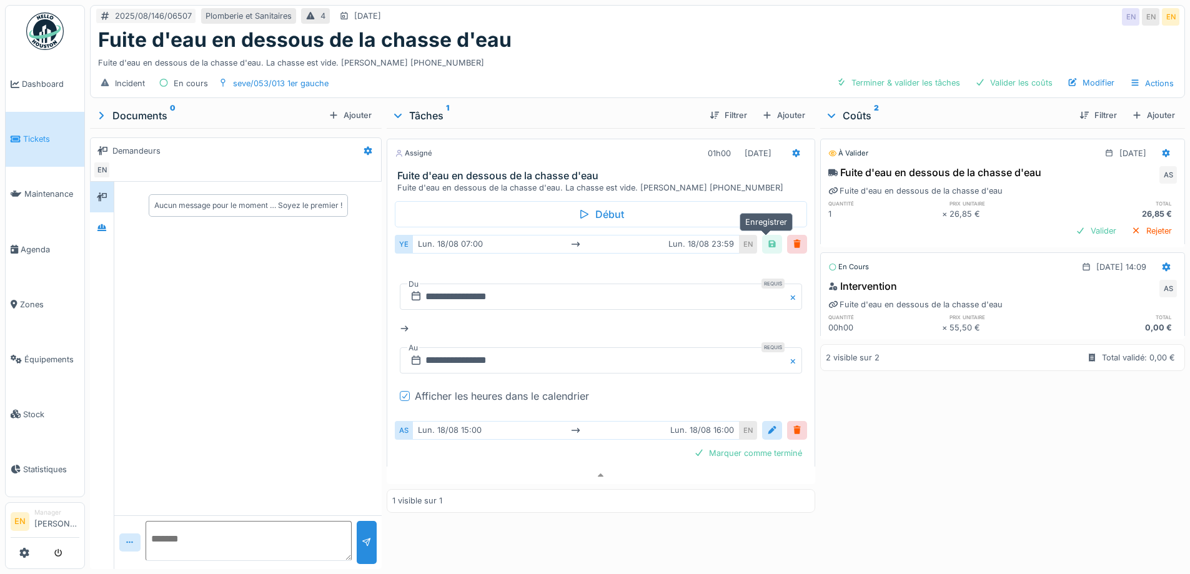
click at [768, 238] on div at bounding box center [772, 244] width 10 height 12
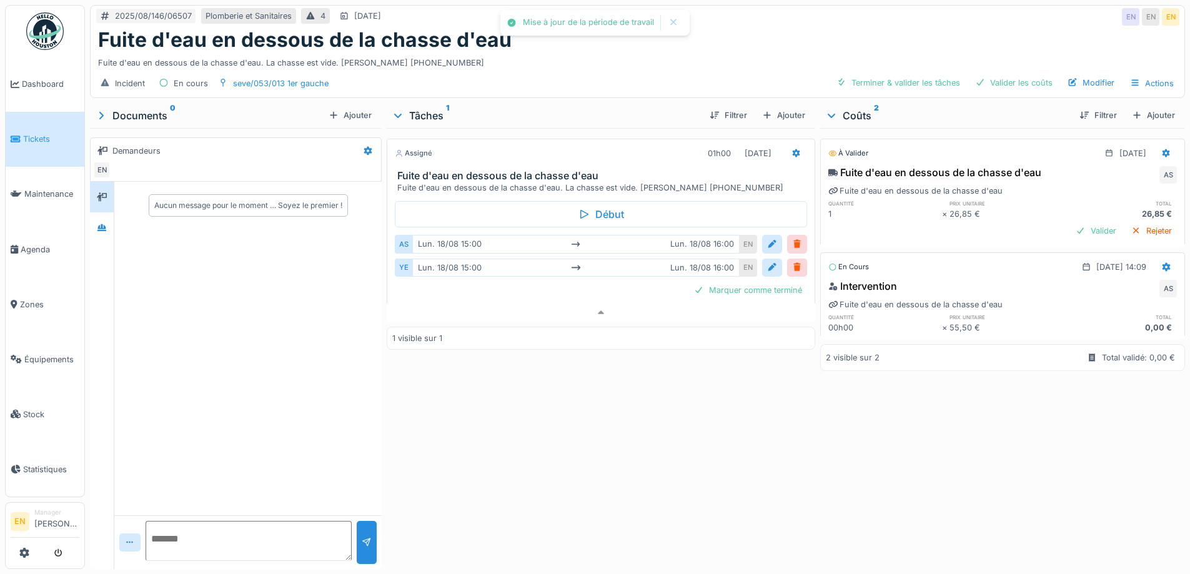
click at [628, 454] on div "Assigné 01h00 18/08/2025 Fuite d'eau en dessous de la chasse d'eau Fuite d'eau …" at bounding box center [601, 346] width 428 height 436
click at [668, 399] on div "Assigné 01h00 18/08/2025 Fuite d'eau en dessous de la chasse d'eau Fuite d'eau …" at bounding box center [601, 346] width 428 height 436
click at [723, 52] on div "Fuite d'eau en dessous de la chasse d'eau. La chasse est vide. ABELLAN GONZALEZ…" at bounding box center [637, 60] width 1079 height 17
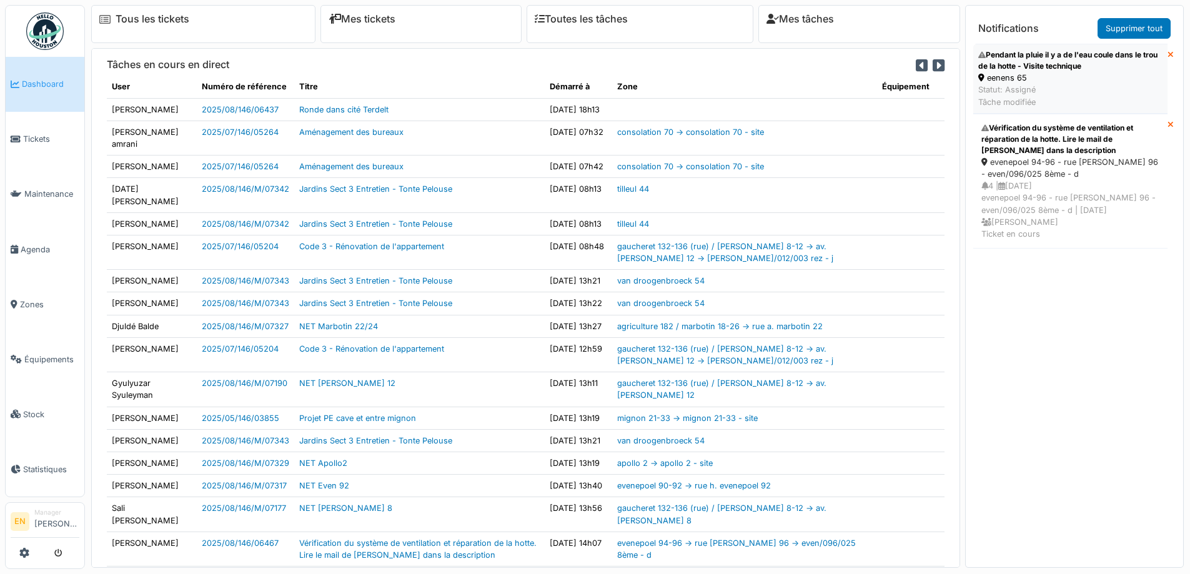
click at [1013, 61] on div "Pendant la pluie il y a de l'eau coule dans le trou de la hotte - Visite techni…" at bounding box center [1070, 60] width 184 height 22
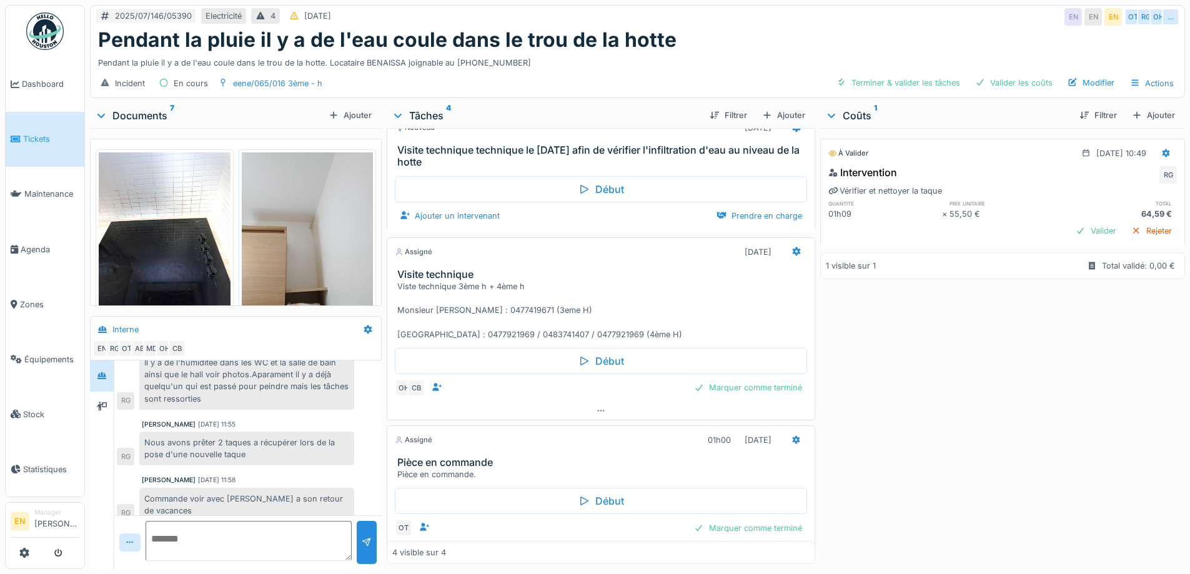
scroll to position [127, 0]
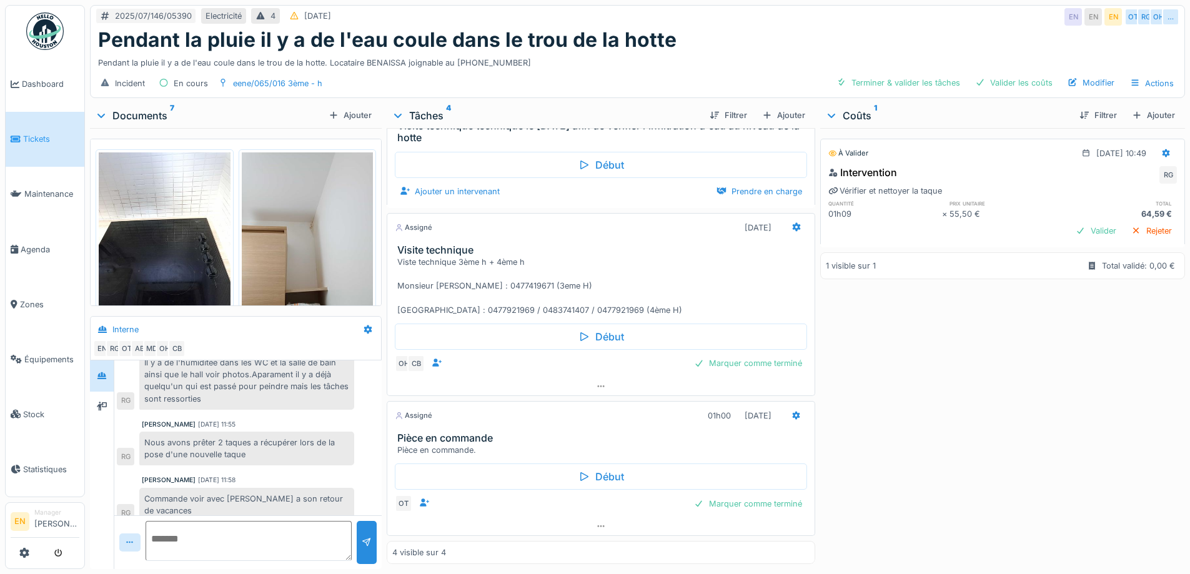
click at [52, 39] on img at bounding box center [44, 30] width 37 height 37
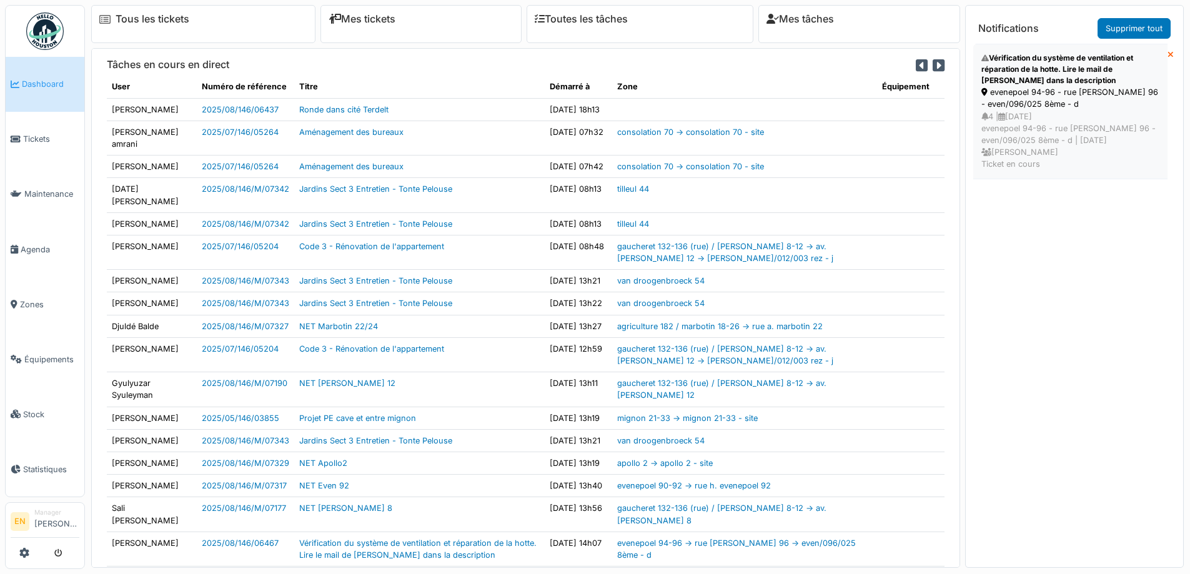
click at [1058, 97] on div "evenepoel 94-96 - rue [PERSON_NAME] 96 - even/096/025 8ème - d" at bounding box center [1070, 98] width 178 height 24
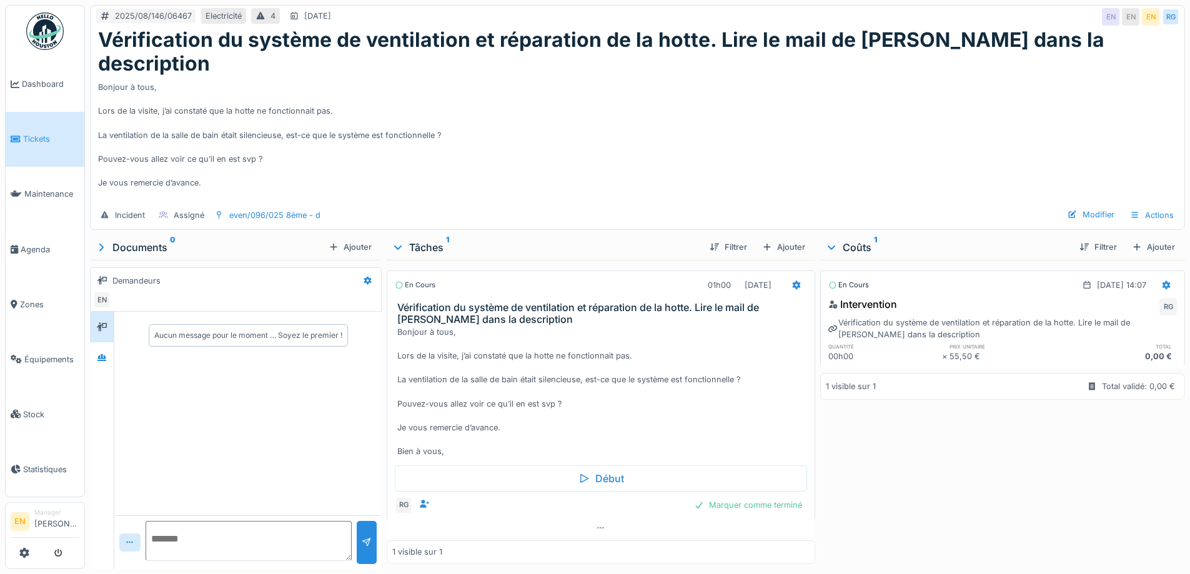
scroll to position [9, 0]
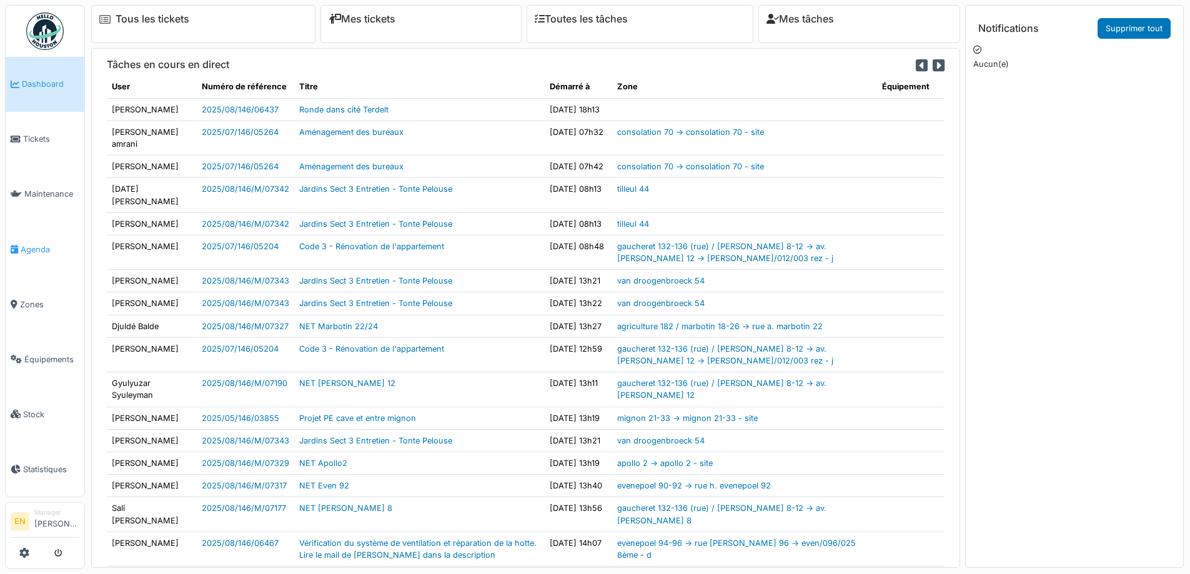
click at [44, 247] on span "Agenda" at bounding box center [50, 250] width 59 height 12
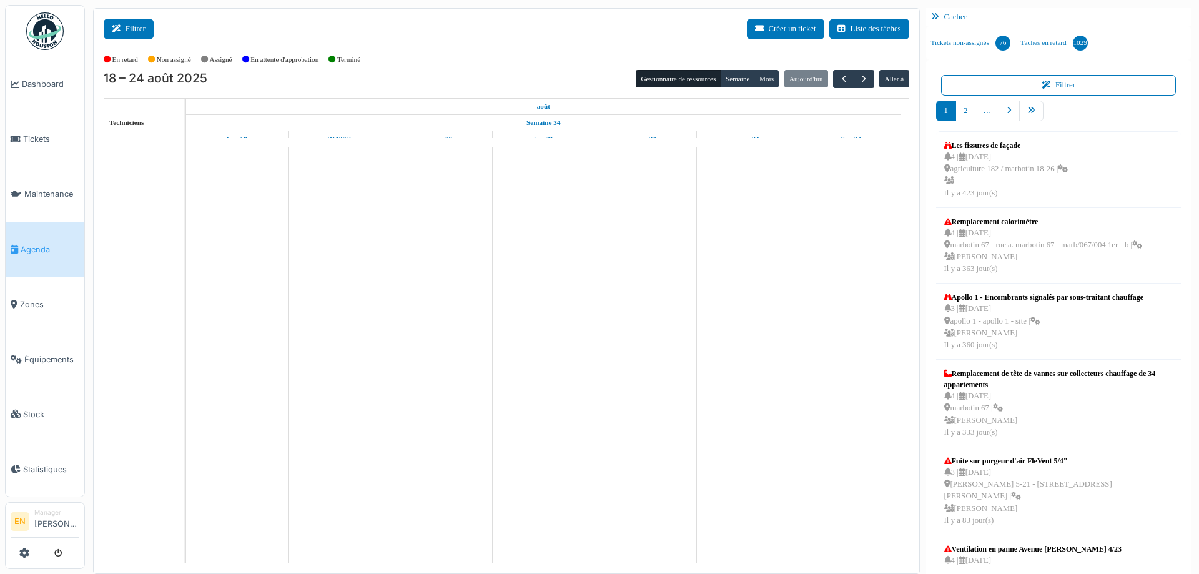
click at [119, 30] on icon at bounding box center [119, 29] width 14 height 8
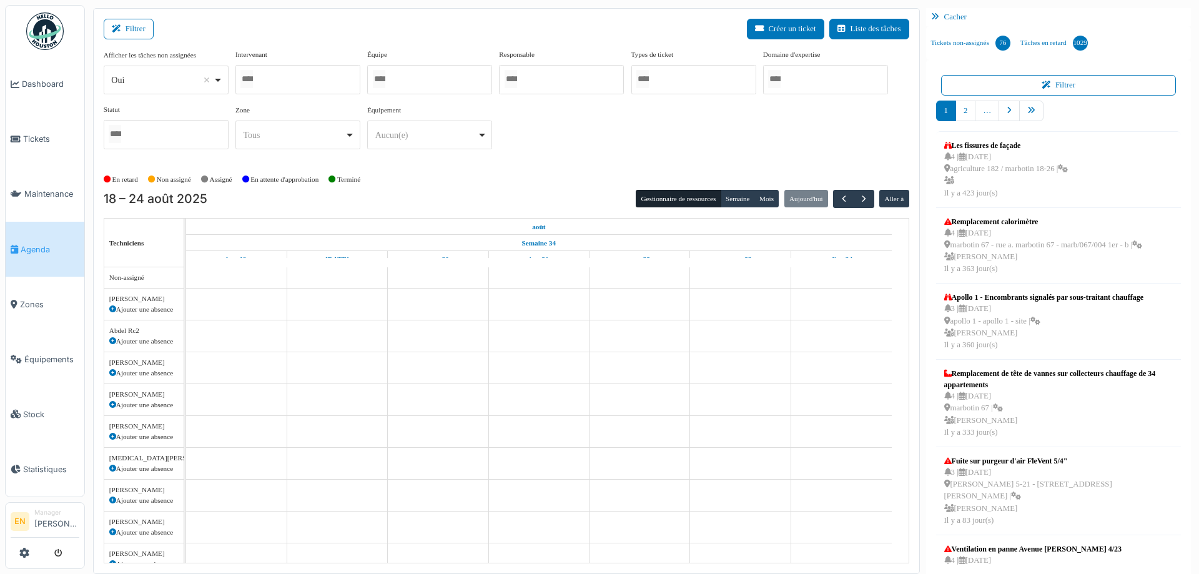
click at [220, 82] on div "Oui Remove item" at bounding box center [166, 80] width 114 height 18
select select "**"
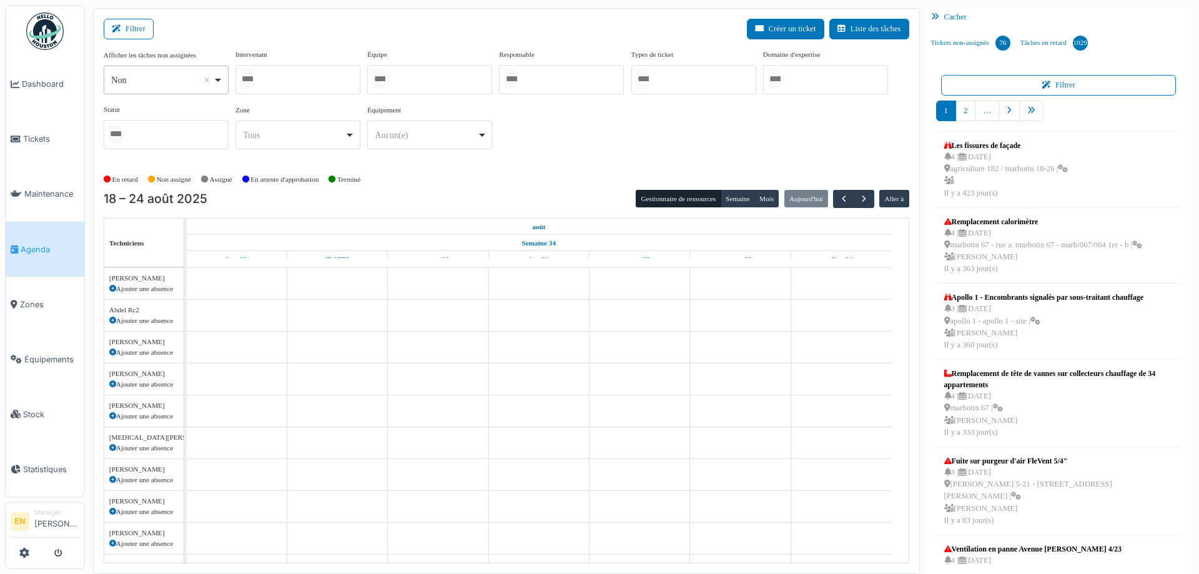
click at [299, 80] on div at bounding box center [297, 79] width 125 height 29
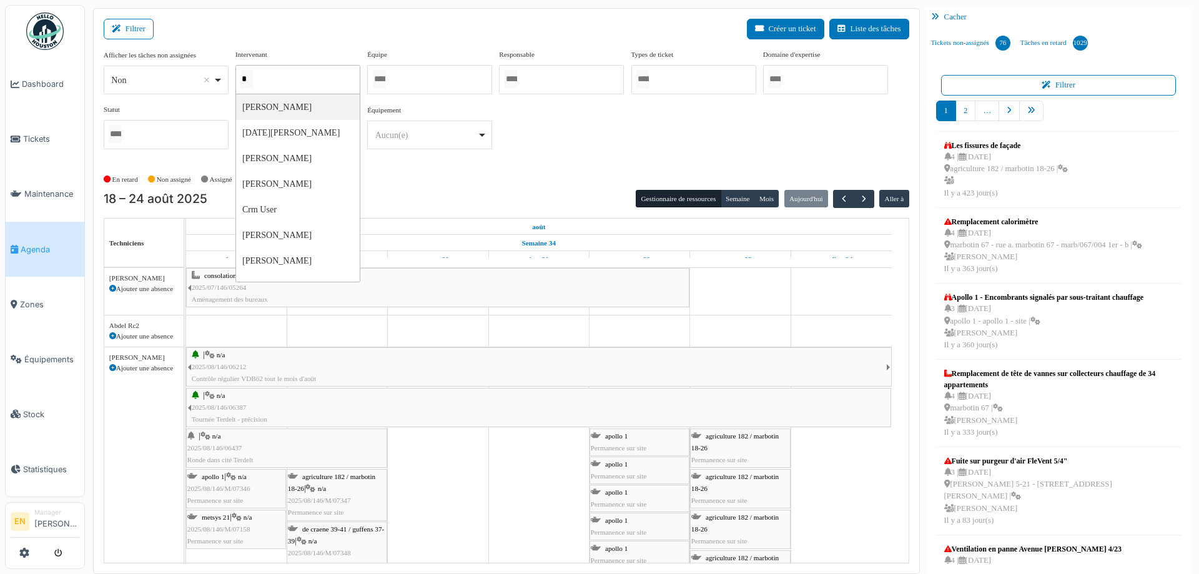
type input "**"
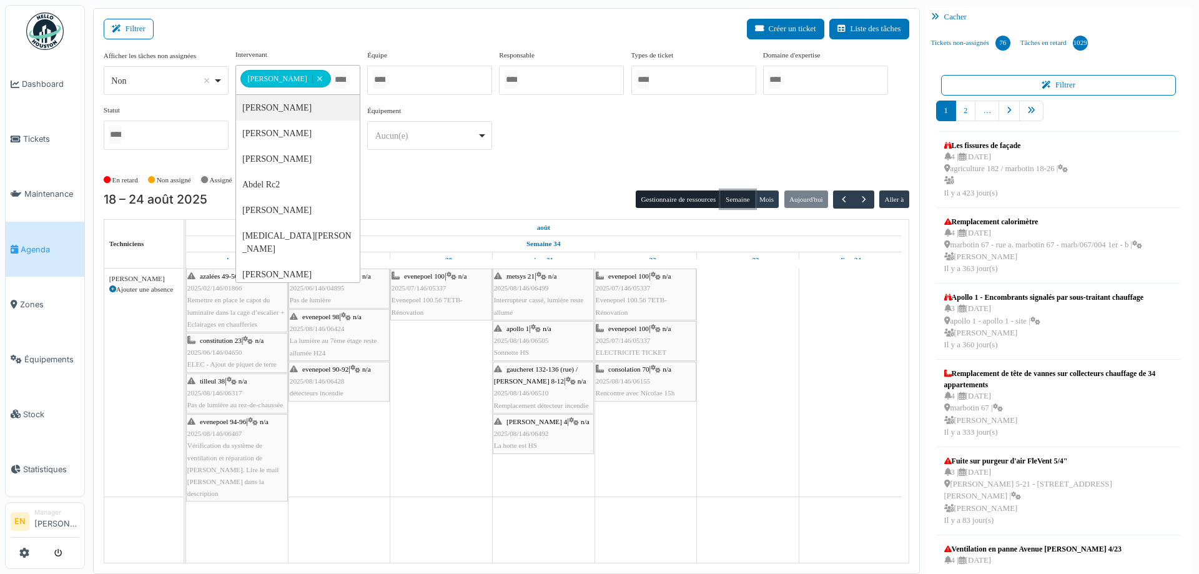
click at [732, 201] on button "Semaine" at bounding box center [738, 199] width 34 height 17
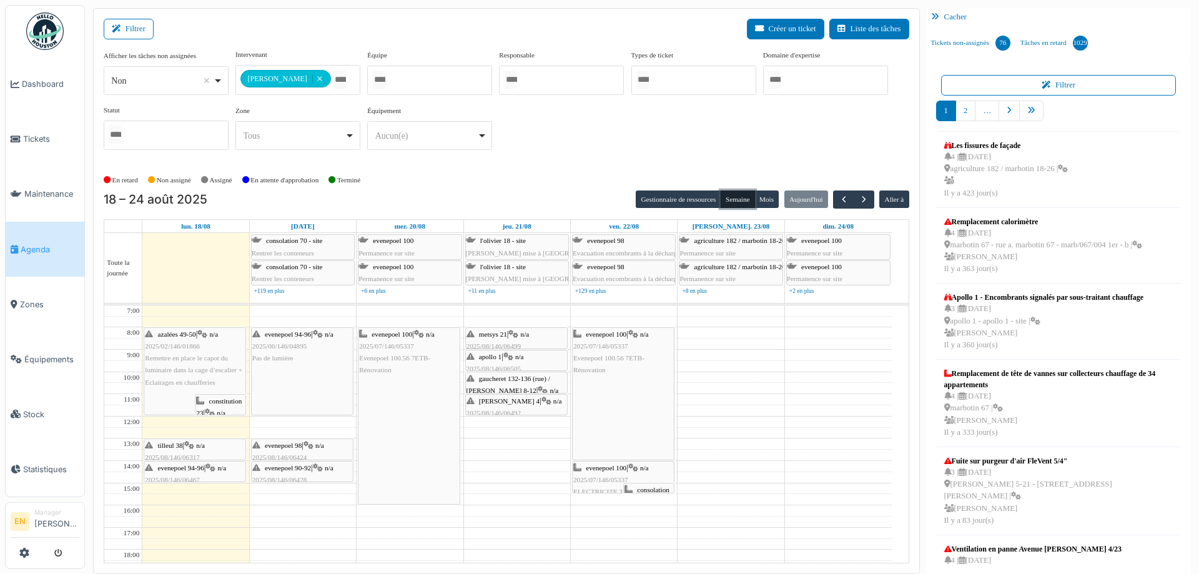
click at [205, 470] on div "evenepoel 94-96 | n/a 2025/08/146/06467 Vérification du système de ventilation …" at bounding box center [195, 504] width 100 height 84
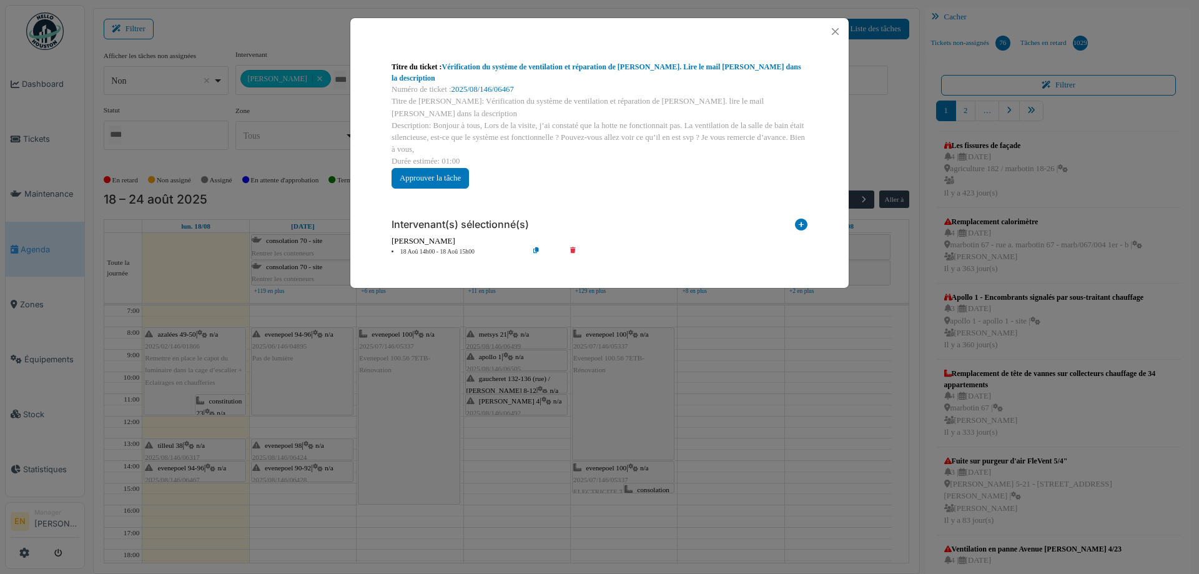
click at [534, 247] on icon at bounding box center [546, 251] width 36 height 9
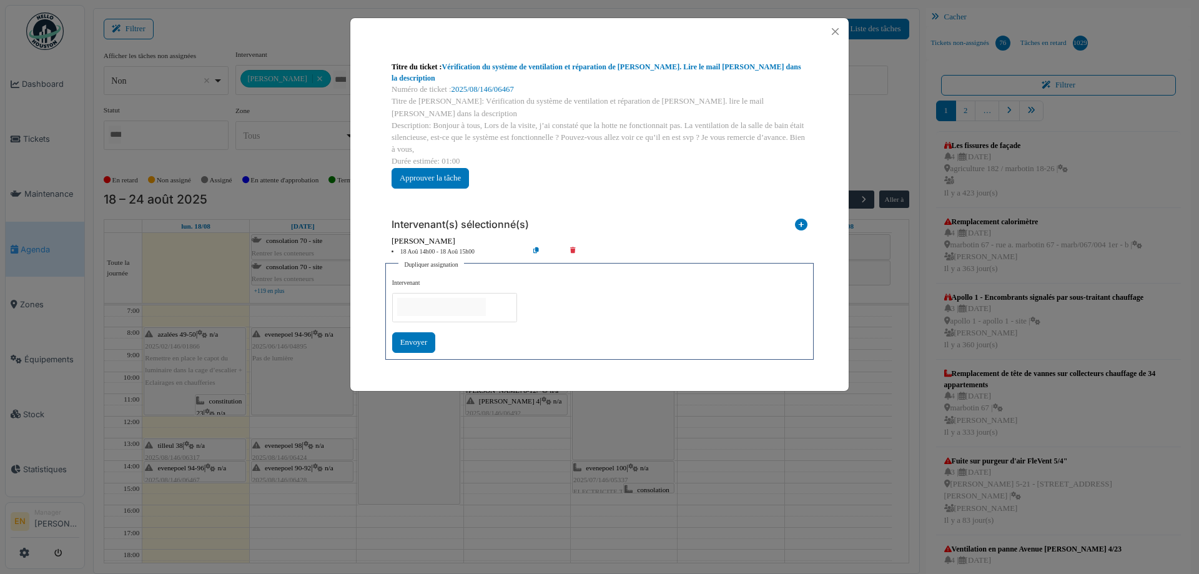
click at [473, 298] on input "null" at bounding box center [441, 307] width 89 height 18
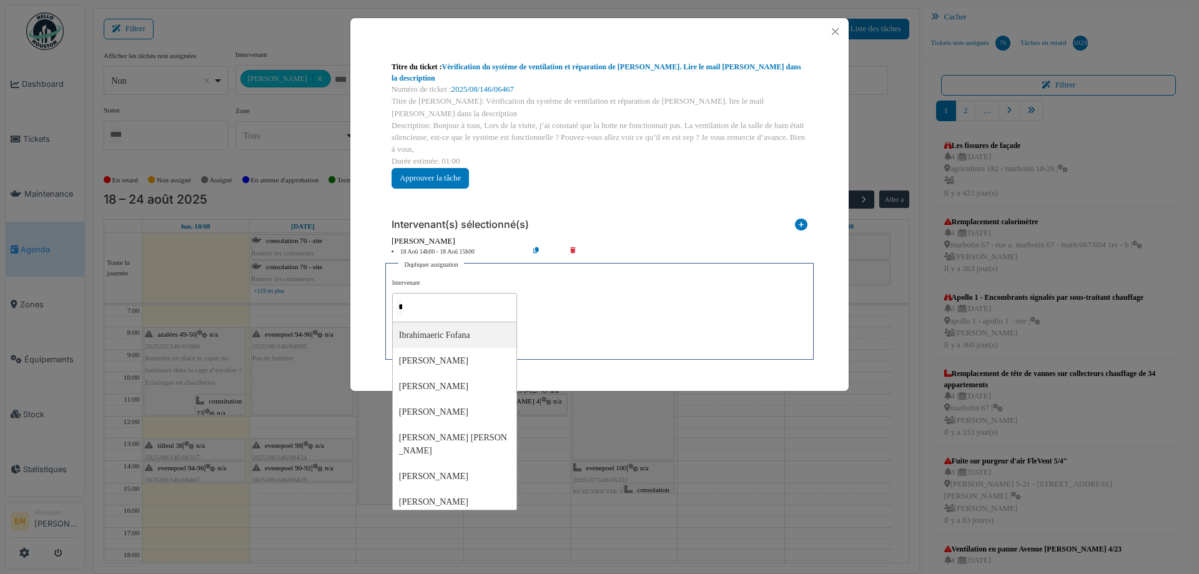
type input "**"
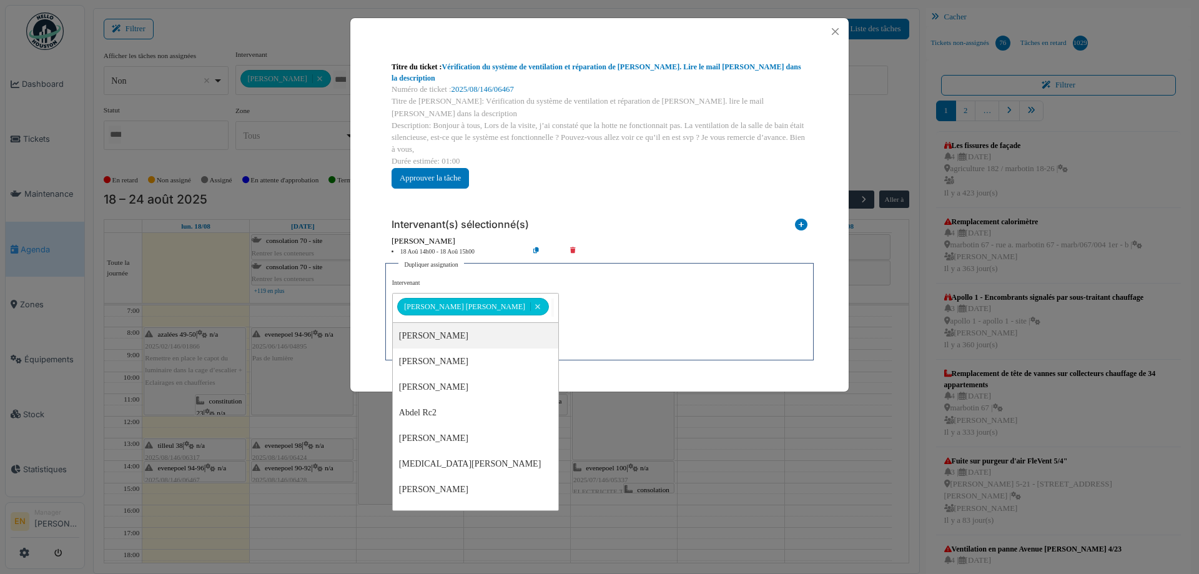
click at [598, 295] on div "**********" at bounding box center [599, 316] width 415 height 75
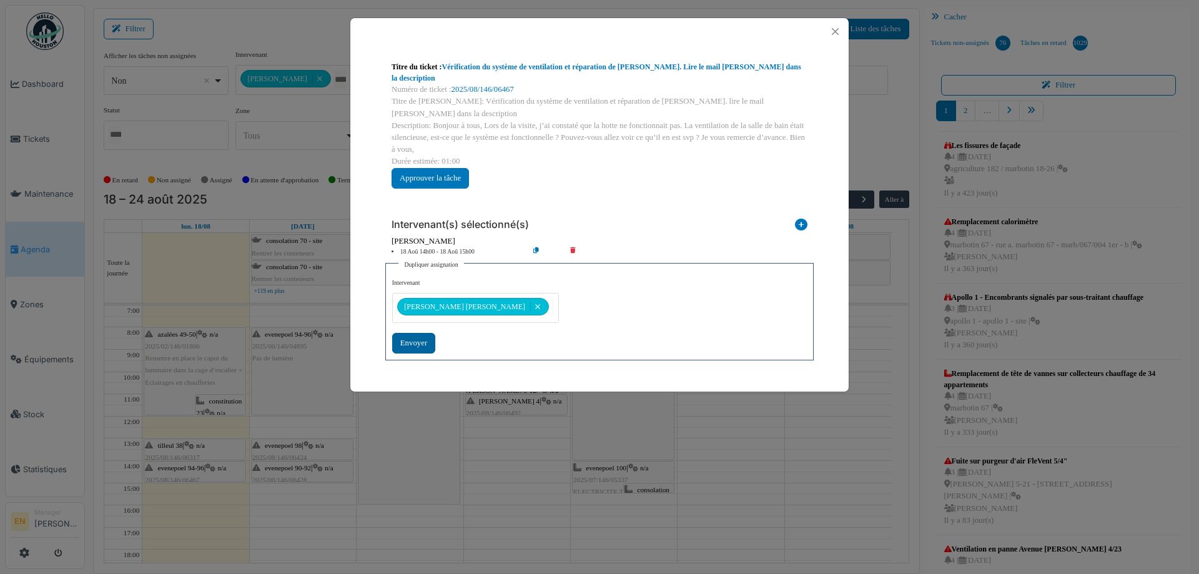
click at [425, 333] on div "Envoyer" at bounding box center [413, 343] width 43 height 21
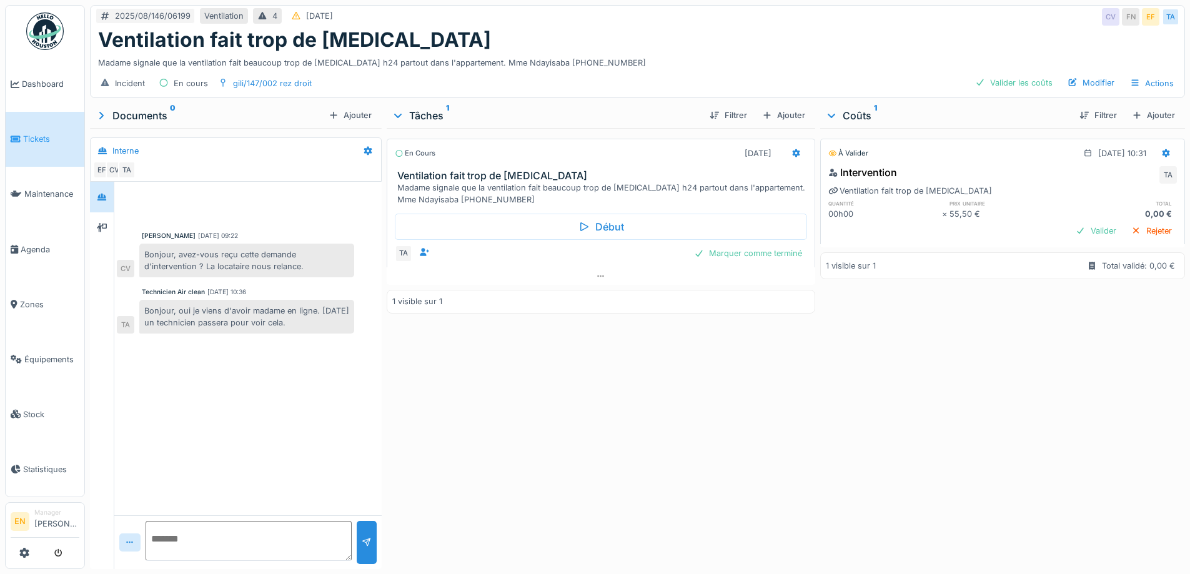
scroll to position [9, 0]
click at [669, 374] on div "En cours 05/08/2025 Ventilation fait trop de bruit Madame signale que la ventil…" at bounding box center [601, 346] width 428 height 436
click at [716, 67] on div "Madame signale que la ventilation fait beaucoup trop de bruit h24 partout dans …" at bounding box center [637, 60] width 1079 height 17
click at [272, 84] on div "gili/147/002 rez droit" at bounding box center [272, 83] width 79 height 12
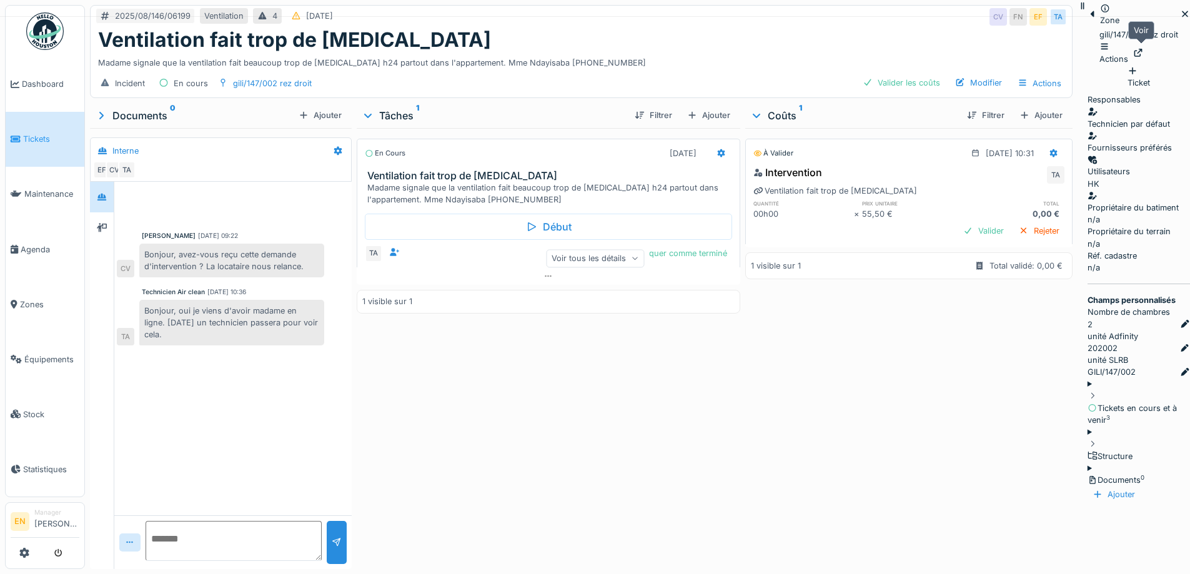
click at [1142, 49] on icon at bounding box center [1138, 53] width 8 height 8
click at [1182, 17] on icon at bounding box center [1185, 14] width 6 height 6
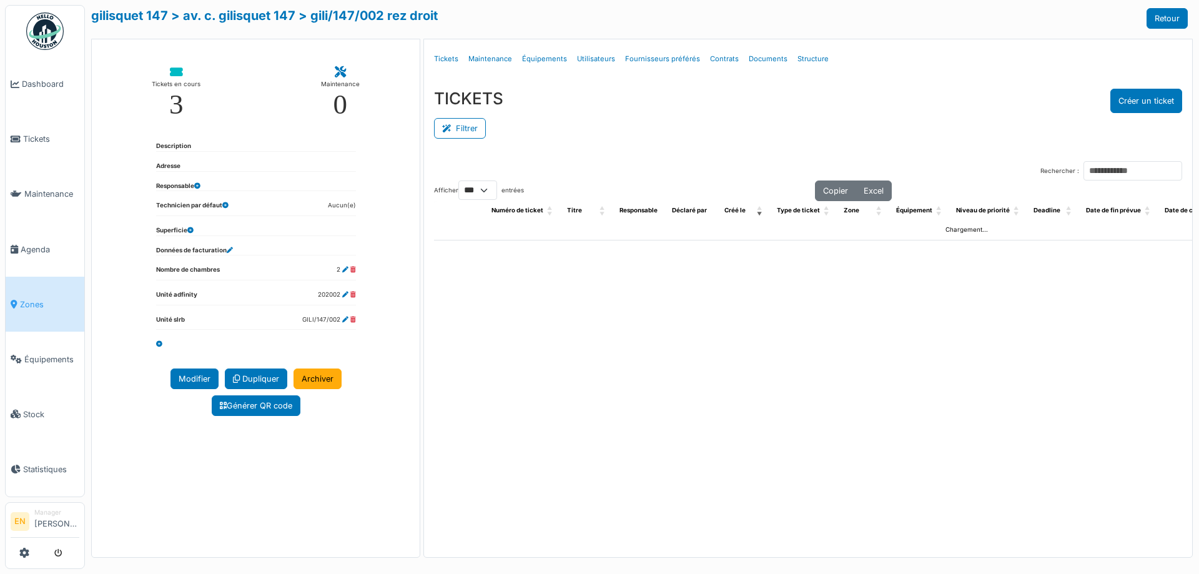
select select "***"
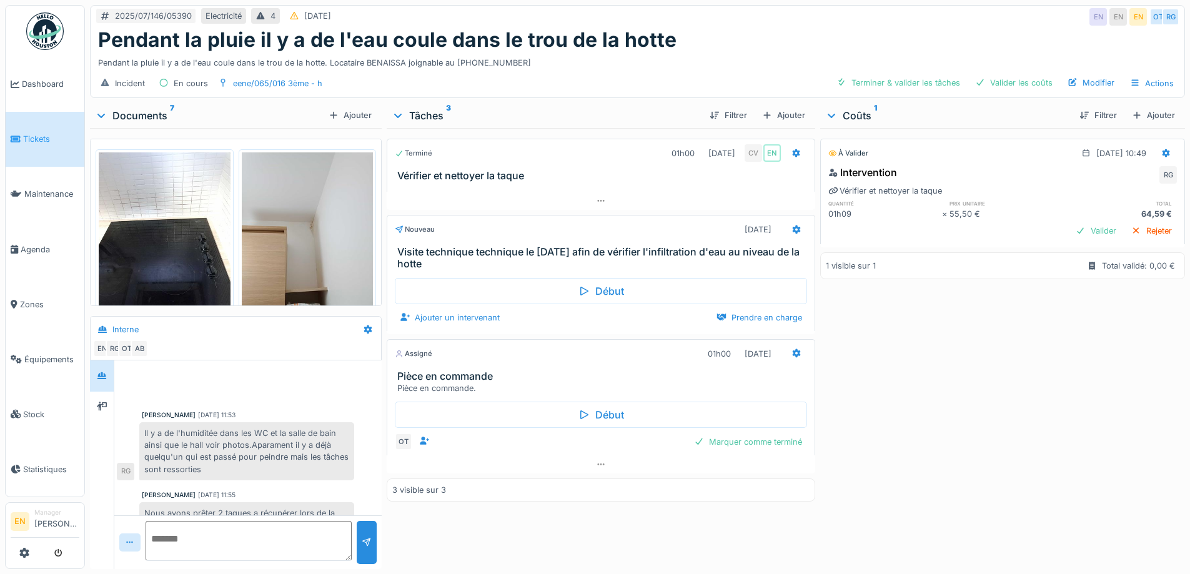
scroll to position [71, 0]
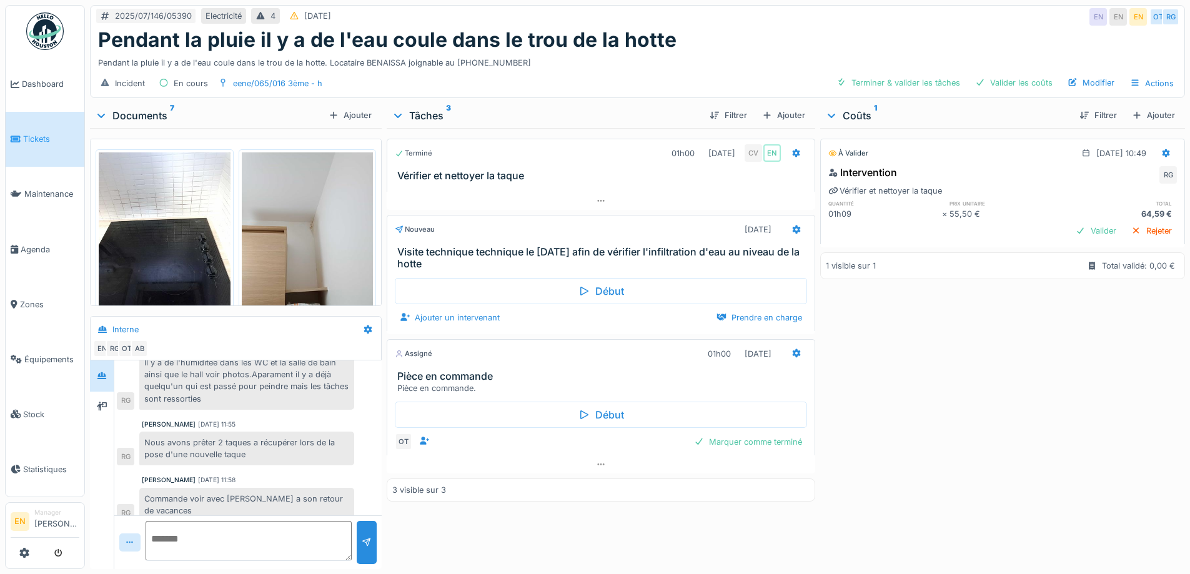
drag, startPoint x: 0, startPoint y: 0, endPoint x: 808, endPoint y: 36, distance: 809.1
click at [804, 39] on div "Pendant la pluie il y a de l'eau coule dans le trou de la hotte" at bounding box center [637, 40] width 1079 height 24
click at [938, 351] on div "À valider [DATE] 10:49 Intervention RG Vérifier et nettoyer la taque quantité p…" at bounding box center [1002, 346] width 365 height 436
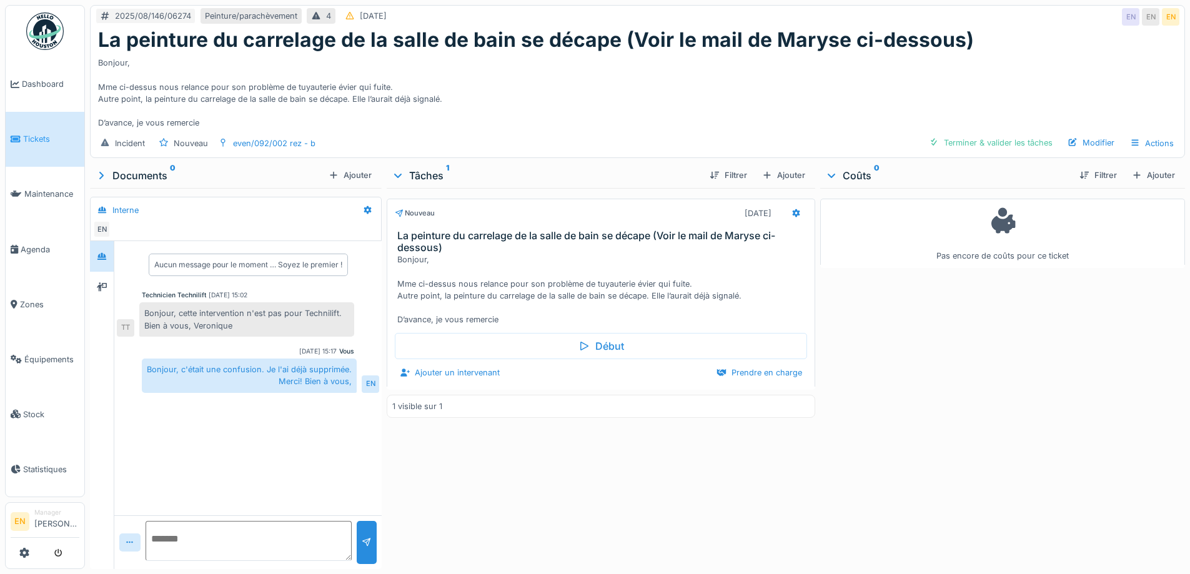
click at [501, 117] on div "Bonjour, Mme ci-dessus nous relance pour son problème de tuyauterie évier qui f…" at bounding box center [637, 90] width 1079 height 77
click at [501, 115] on div "Bonjour, Mme ci-dessus nous relance pour son problème de tuyauterie évier qui f…" at bounding box center [637, 90] width 1079 height 77
click at [492, 111] on div "Bonjour, Mme ci-dessus nous relance pour son problème de tuyauterie évier qui f…" at bounding box center [637, 90] width 1079 height 77
click at [512, 95] on div "Bonjour, Mme ci-dessus nous relance pour son problème de tuyauterie évier qui f…" at bounding box center [637, 90] width 1079 height 77
click at [510, 451] on div "Nouveau 11/08/2025 La peinture du carrelage de la salle de bain se décape (Voir…" at bounding box center [601, 376] width 428 height 376
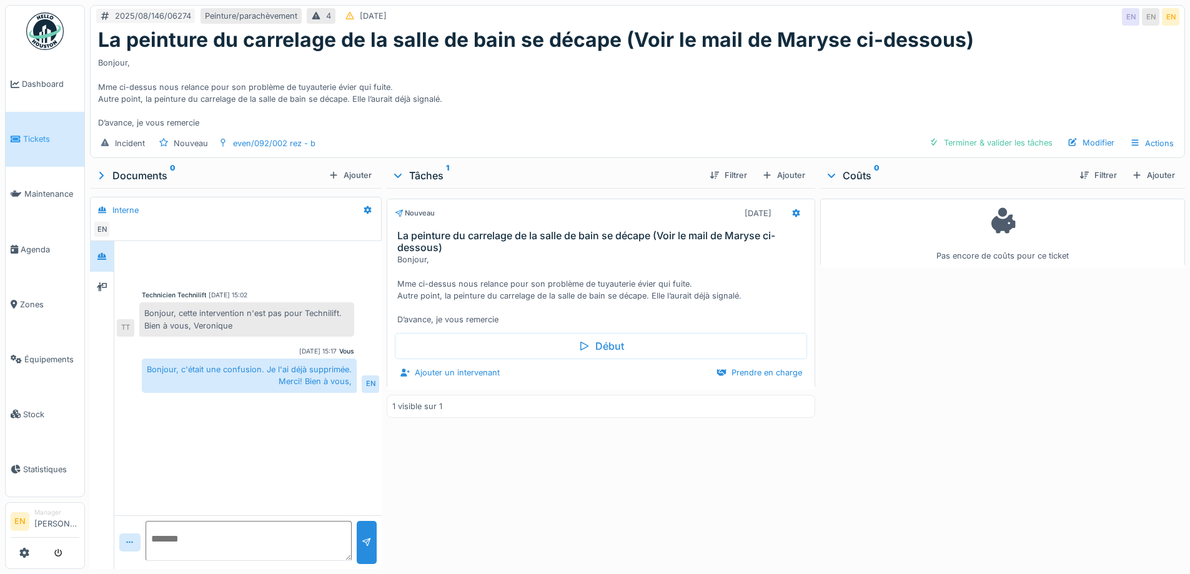
click at [540, 107] on div "Bonjour, Mme ci-dessus nous relance pour son problème de tuyauterie évier qui f…" at bounding box center [637, 90] width 1079 height 77
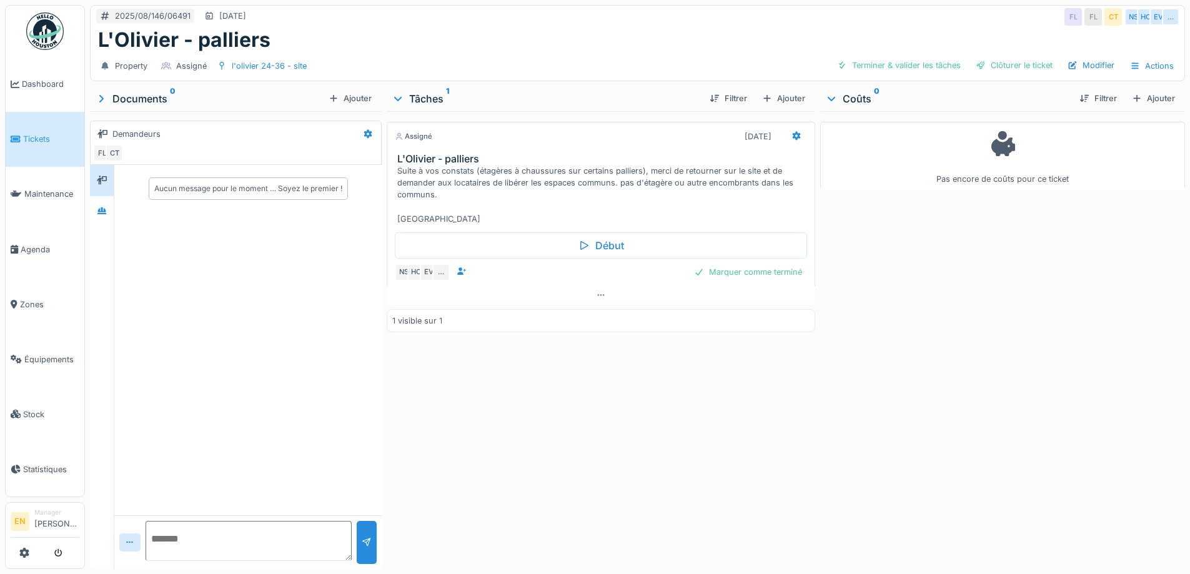
scroll to position [9, 0]
click at [569, 451] on div "Assigné [DATE] L'Olivier - palliers Suite à vos constats (étagères à chaussures…" at bounding box center [601, 337] width 428 height 453
click at [626, 37] on div "L'Olivier - palliers" at bounding box center [637, 40] width 1079 height 24
click at [720, 28] on div "L'Olivier - palliers" at bounding box center [637, 40] width 1079 height 24
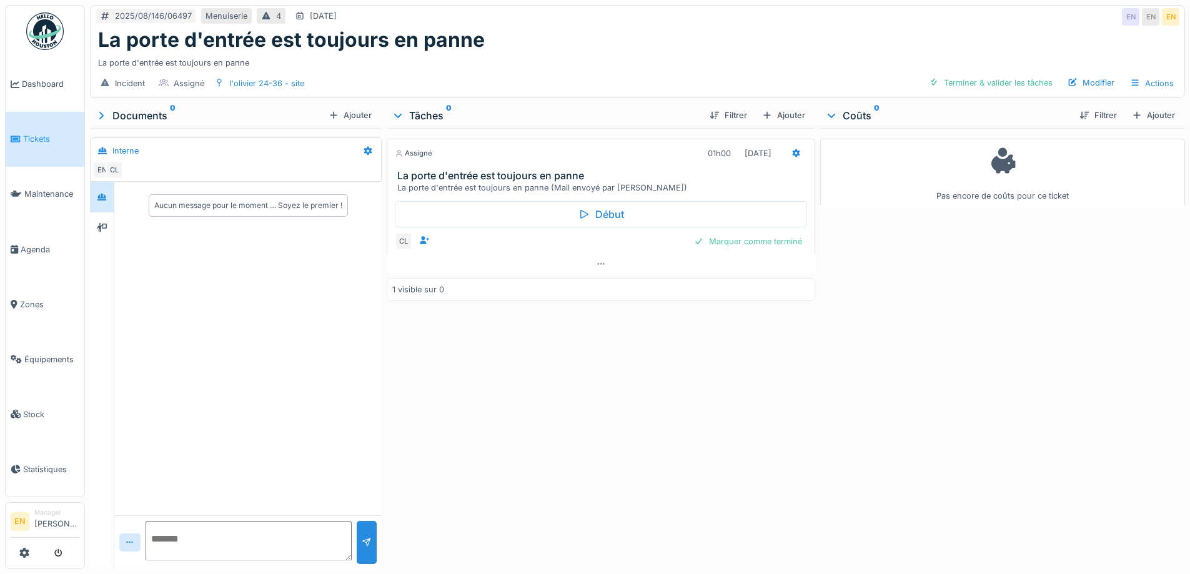
click at [659, 56] on div "La porte d'entrée est toujours en panne" at bounding box center [637, 60] width 1079 height 17
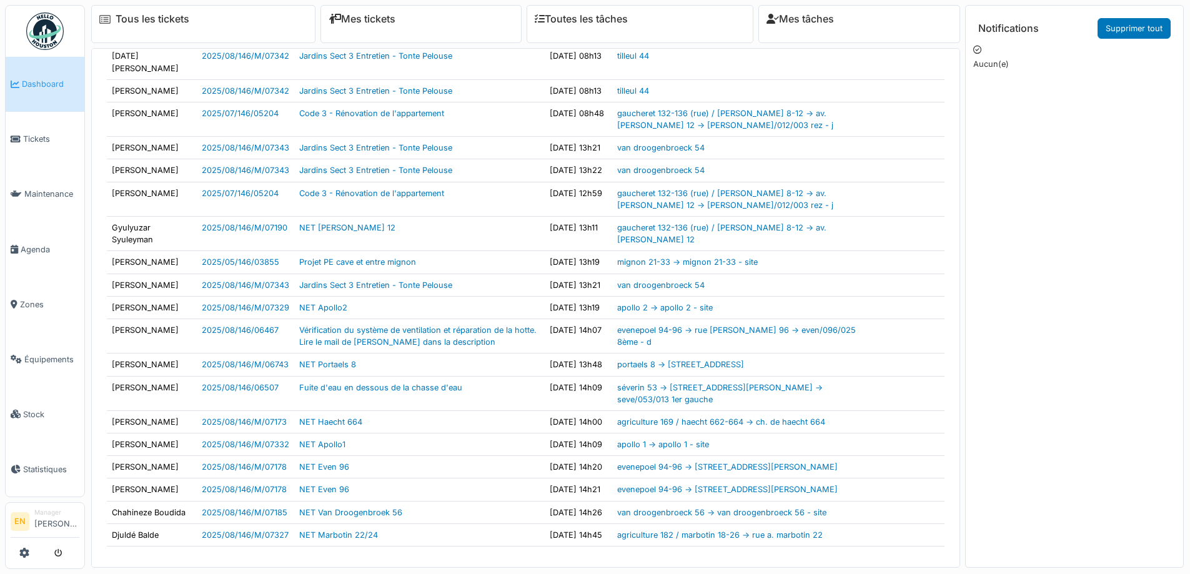
scroll to position [250, 0]
